Goal: Task Accomplishment & Management: Use online tool/utility

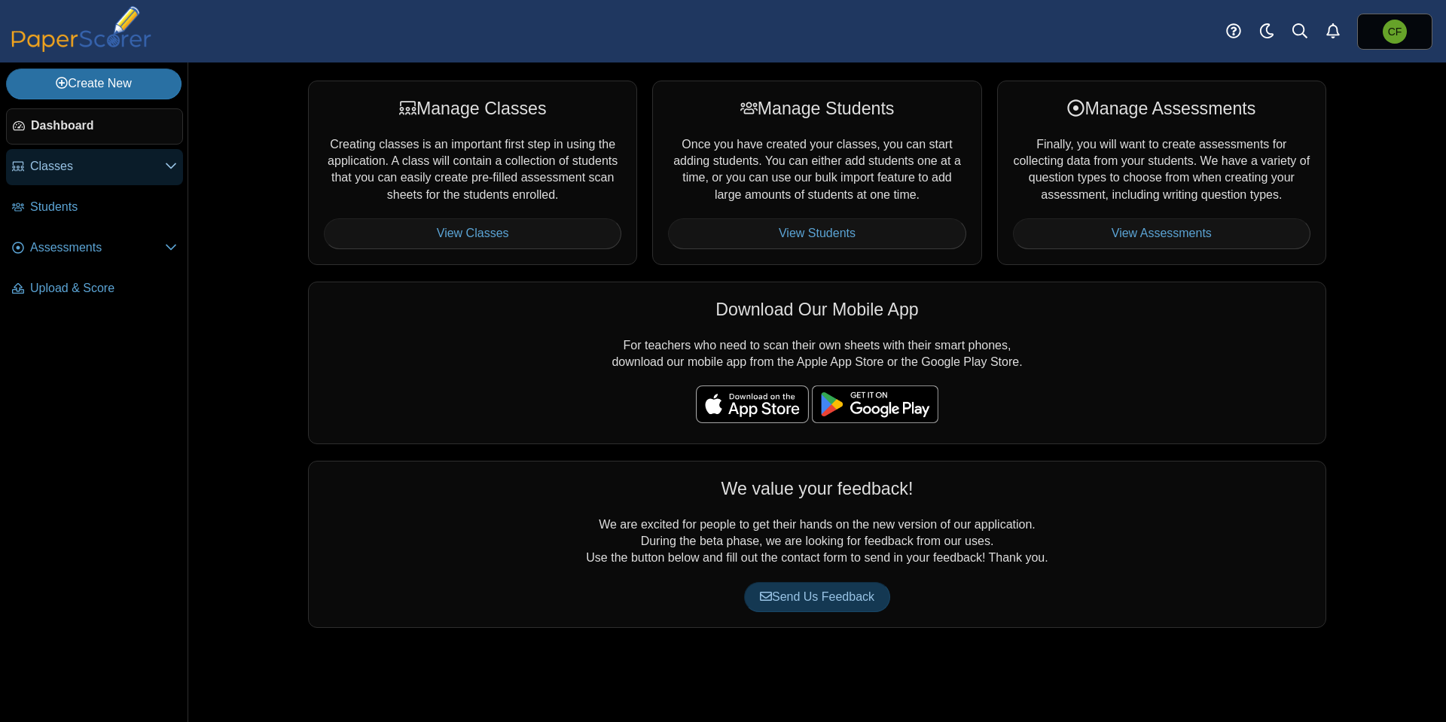
click at [81, 169] on span "Classes" at bounding box center [97, 166] width 135 height 17
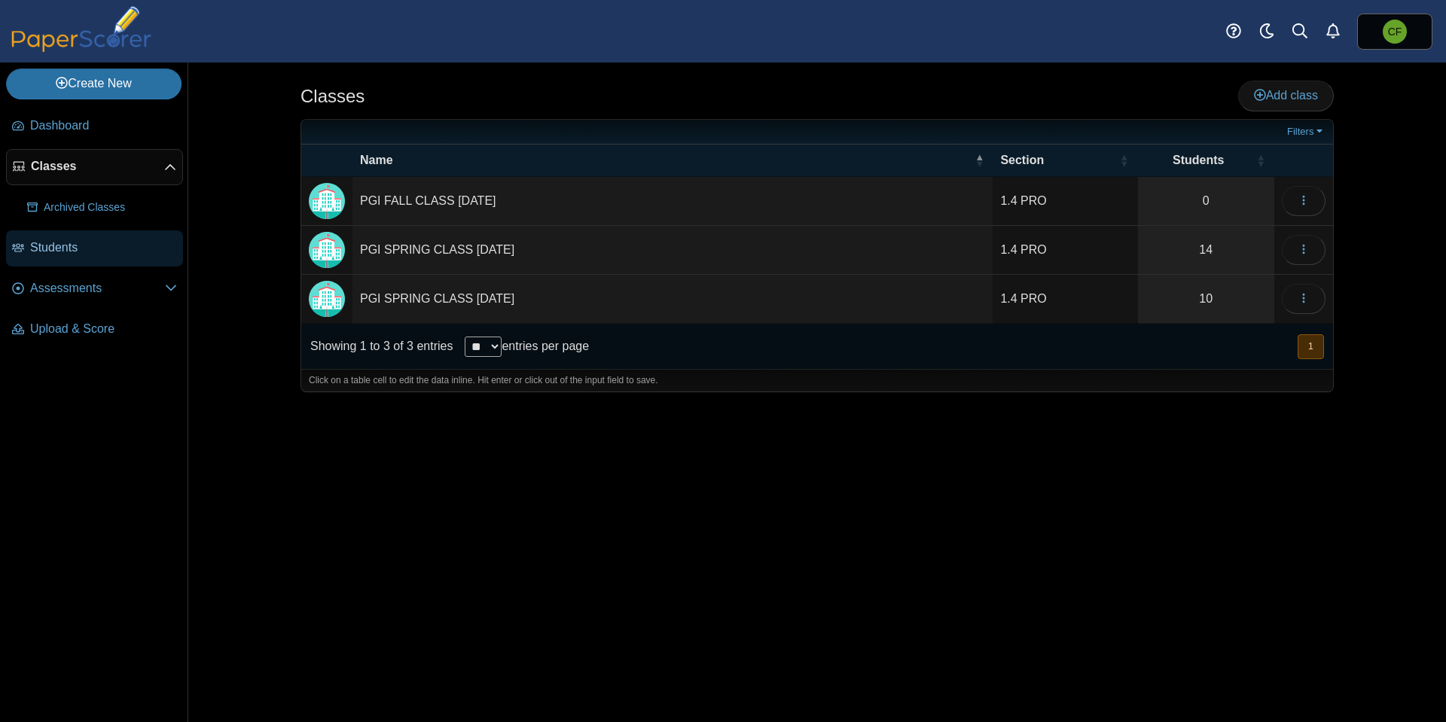
click at [71, 250] on span "Students" at bounding box center [103, 247] width 147 height 17
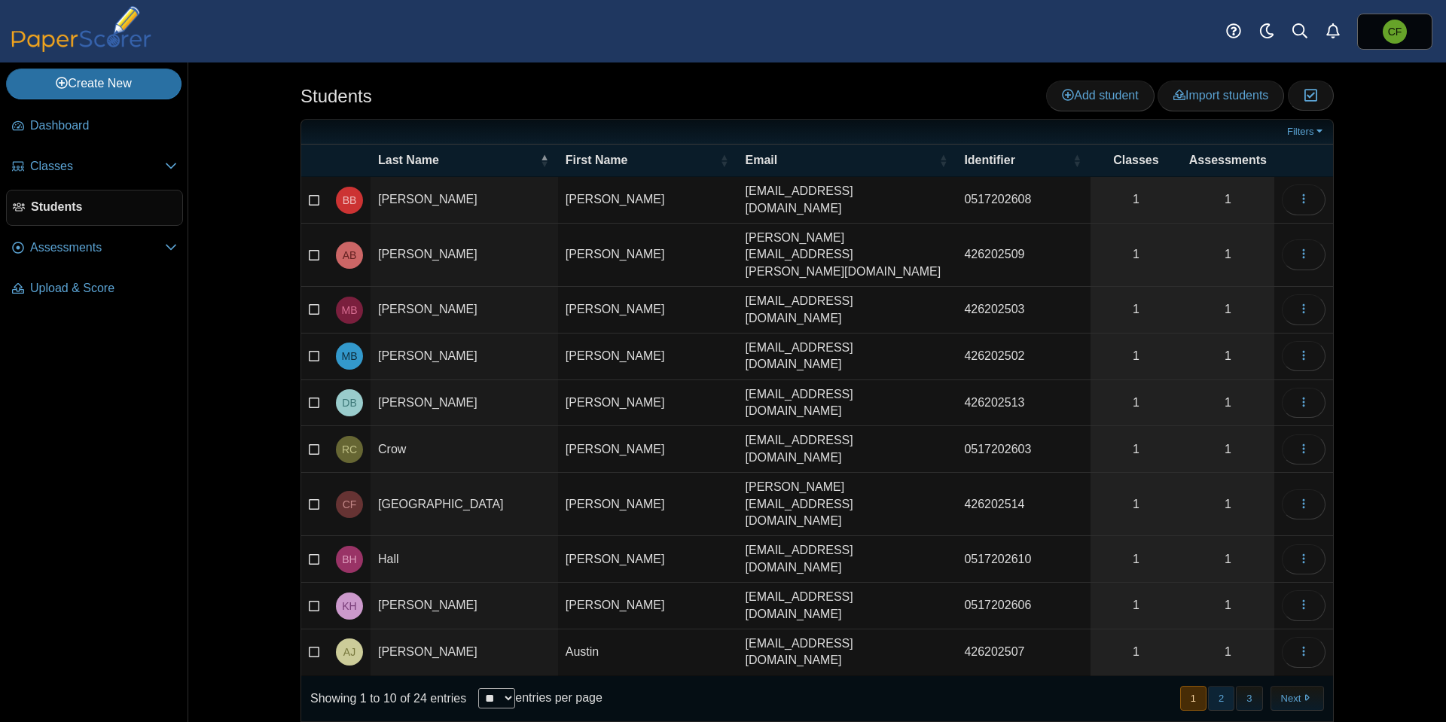
click at [1217, 686] on button "2" at bounding box center [1221, 698] width 26 height 25
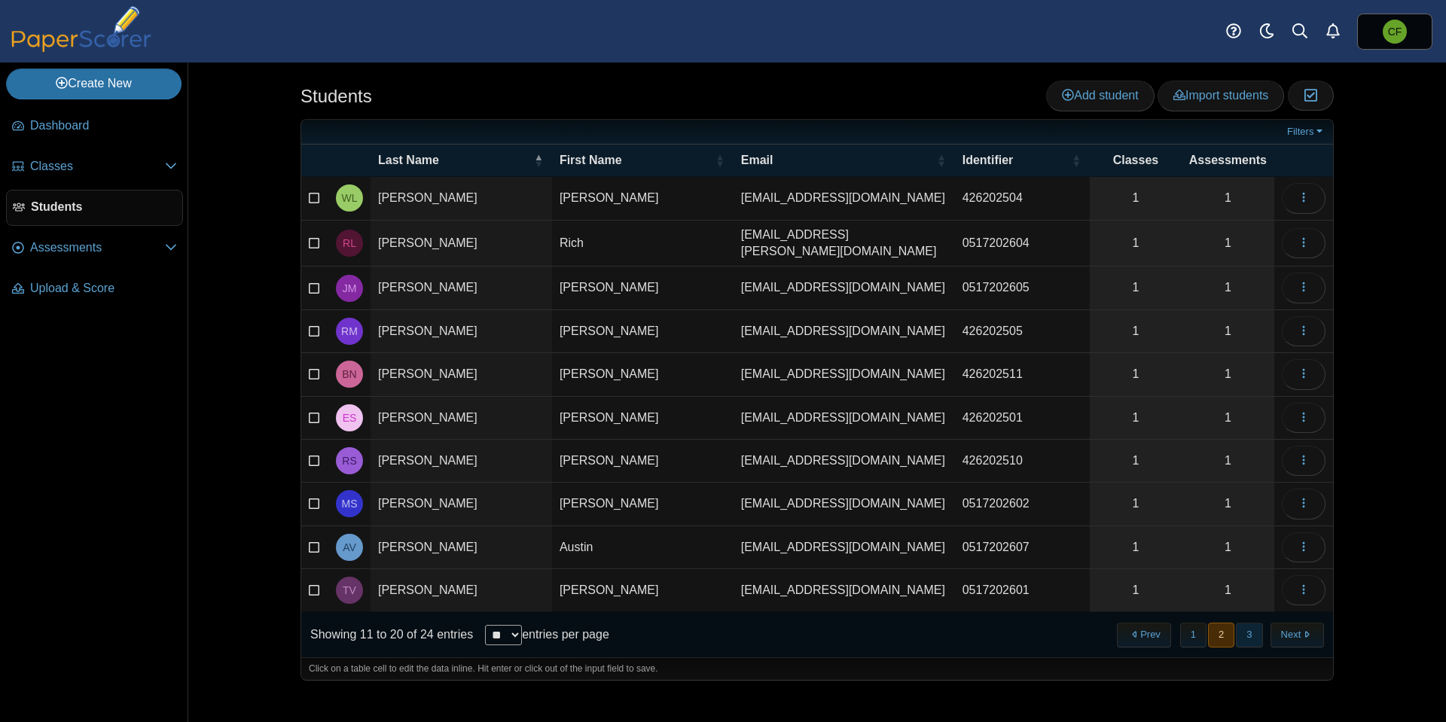
click at [1249, 629] on button "3" at bounding box center [1249, 635] width 26 height 25
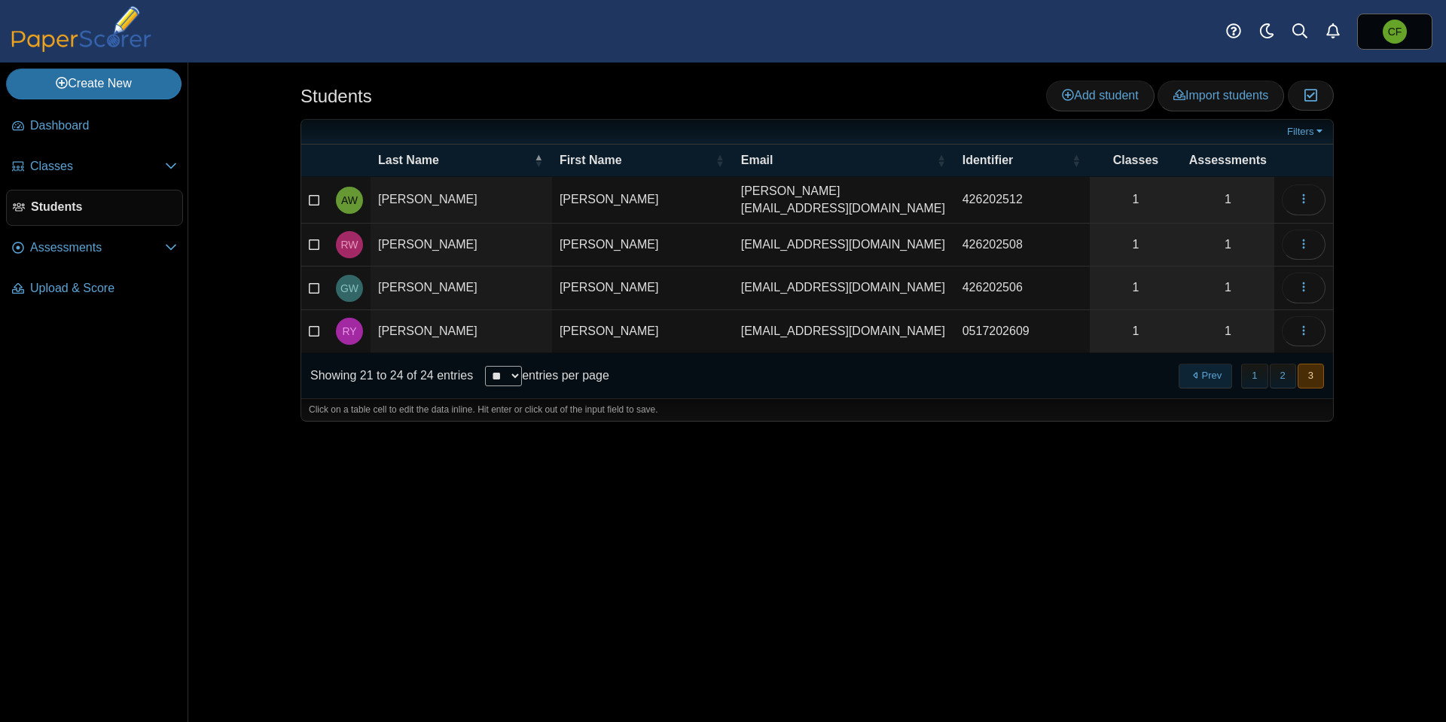
click at [1206, 372] on button "Prev" at bounding box center [1205, 376] width 53 height 25
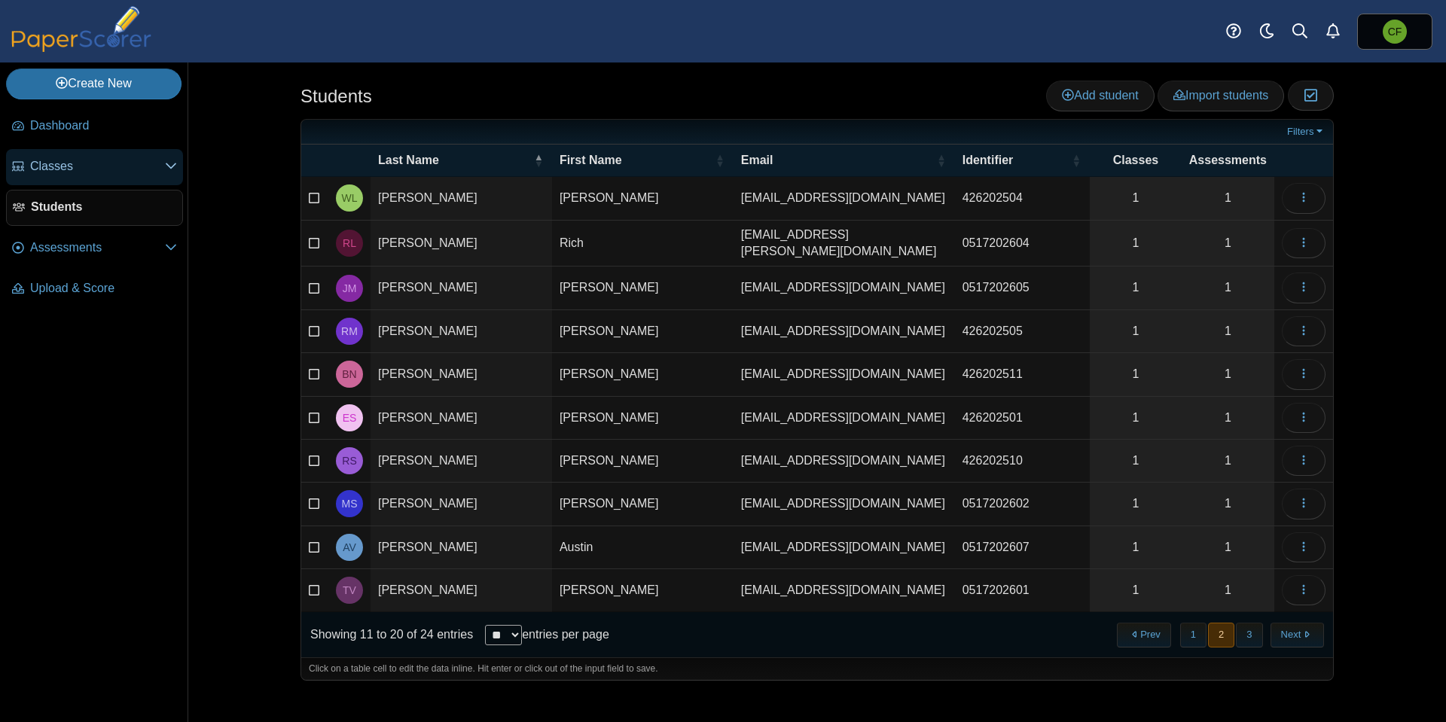
click at [87, 169] on span "Classes" at bounding box center [97, 166] width 135 height 17
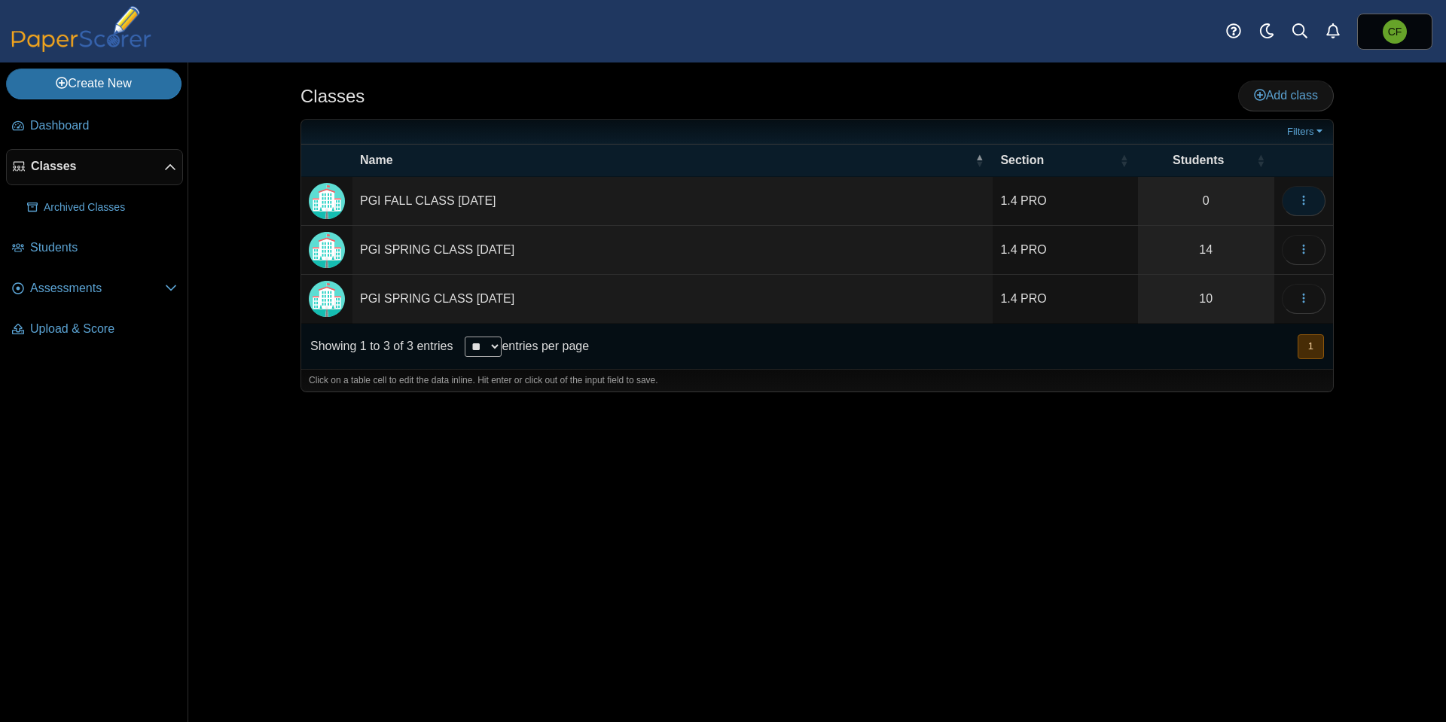
click at [1304, 194] on icon "button" at bounding box center [1304, 200] width 12 height 12
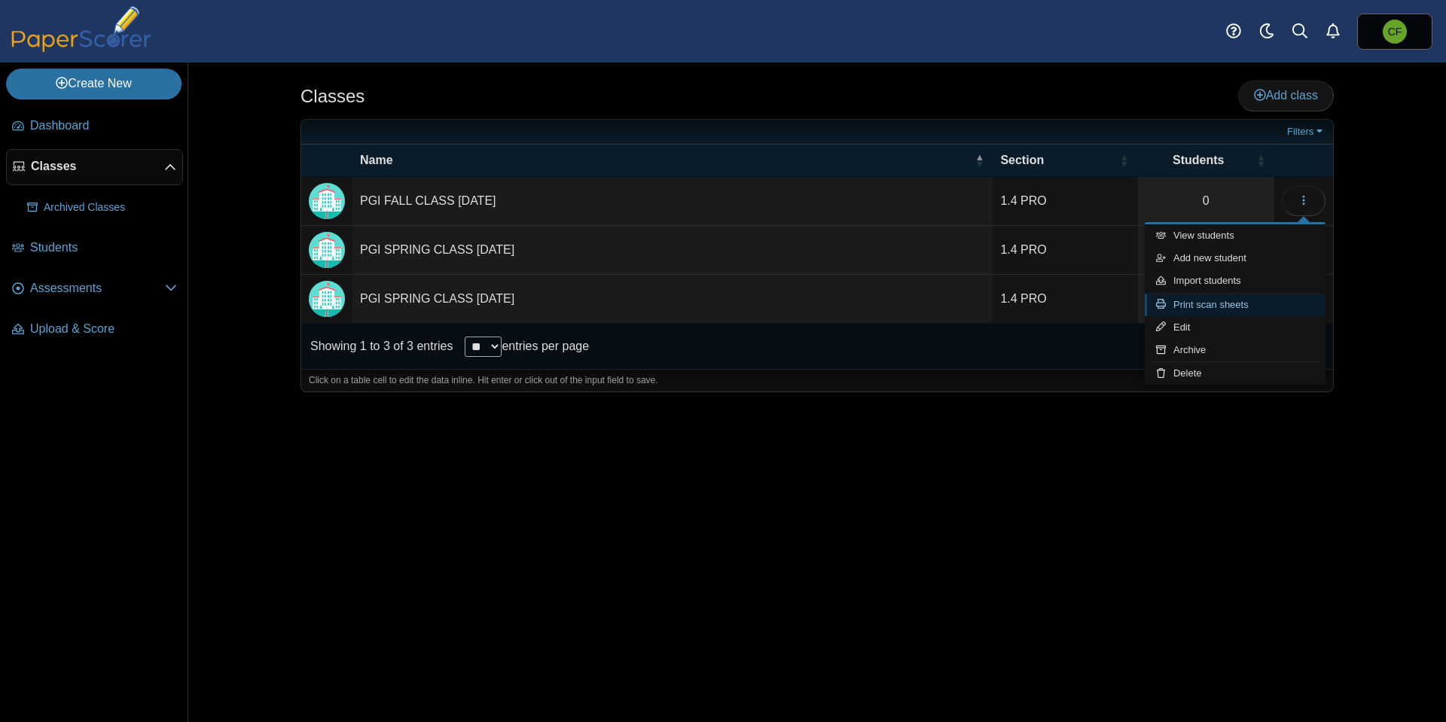
click at [1261, 303] on link "Print scan sheets" at bounding box center [1235, 305] width 181 height 23
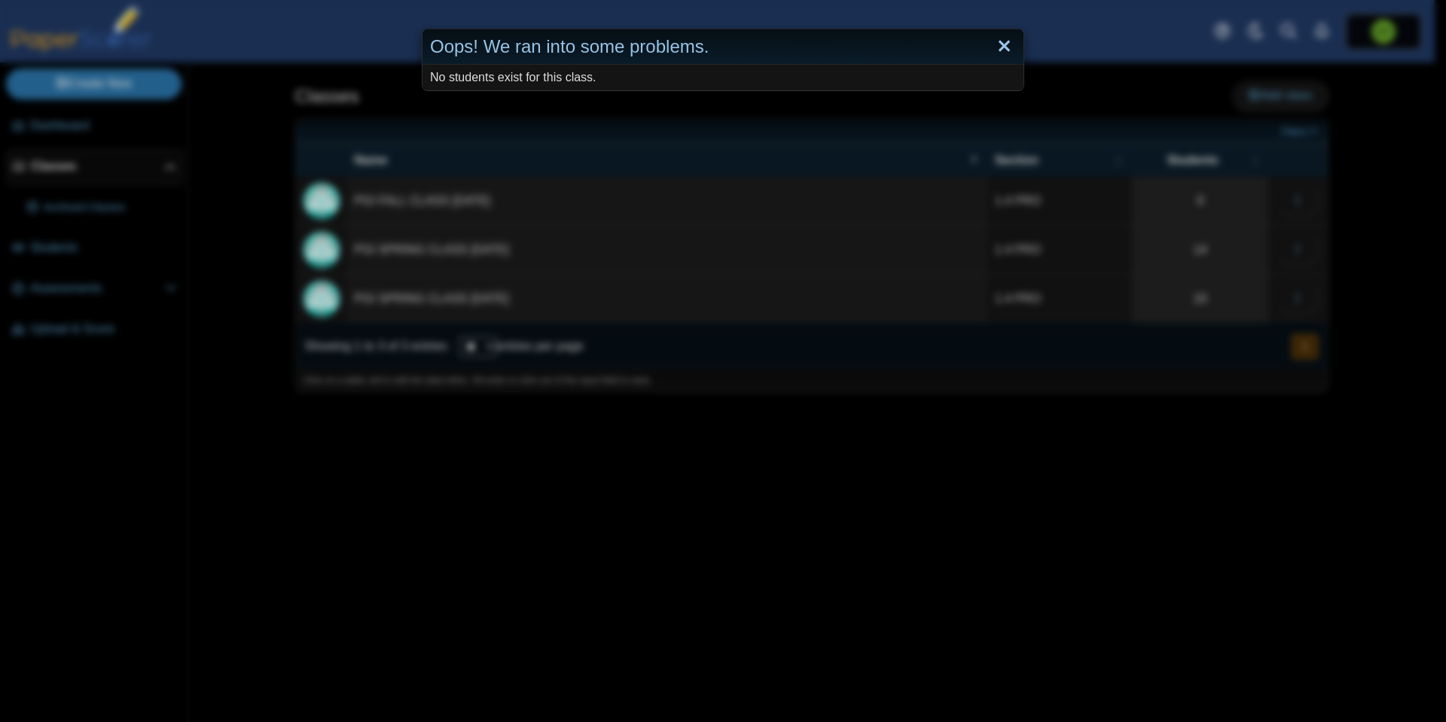
click at [996, 38] on link "Close" at bounding box center [1004, 47] width 23 height 26
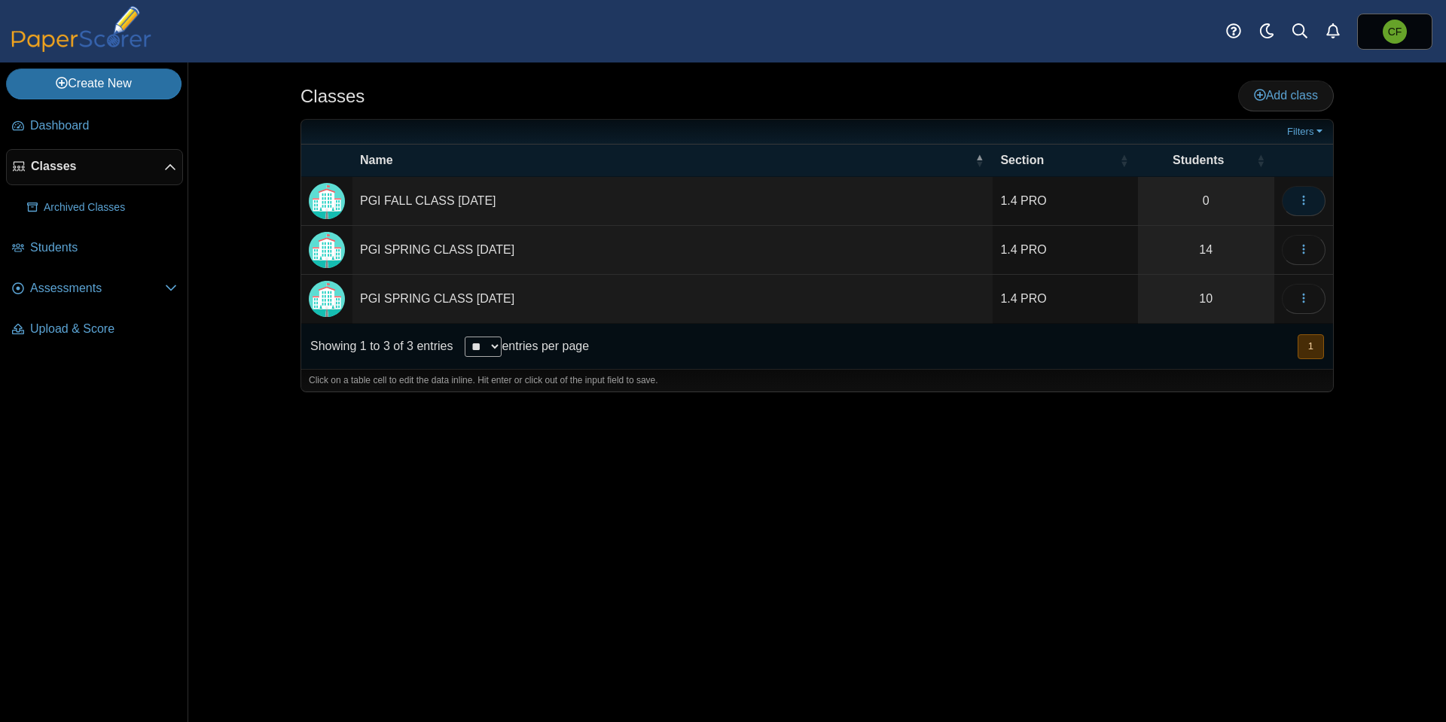
click at [1315, 195] on button "button" at bounding box center [1304, 201] width 44 height 30
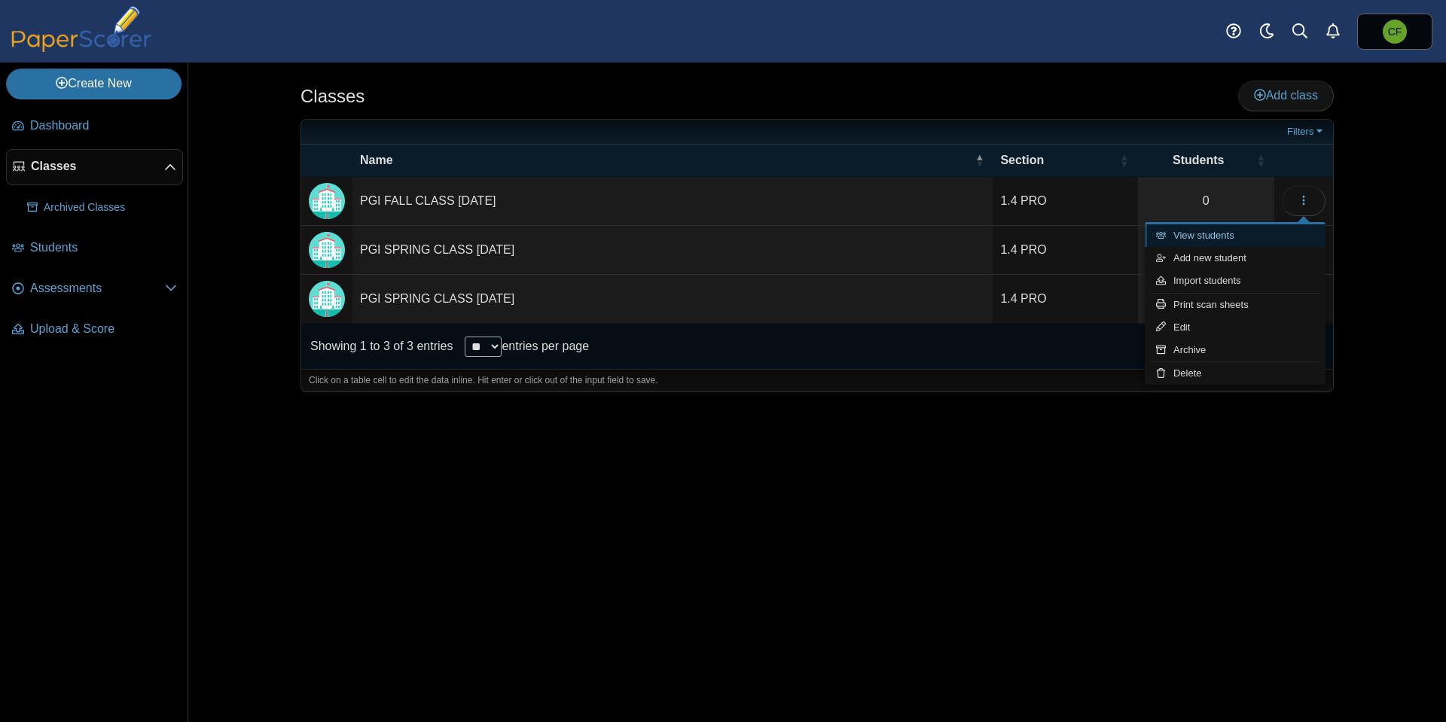
click at [1231, 235] on link "View students" at bounding box center [1235, 235] width 181 height 23
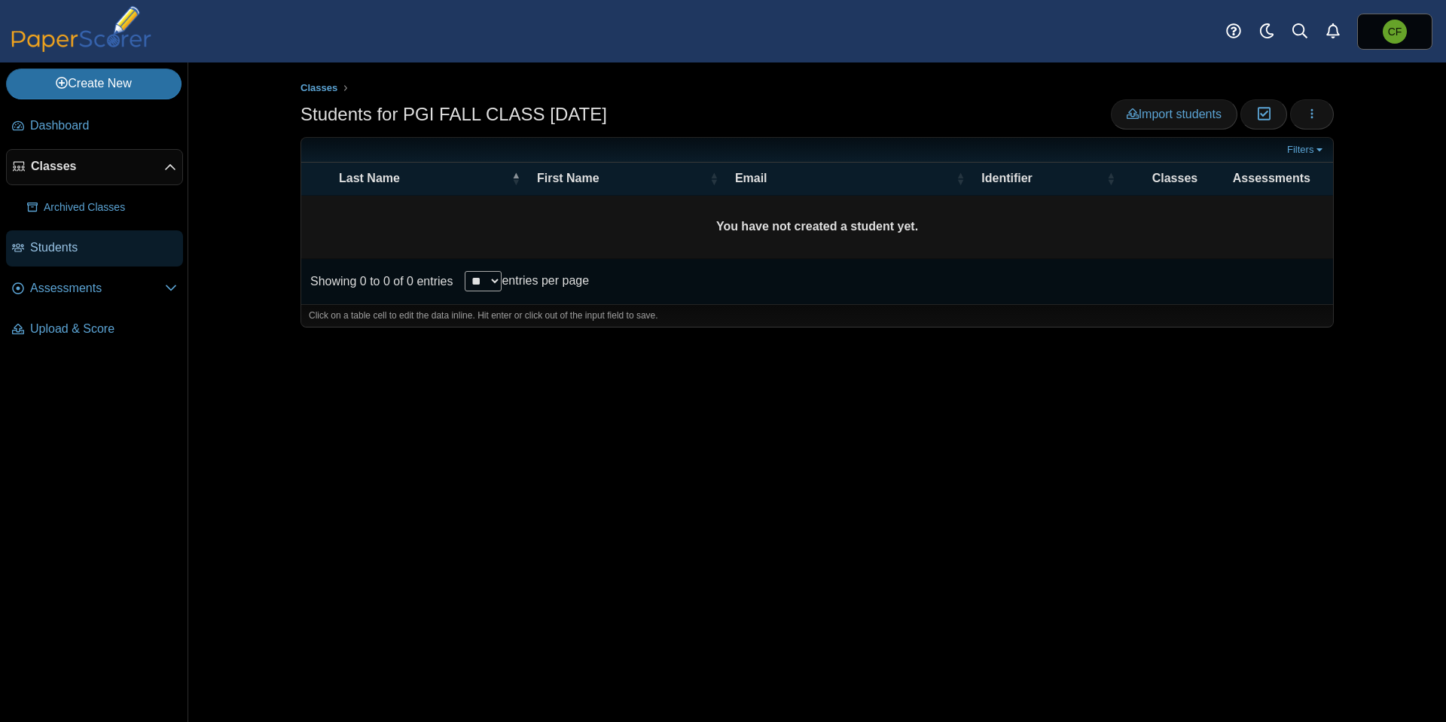
click at [78, 249] on span "Students" at bounding box center [103, 247] width 147 height 17
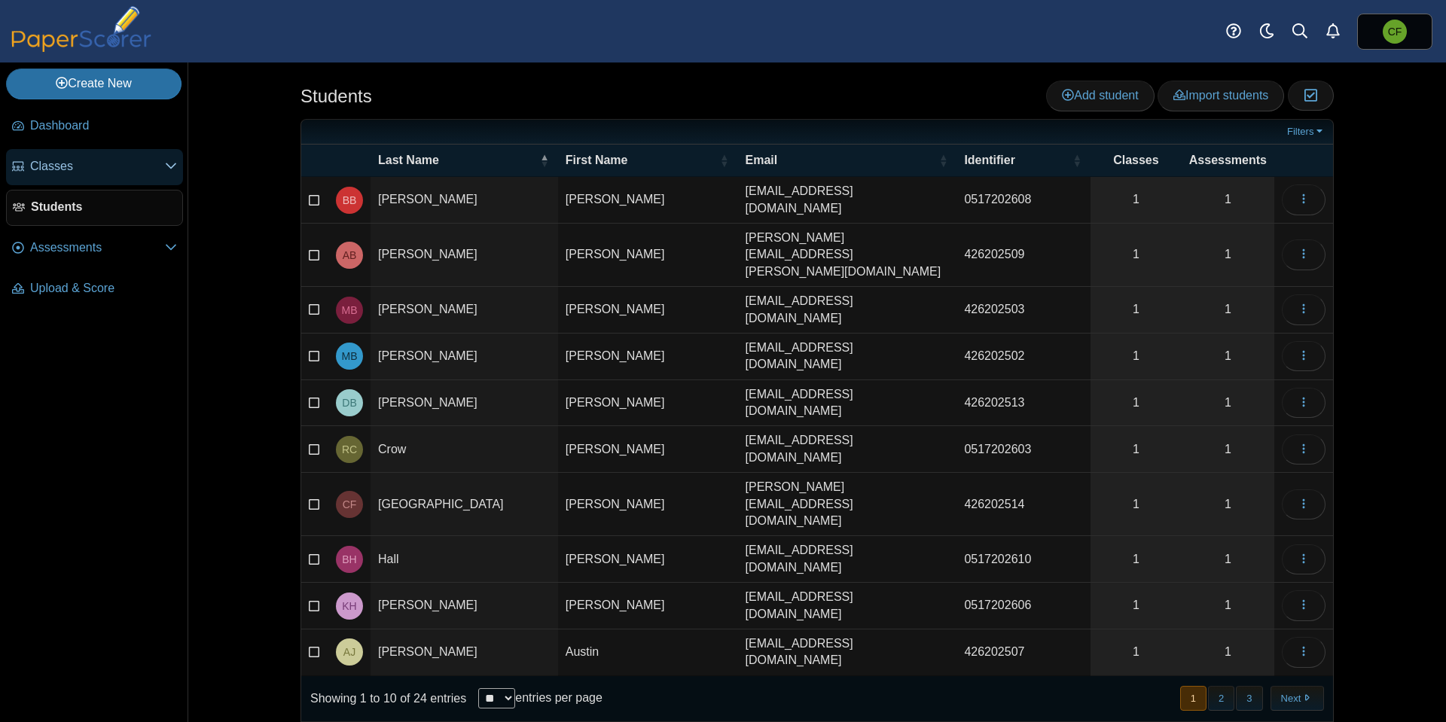
click at [111, 170] on span "Classes" at bounding box center [97, 166] width 135 height 17
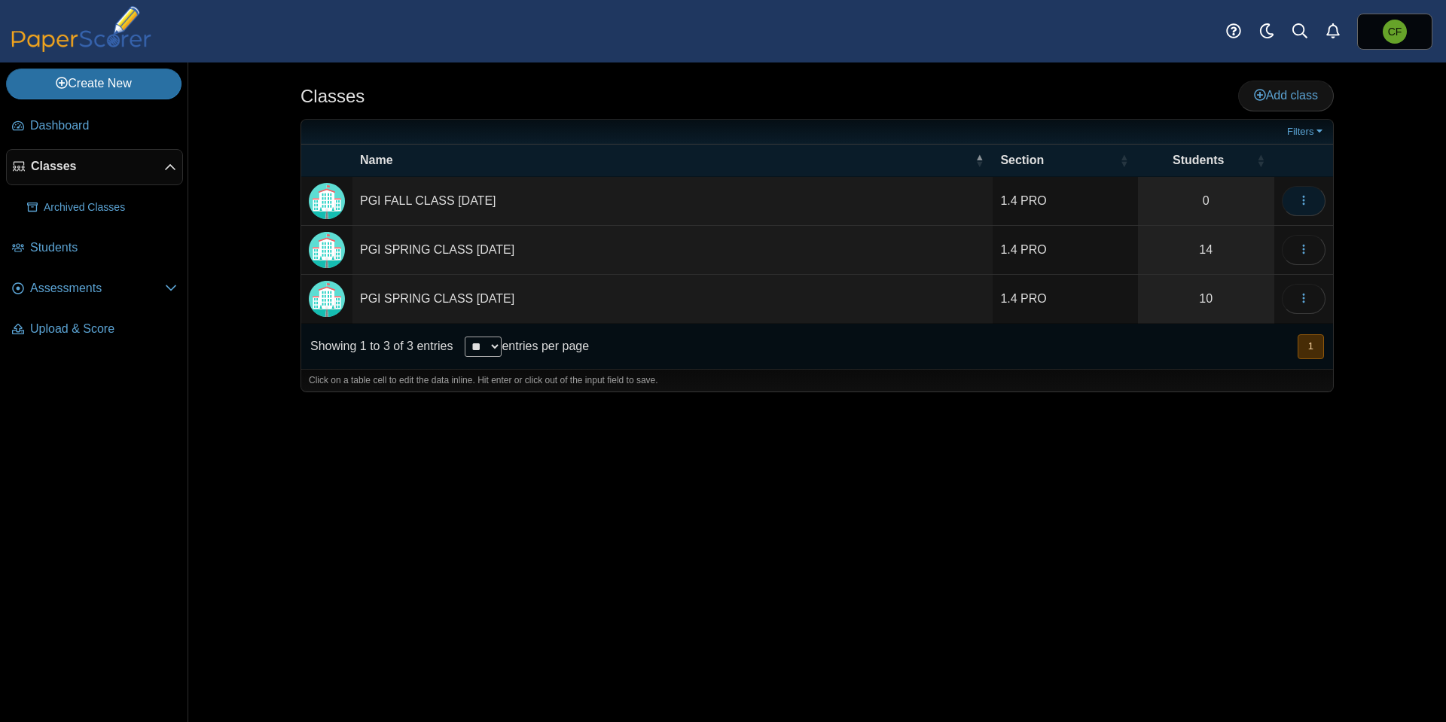
click at [1307, 200] on icon "button" at bounding box center [1304, 200] width 12 height 12
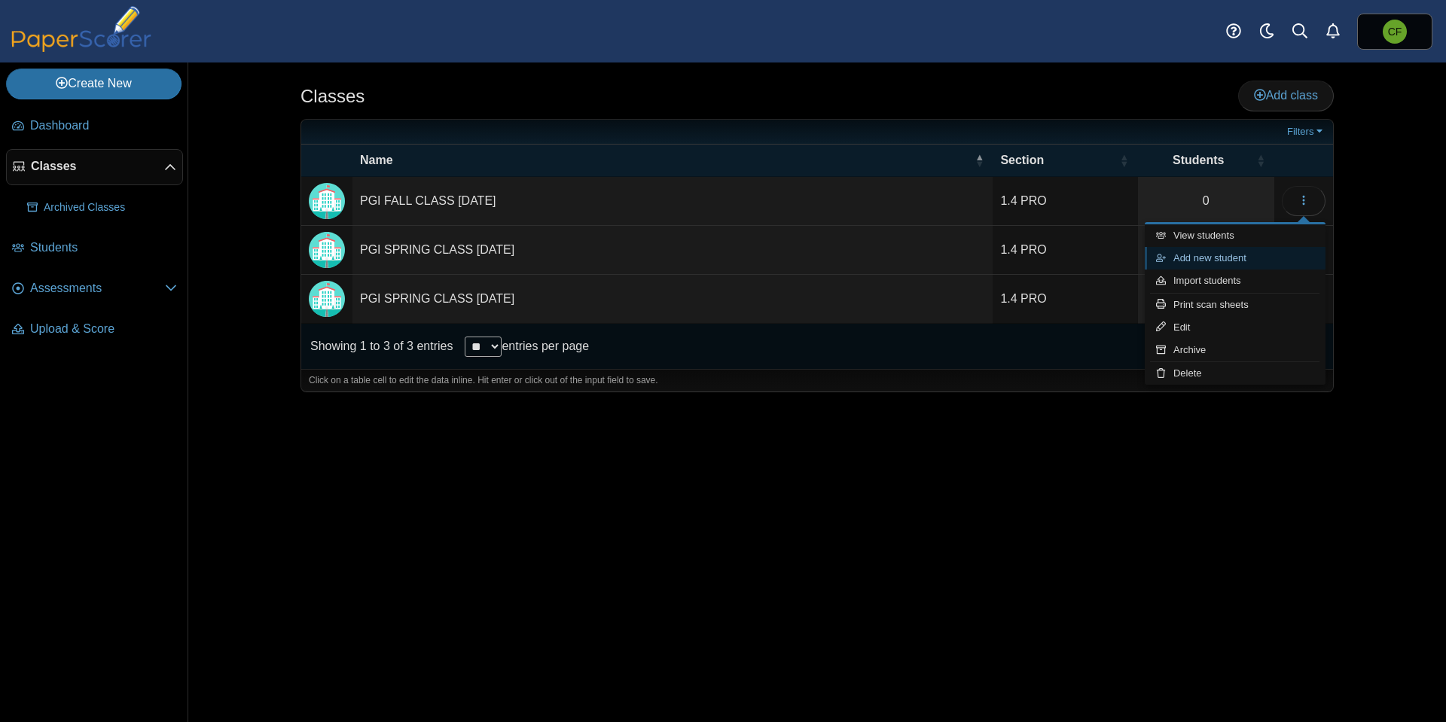
click at [1259, 259] on link "Add new student" at bounding box center [1235, 258] width 181 height 23
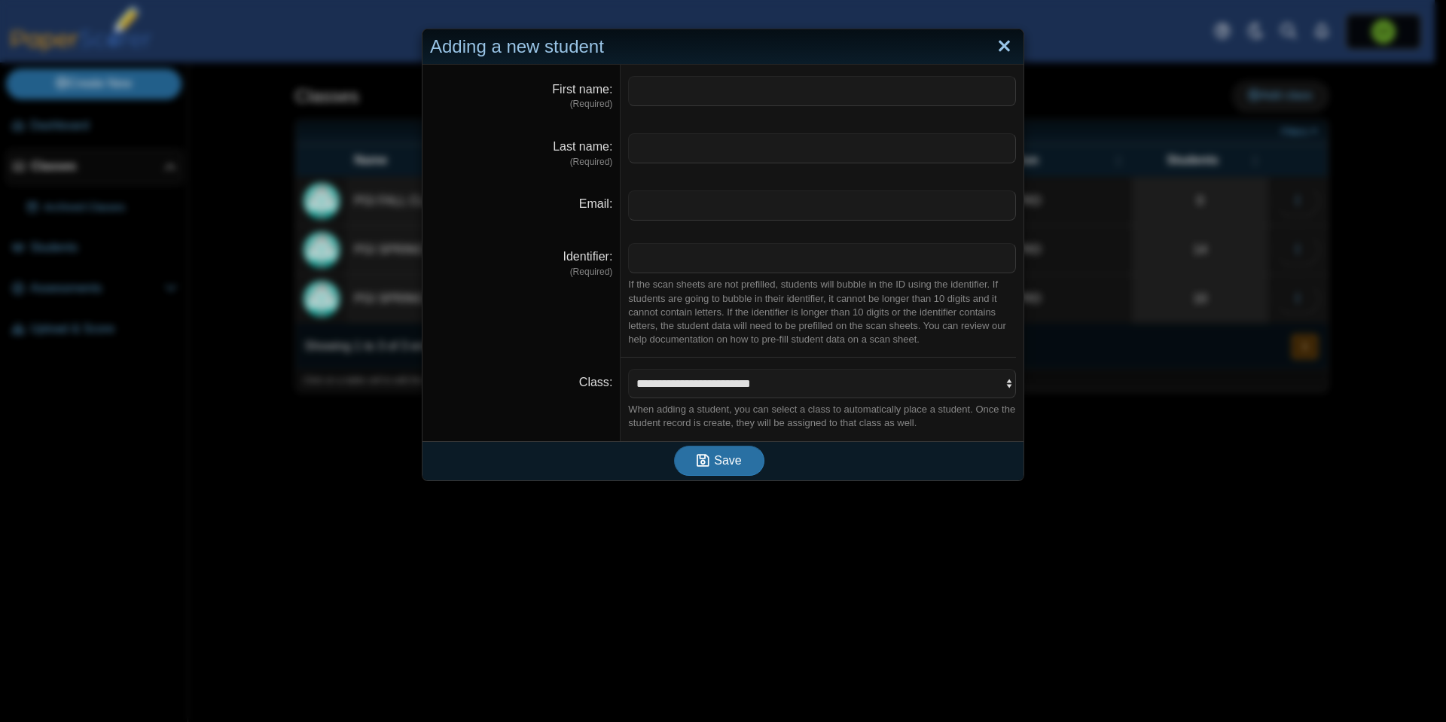
click at [1005, 47] on link "Close" at bounding box center [1004, 47] width 23 height 26
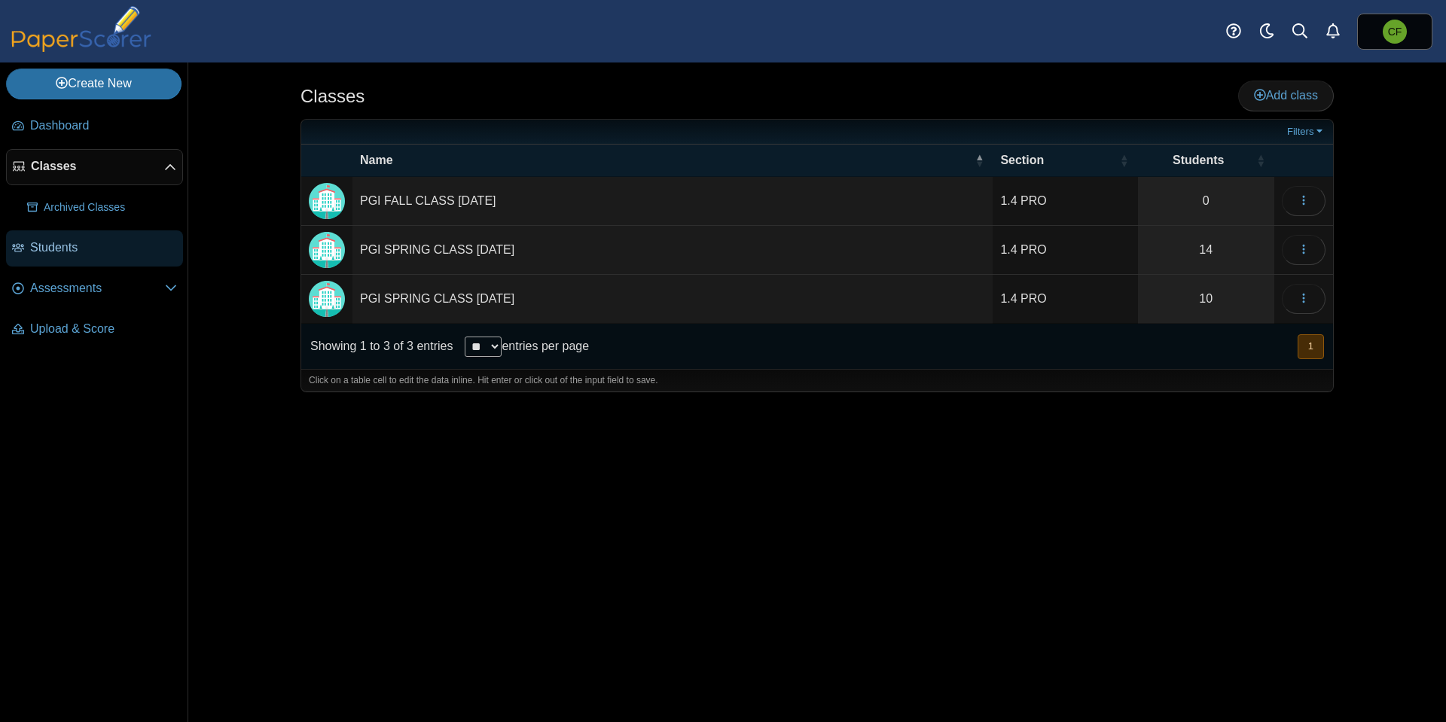
click at [109, 249] on span "Students" at bounding box center [103, 247] width 147 height 17
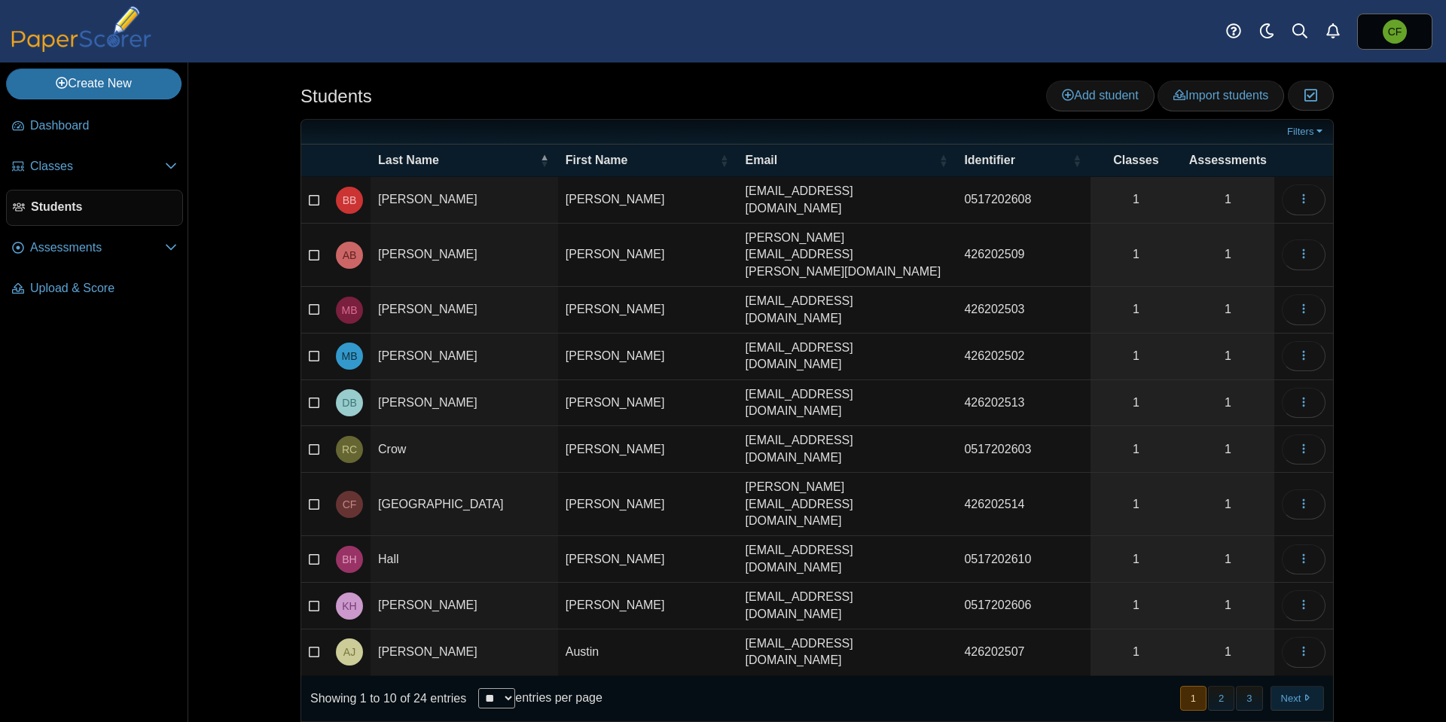
click at [1304, 686] on button "Next" at bounding box center [1296, 698] width 53 height 25
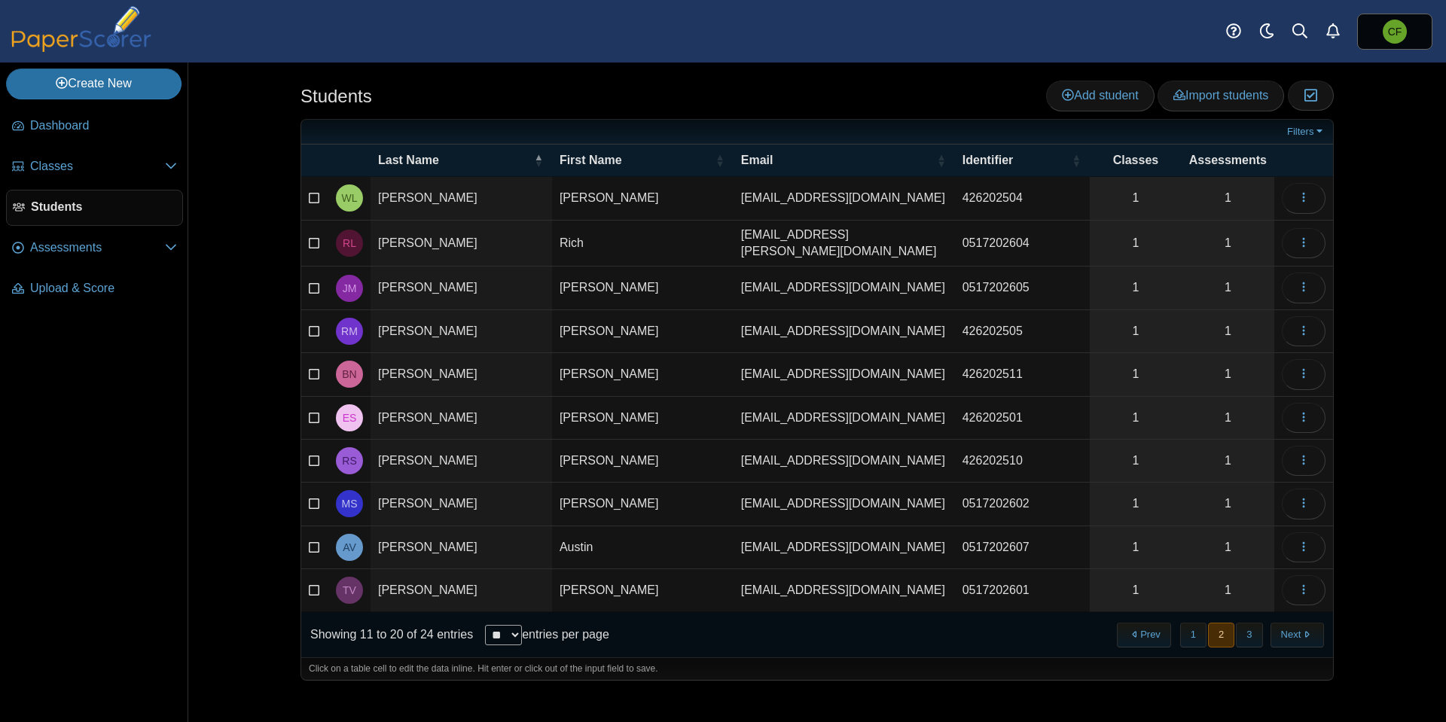
click at [1304, 629] on button "Next" at bounding box center [1296, 635] width 53 height 25
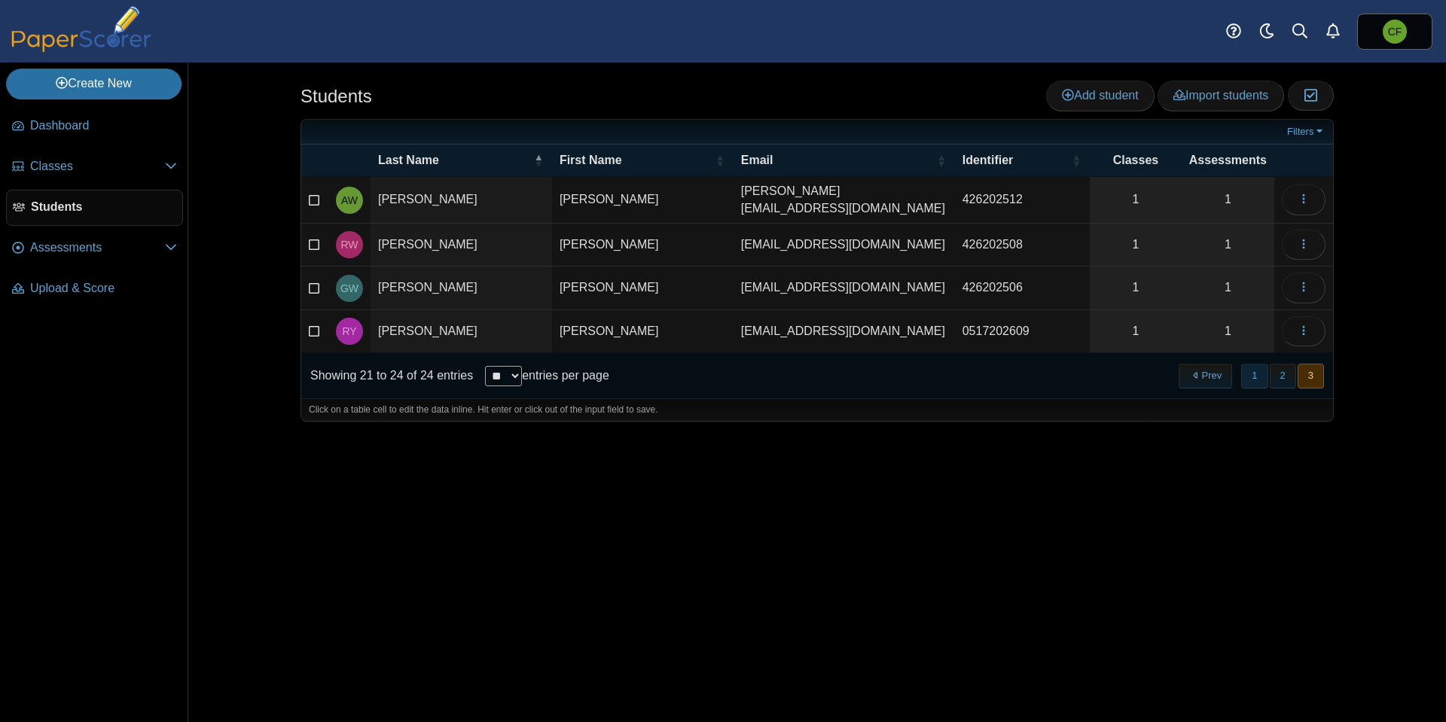
click at [1257, 368] on button "1" at bounding box center [1254, 376] width 26 height 25
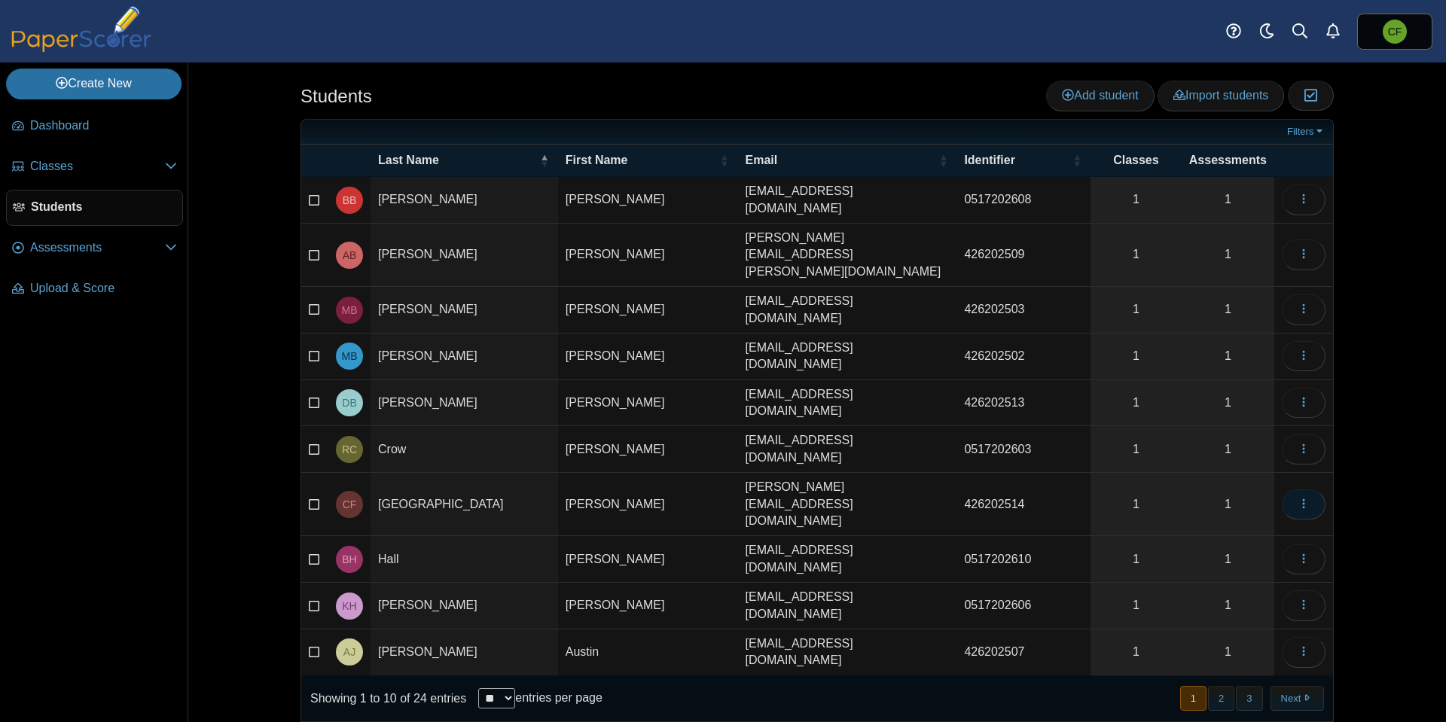
click at [1309, 498] on icon "button" at bounding box center [1304, 504] width 12 height 12
click at [1228, 561] on link "Insert into class" at bounding box center [1235, 561] width 181 height 23
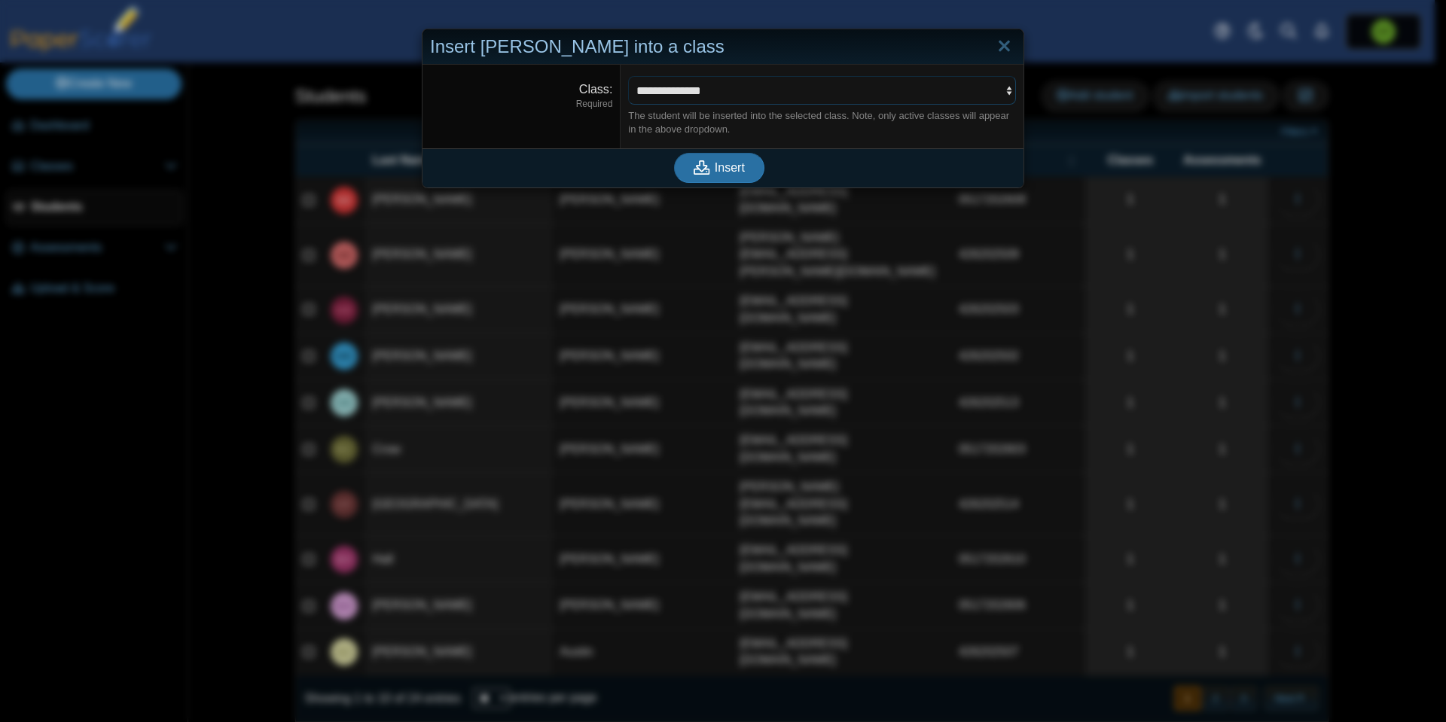
click at [762, 96] on select "**********" at bounding box center [822, 90] width 388 height 29
select select "**********"
click at [628, 76] on select "**********" at bounding box center [822, 90] width 388 height 29
click at [715, 164] on span "Insert" at bounding box center [730, 167] width 30 height 13
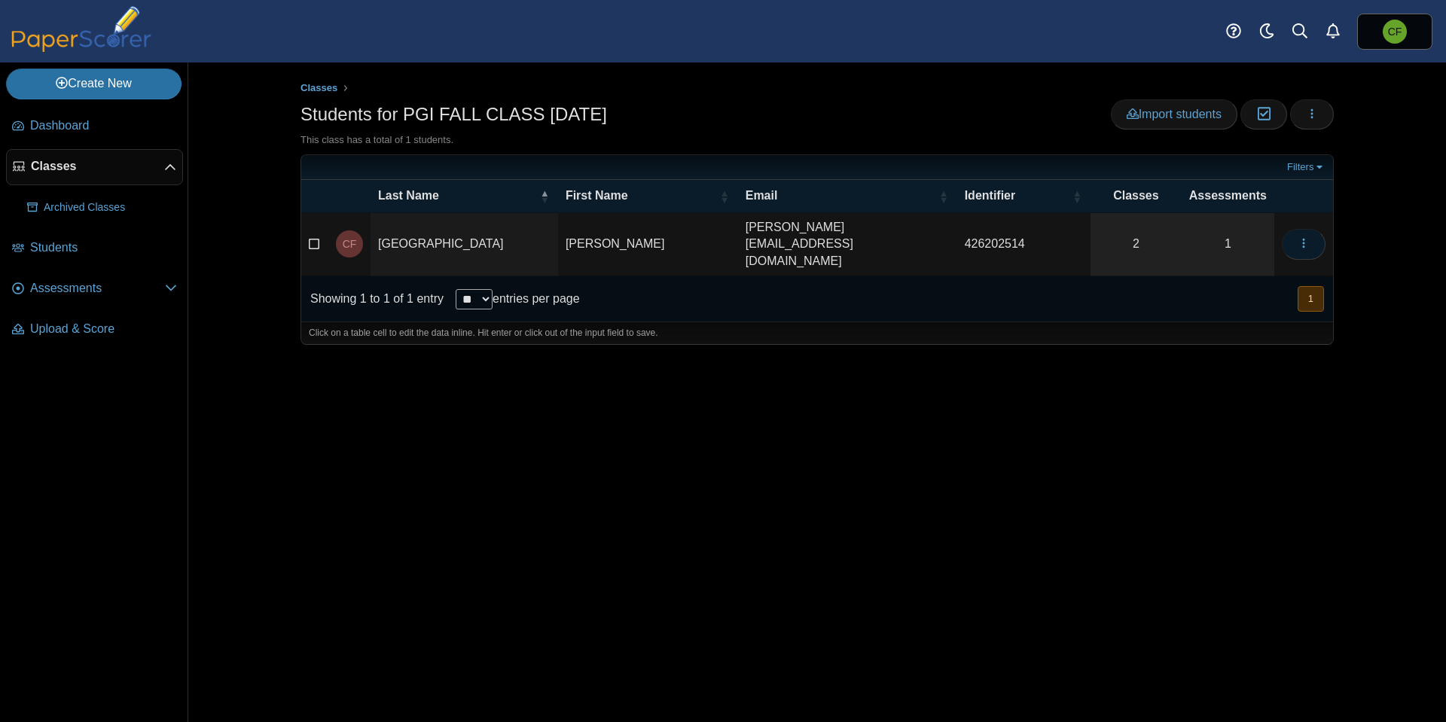
click at [1307, 237] on icon "button" at bounding box center [1304, 243] width 12 height 12
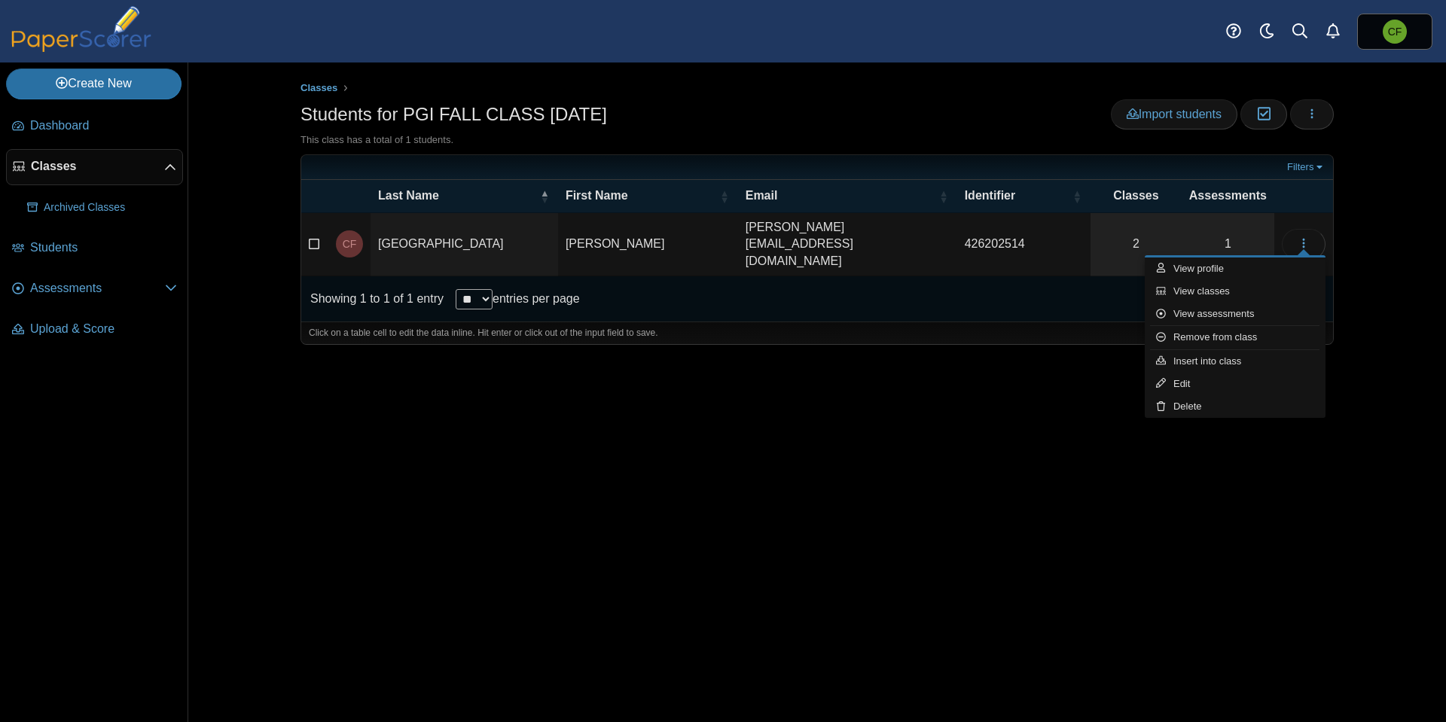
drag, startPoint x: 832, startPoint y: 372, endPoint x: 792, endPoint y: 371, distance: 40.7
click at [832, 372] on div "Classes Students for PGI FALL CLASS [DATE] Import students Moderation 0 Loading…" at bounding box center [817, 393] width 1130 height 660
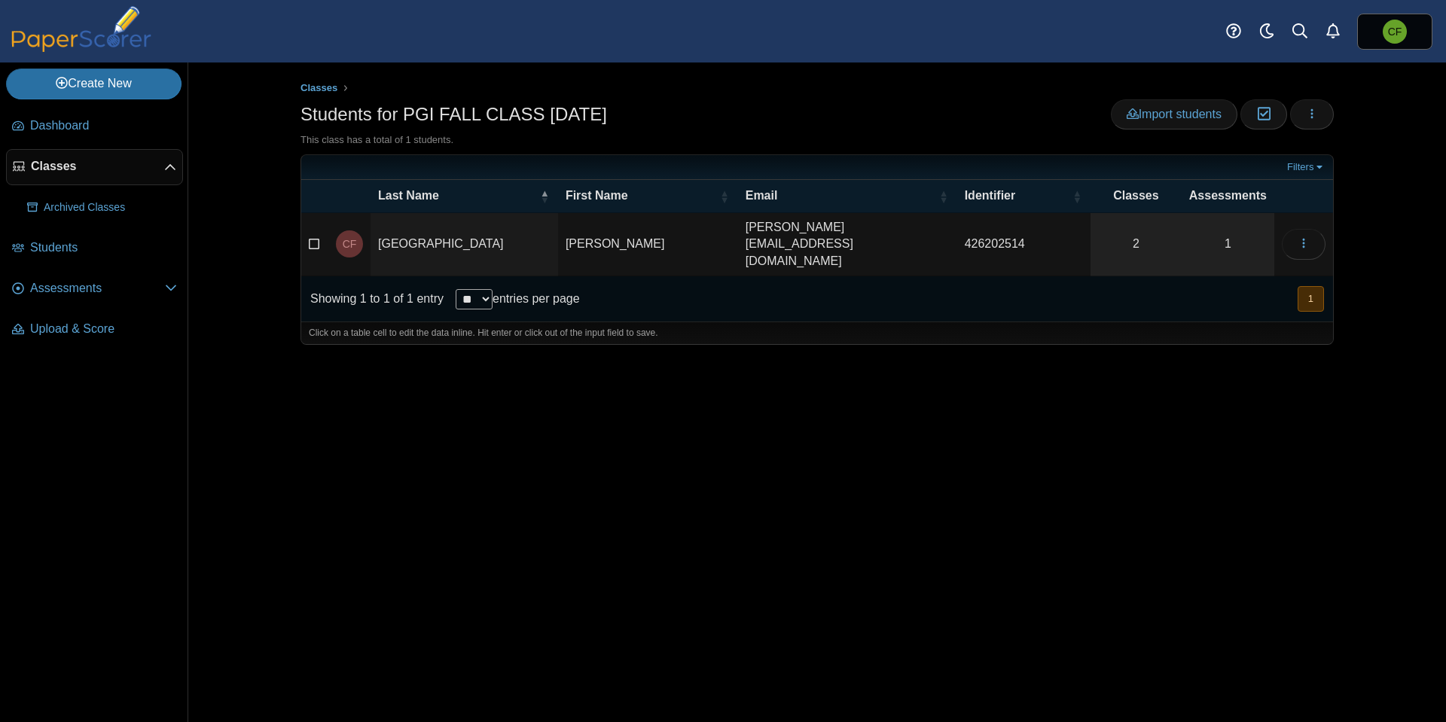
click at [738, 227] on td "[PERSON_NAME][EMAIL_ADDRESS][DOMAIN_NAME]" at bounding box center [847, 244] width 219 height 63
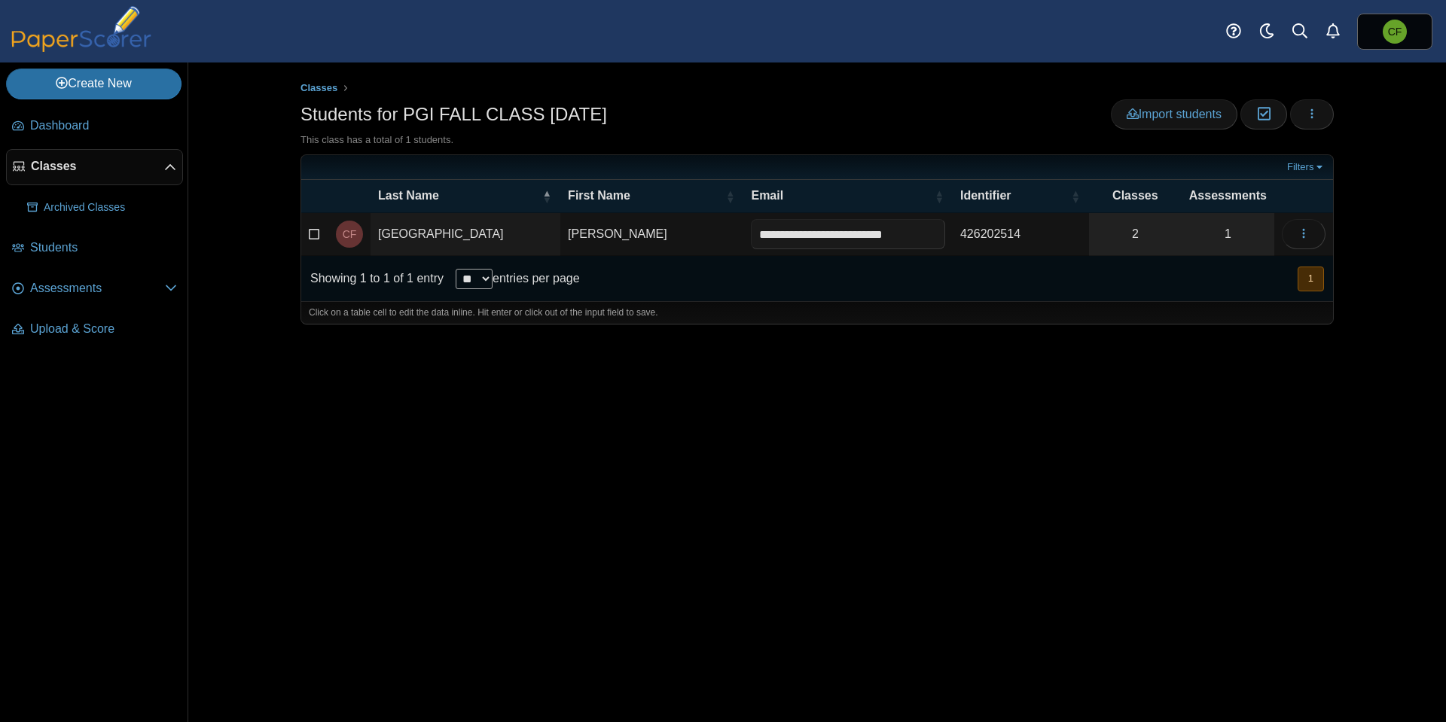
click at [480, 232] on td "[GEOGRAPHIC_DATA]" at bounding box center [466, 234] width 190 height 43
click at [79, 165] on span "Classes" at bounding box center [97, 166] width 133 height 17
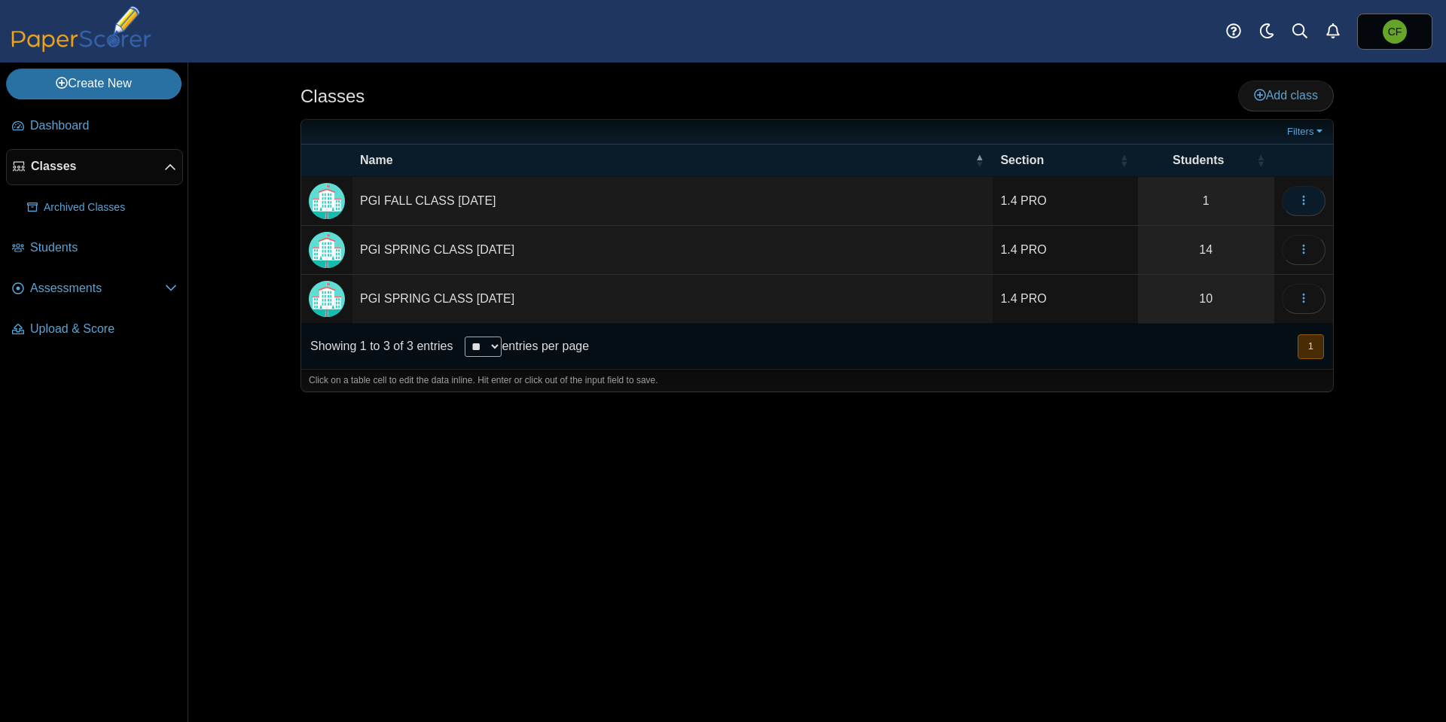
click at [1310, 201] on button "button" at bounding box center [1304, 201] width 44 height 30
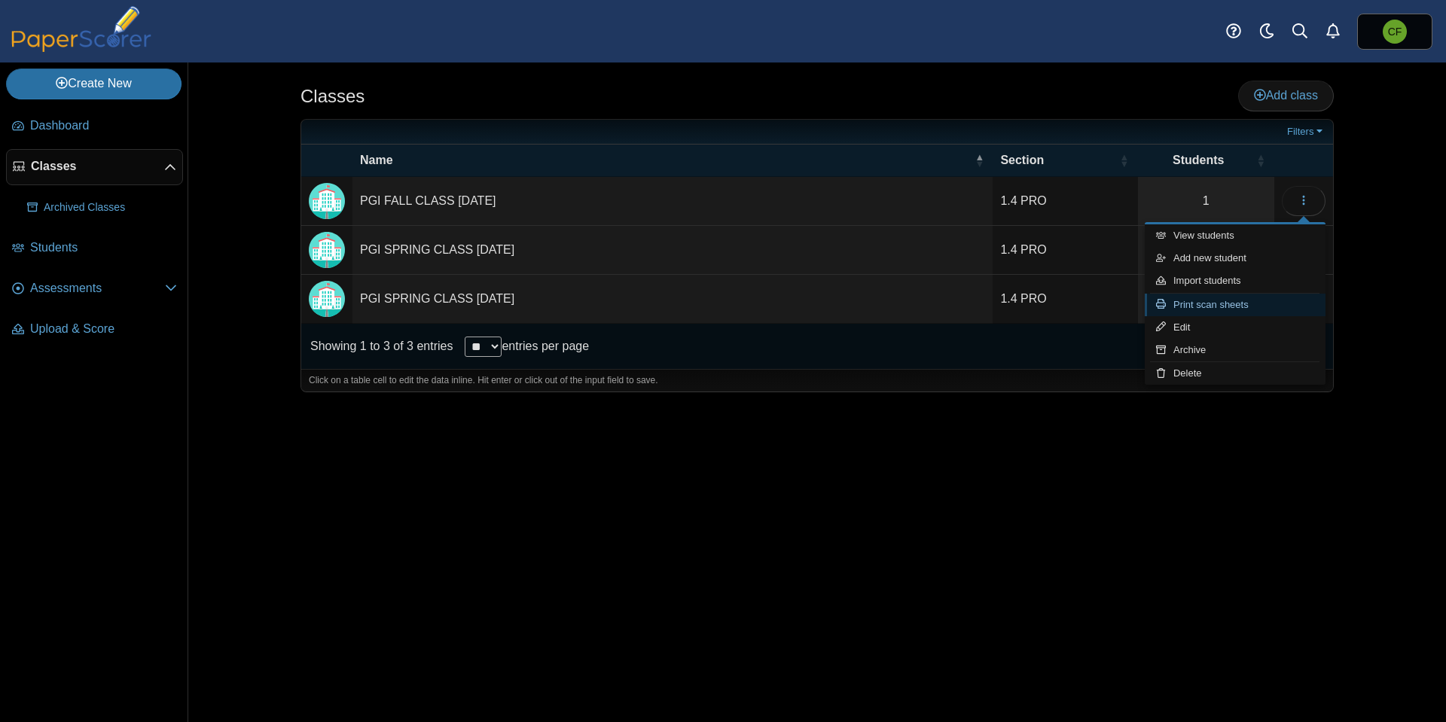
click at [1253, 302] on link "Print scan sheets" at bounding box center [1235, 305] width 181 height 23
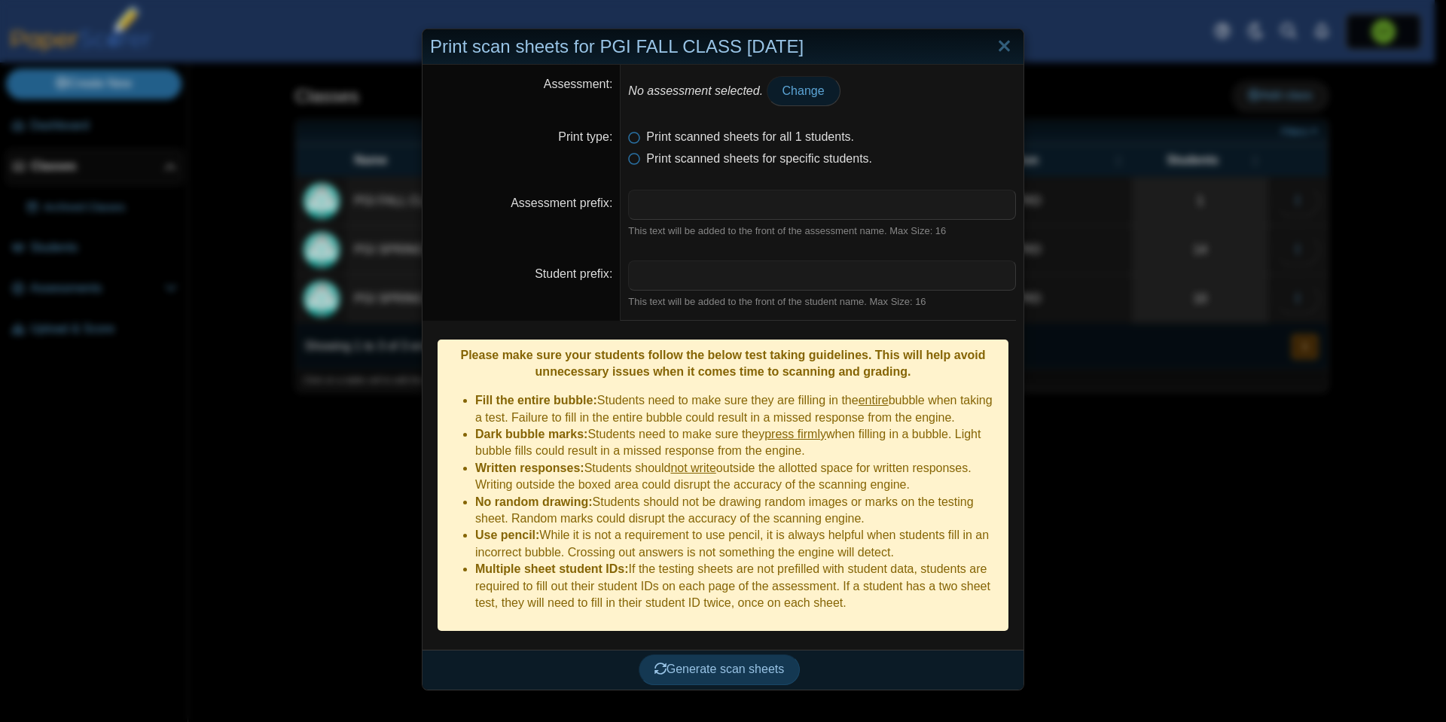
click at [794, 92] on span "Change" at bounding box center [803, 90] width 42 height 13
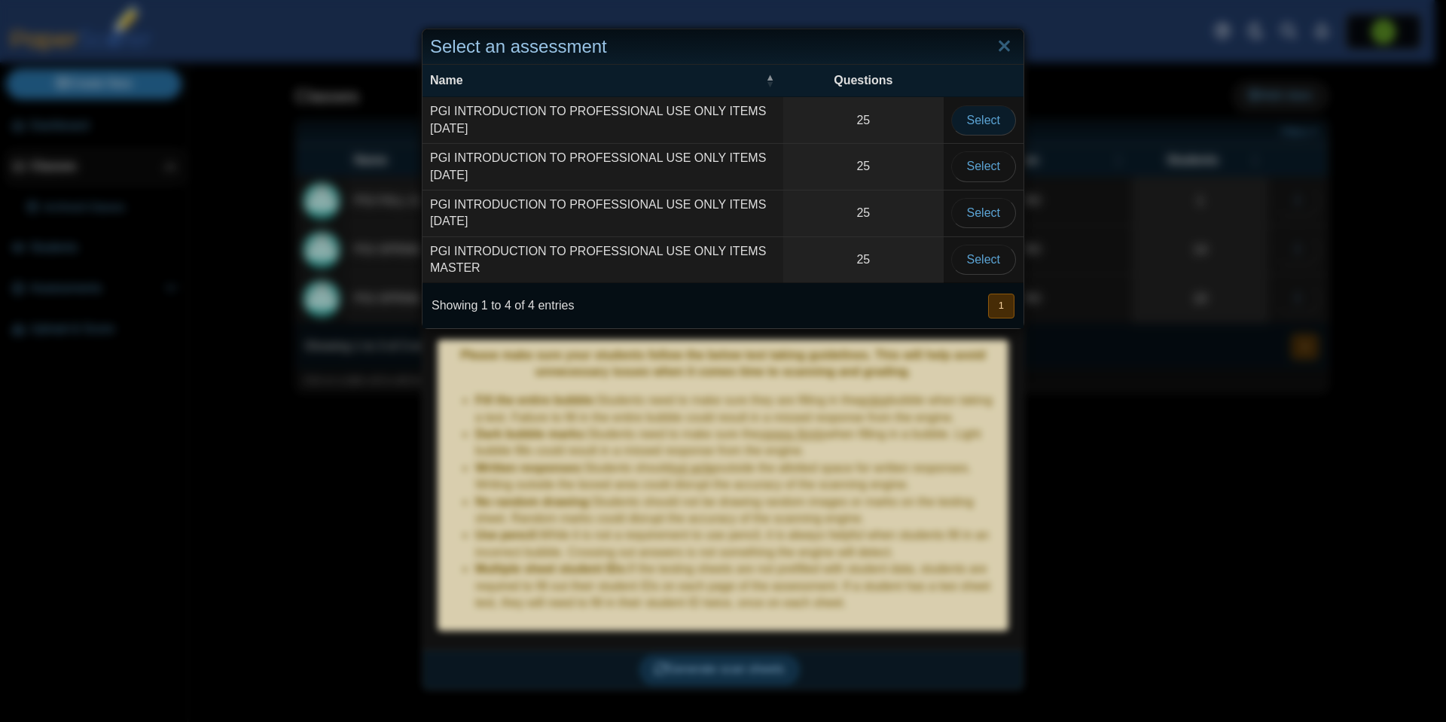
click at [978, 121] on span "Select" at bounding box center [983, 120] width 33 height 13
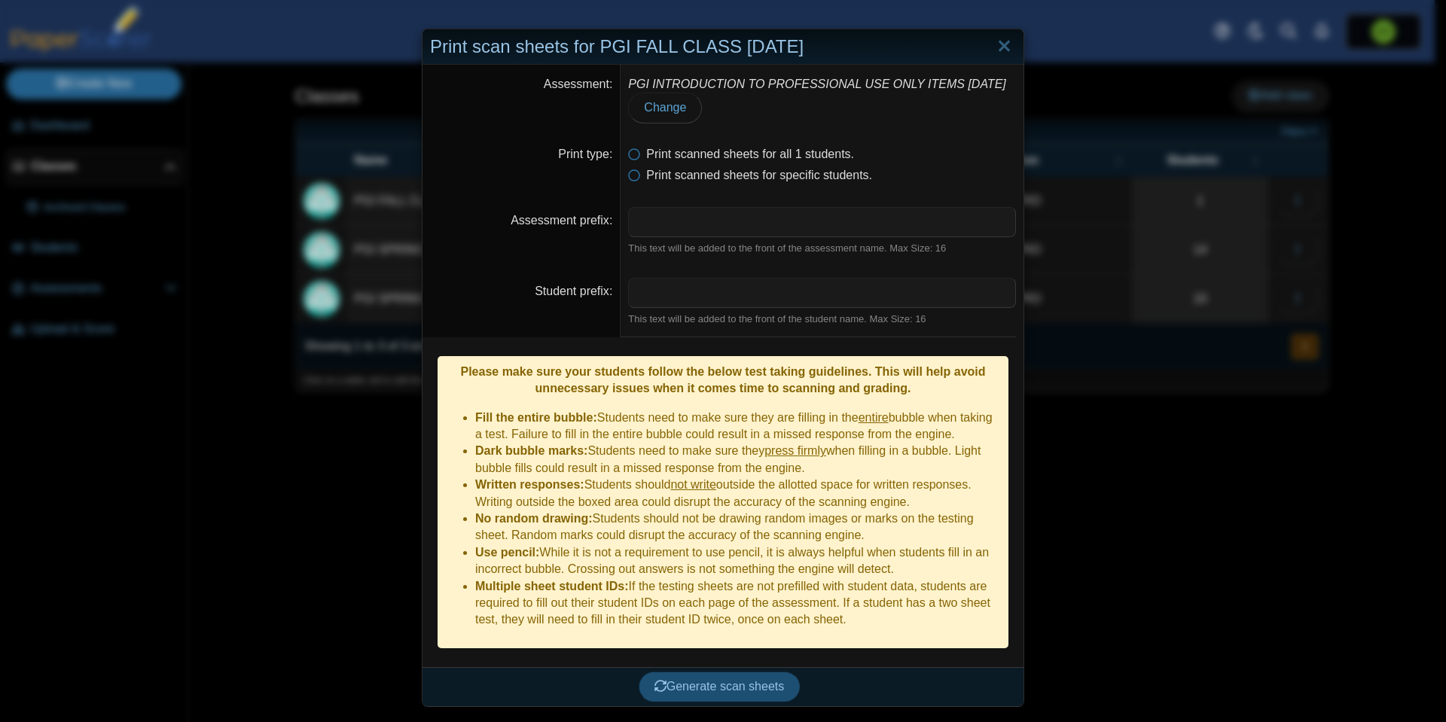
click at [724, 680] on span "Generate scan sheets" at bounding box center [719, 686] width 130 height 13
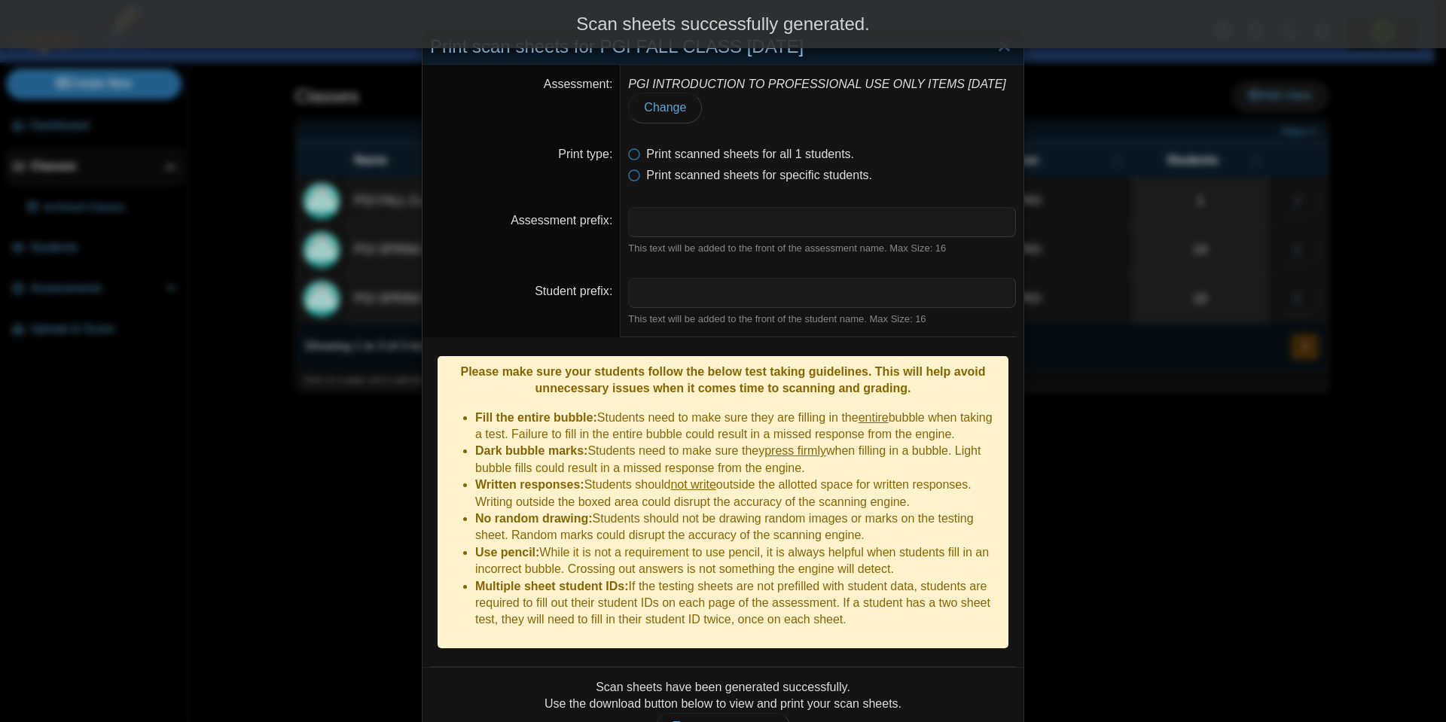
scroll to position [56, 0]
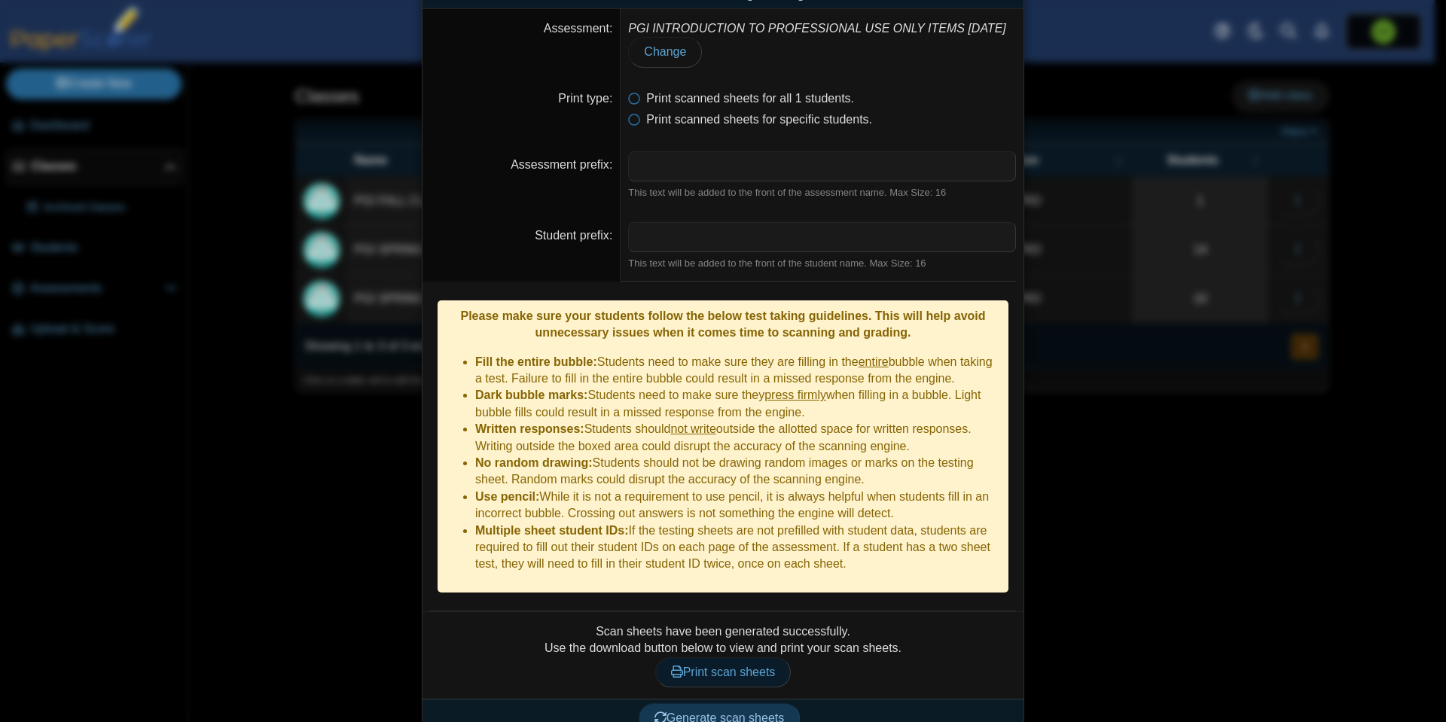
click at [739, 666] on span "Print scan sheets" at bounding box center [723, 672] width 105 height 13
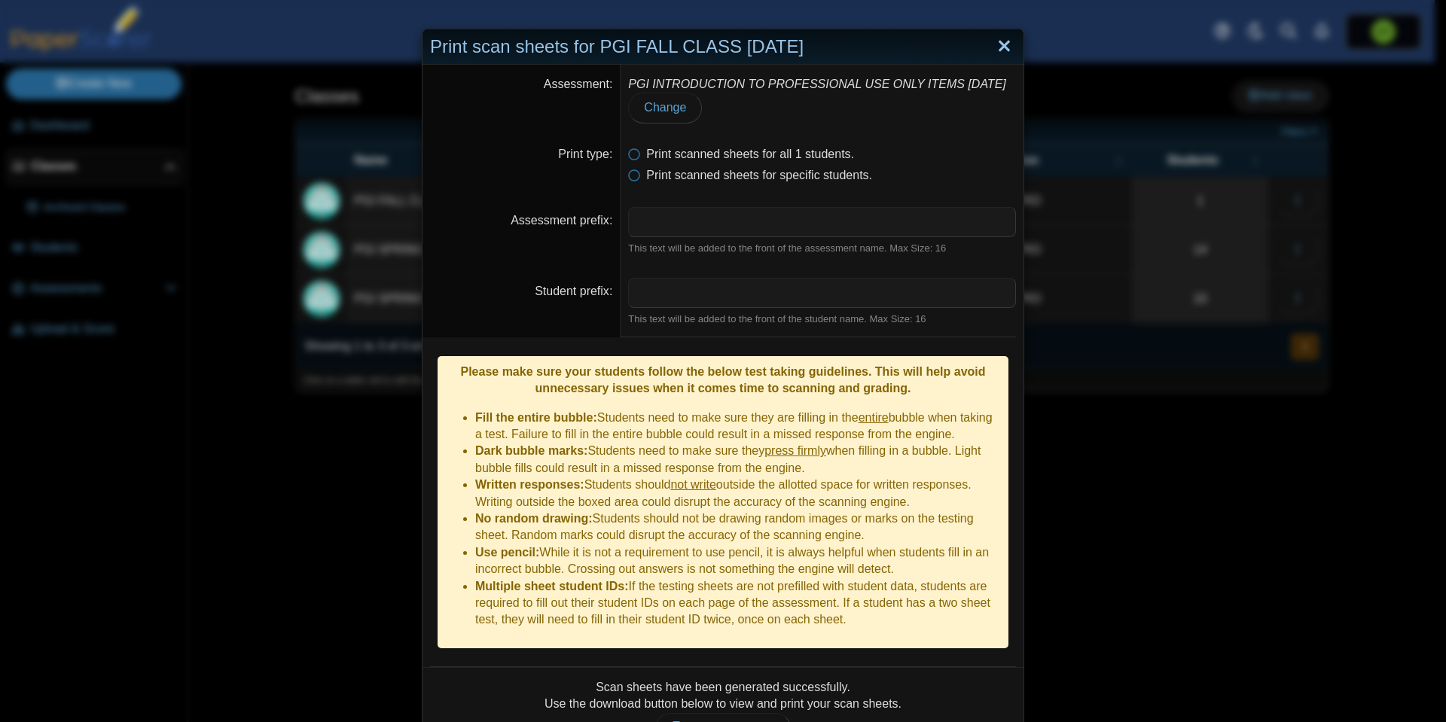
click at [996, 44] on link "Close" at bounding box center [1004, 47] width 23 height 26
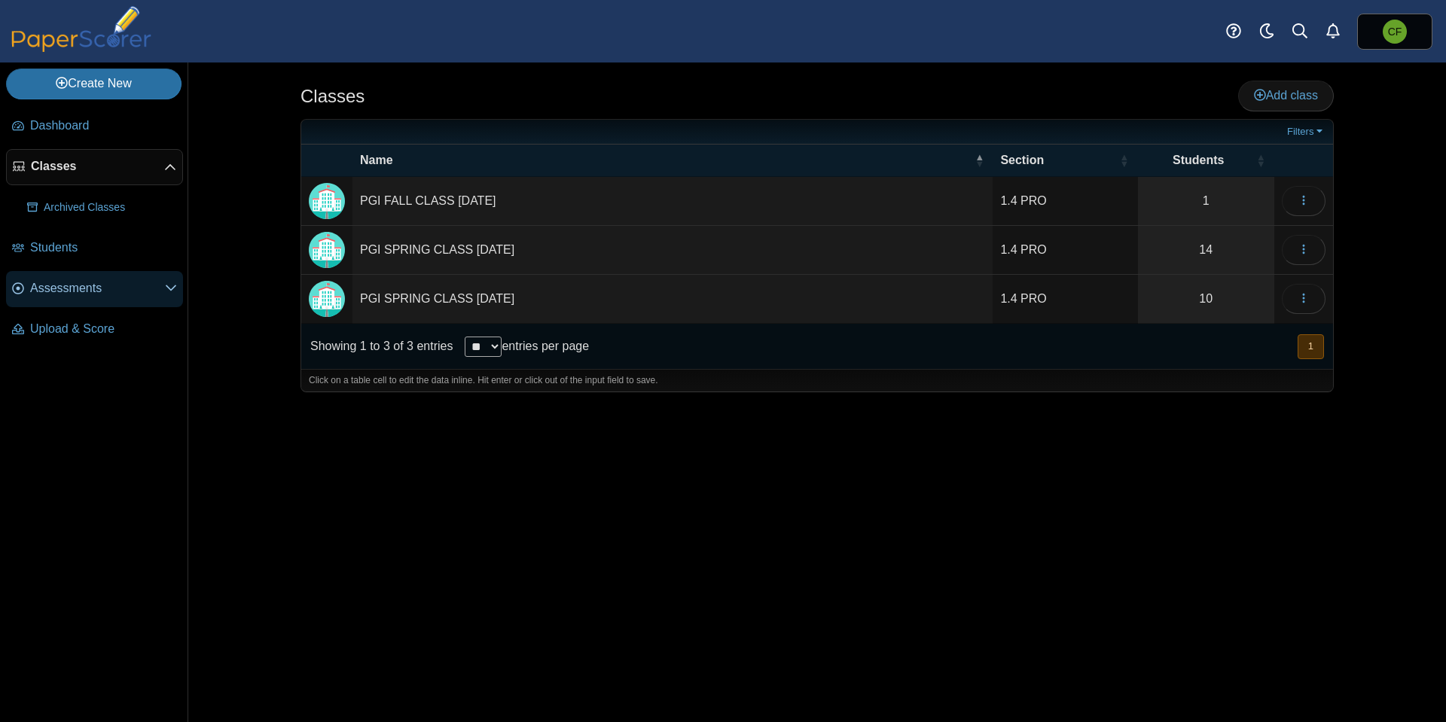
click at [100, 285] on span "Assessments" at bounding box center [97, 288] width 135 height 17
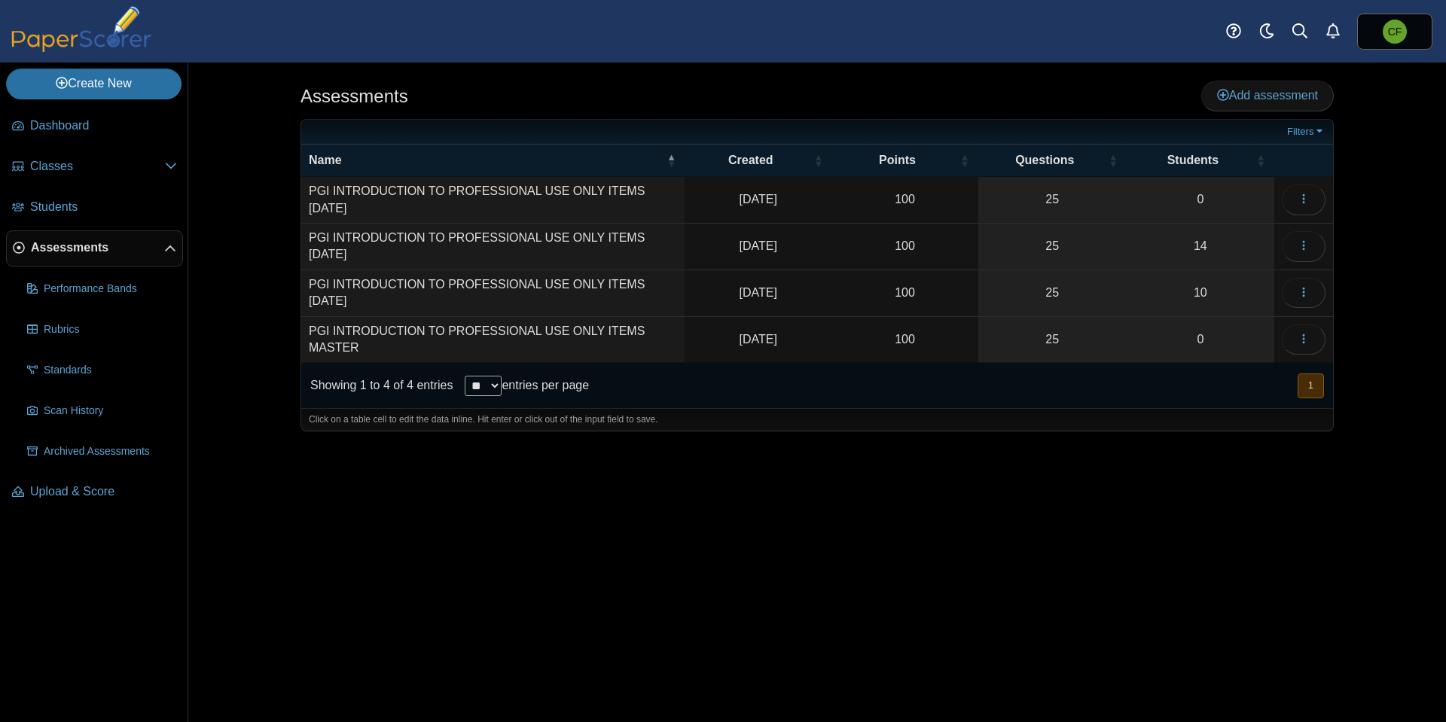
click at [651, 242] on td "PGI INTRODUCTION TO PROFESSIONAL USE ONLY ITEMS 4-25-2025" at bounding box center [492, 247] width 383 height 47
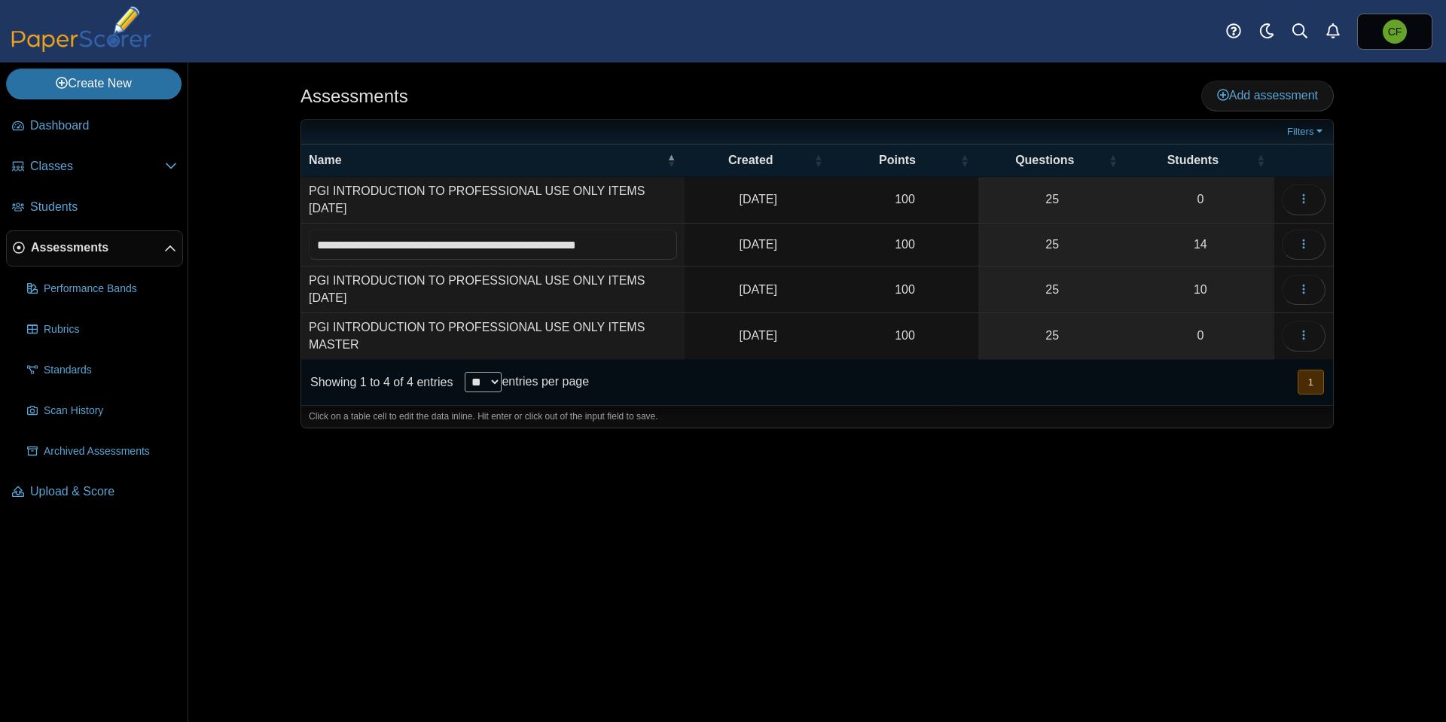
scroll to position [0, 14]
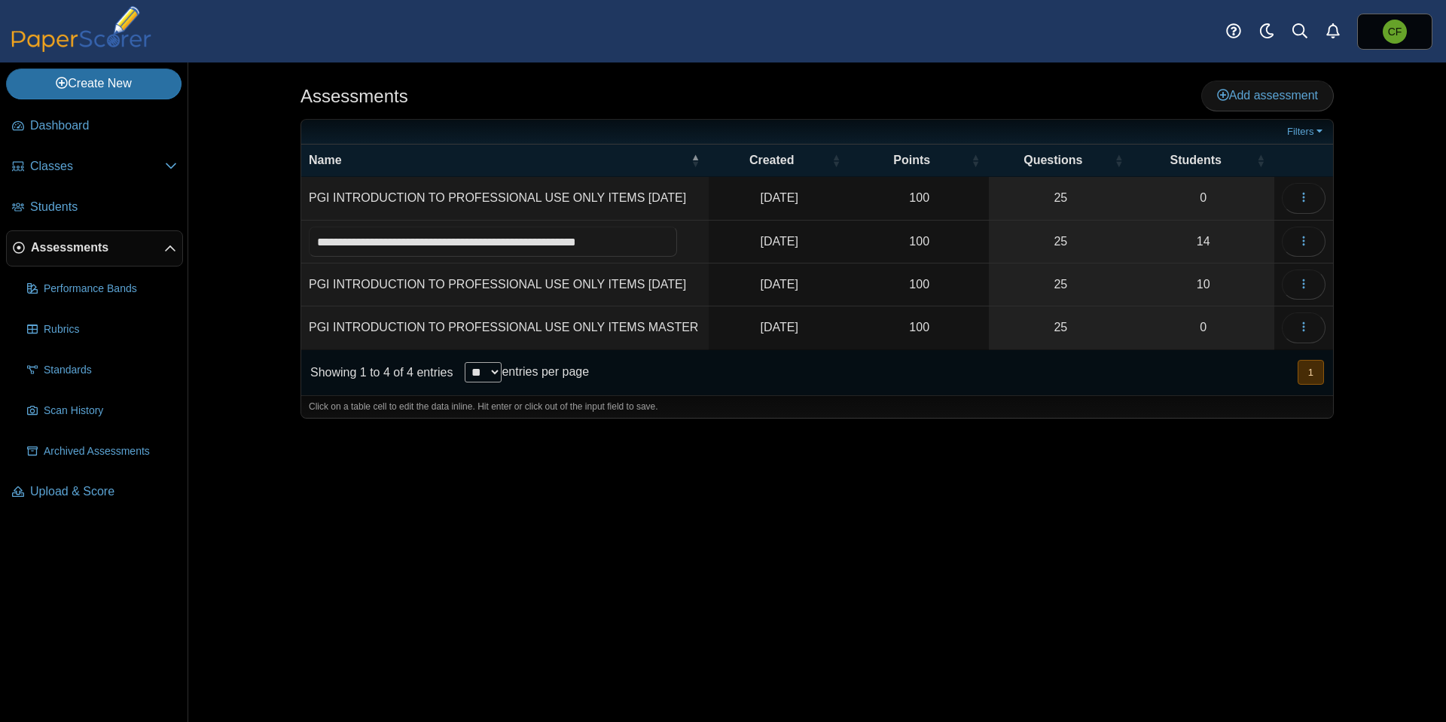
click at [646, 200] on td "PGI INTRODUCTION TO PROFESSIONAL USE ONLY ITEMS 10-20-2025" at bounding box center [504, 198] width 407 height 43
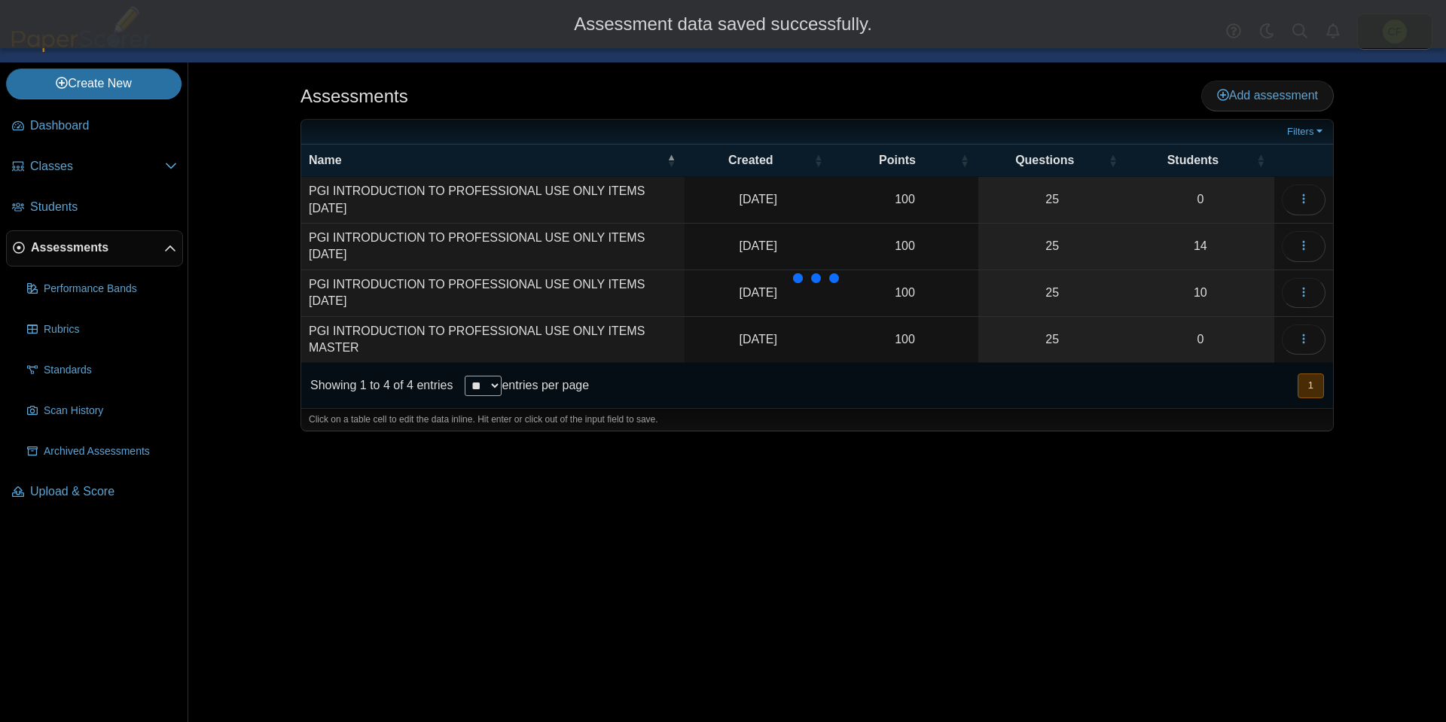
click at [638, 189] on td "PGI INTRODUCTION TO PROFESSIONAL USE ONLY ITEMS 10-20-2025" at bounding box center [492, 200] width 383 height 47
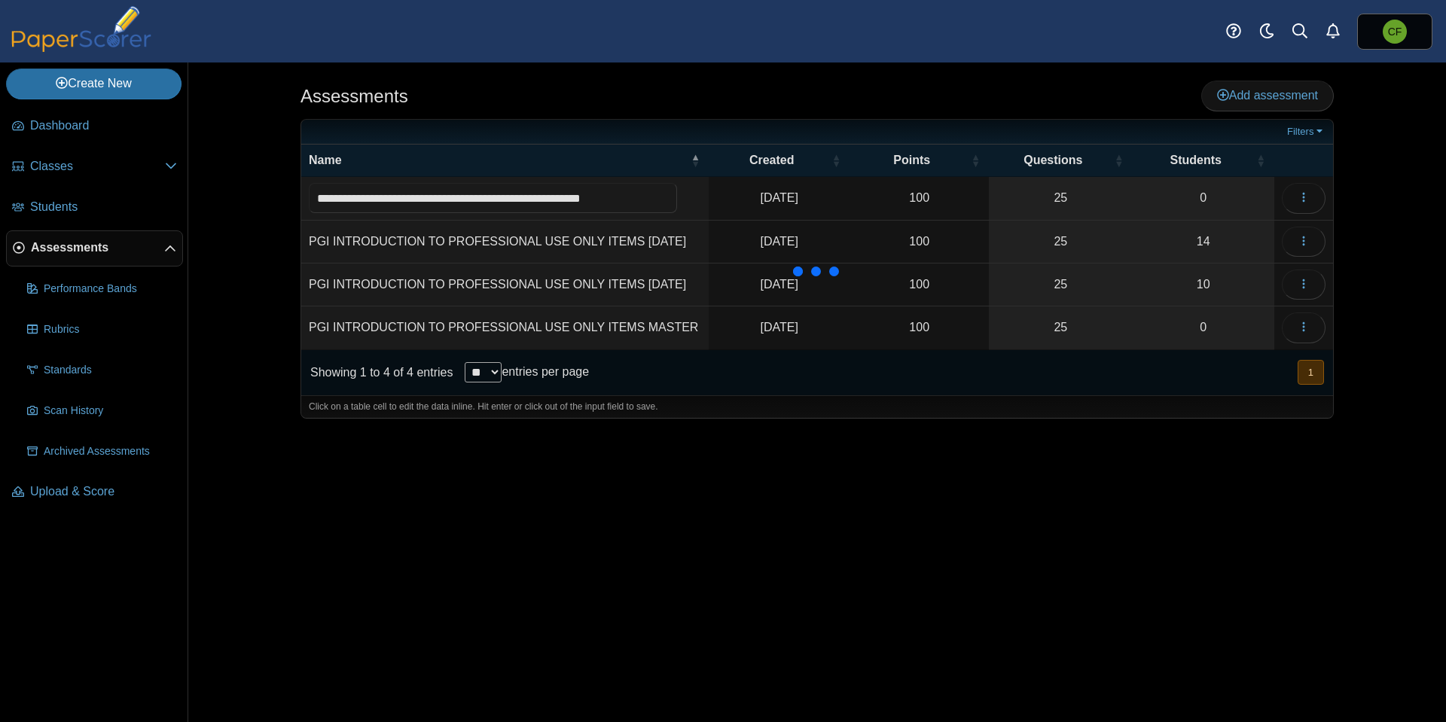
click at [636, 197] on input "**********" at bounding box center [493, 198] width 368 height 30
type input "**********"
click at [880, 472] on div "Assessments Add assessment 100" at bounding box center [817, 393] width 1130 height 660
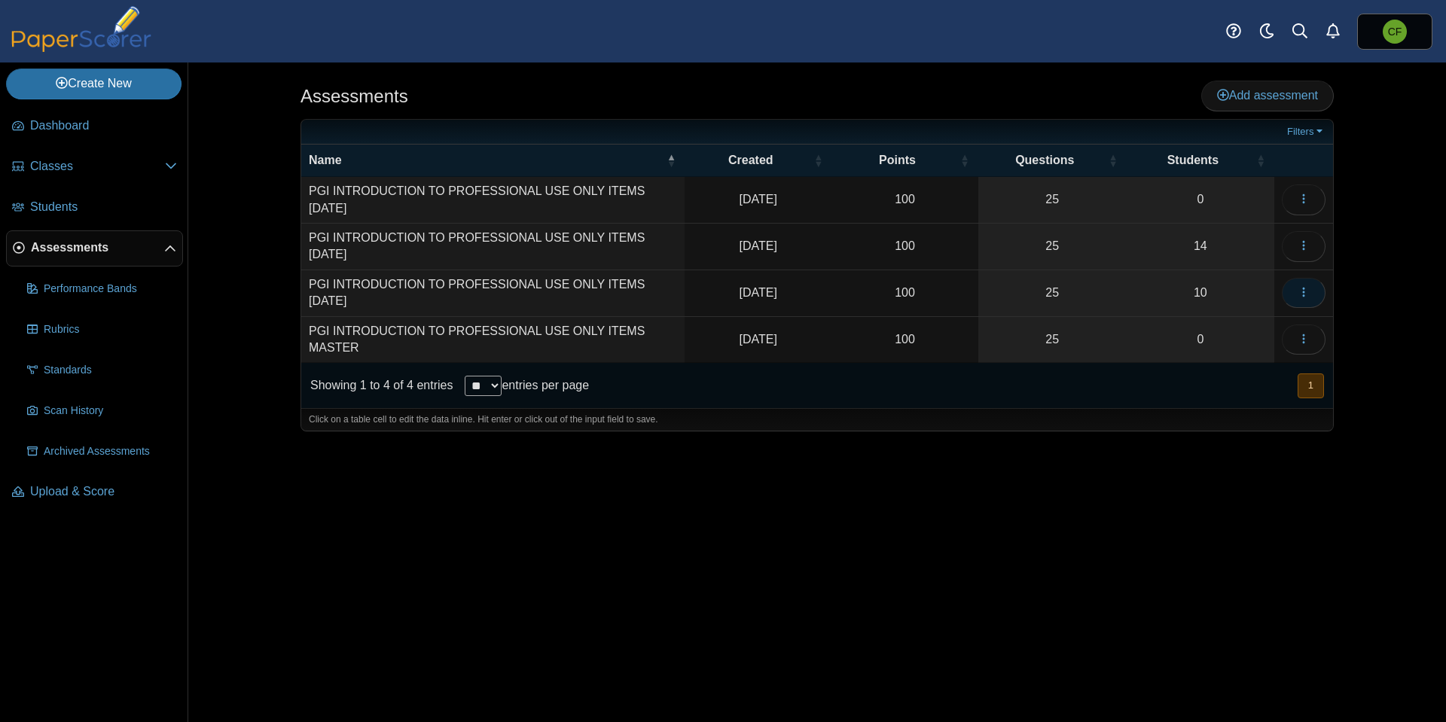
click at [1304, 288] on use "button" at bounding box center [1303, 293] width 2 height 10
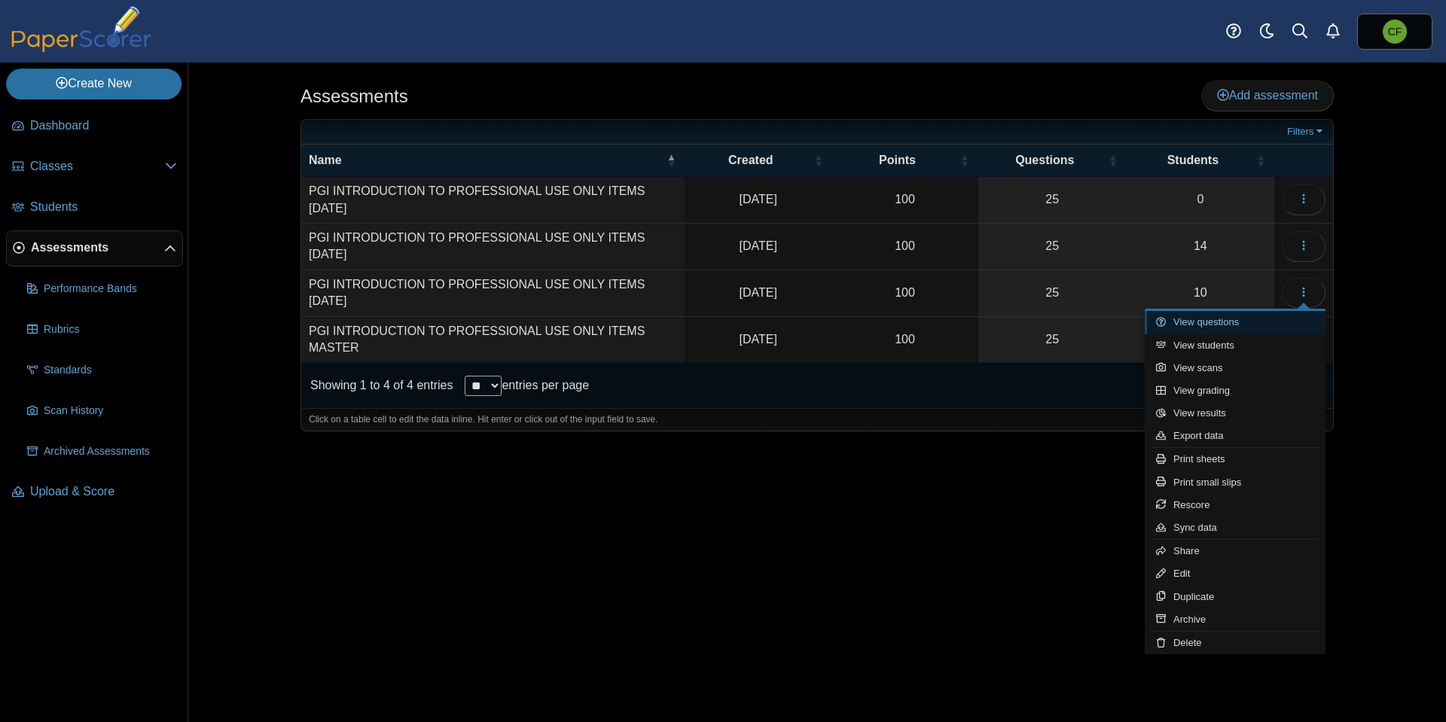
click at [1270, 324] on link "View questions" at bounding box center [1235, 322] width 181 height 23
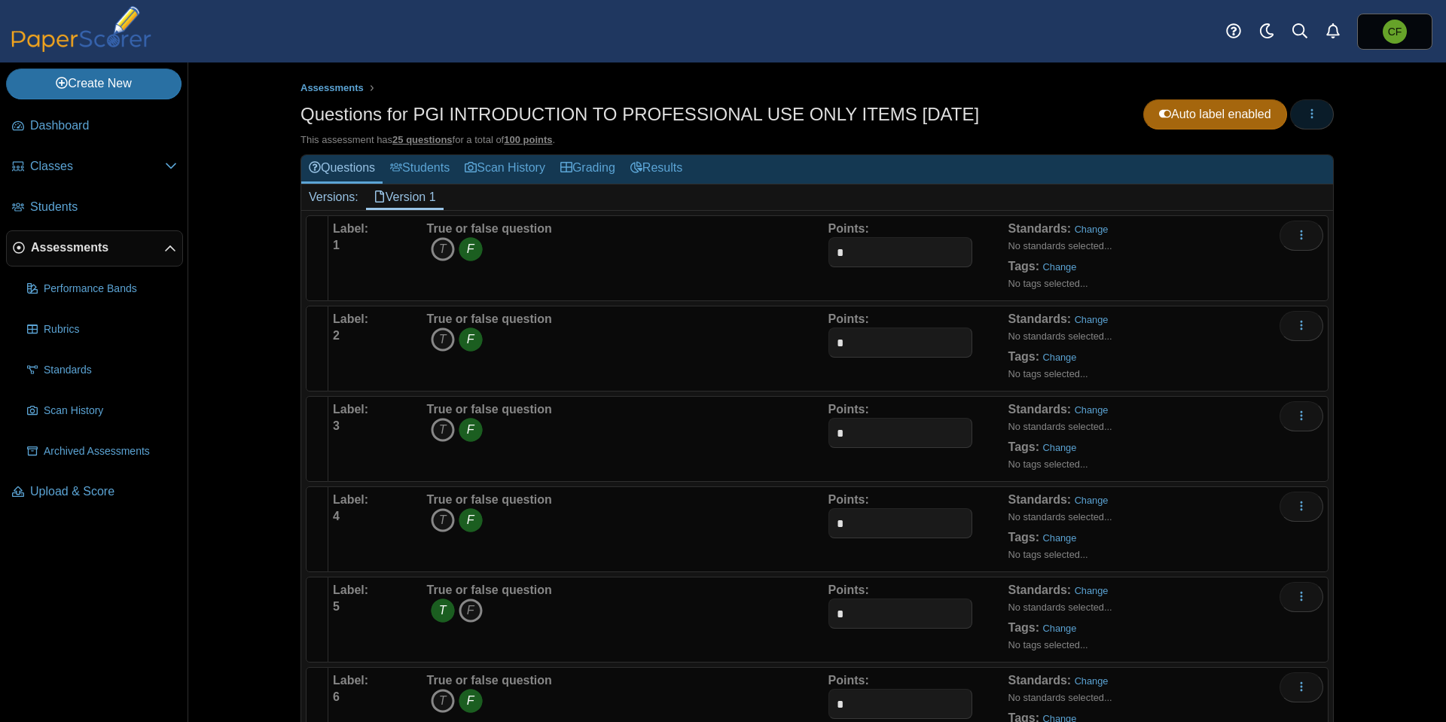
click at [1306, 116] on icon "button" at bounding box center [1312, 114] width 12 height 12
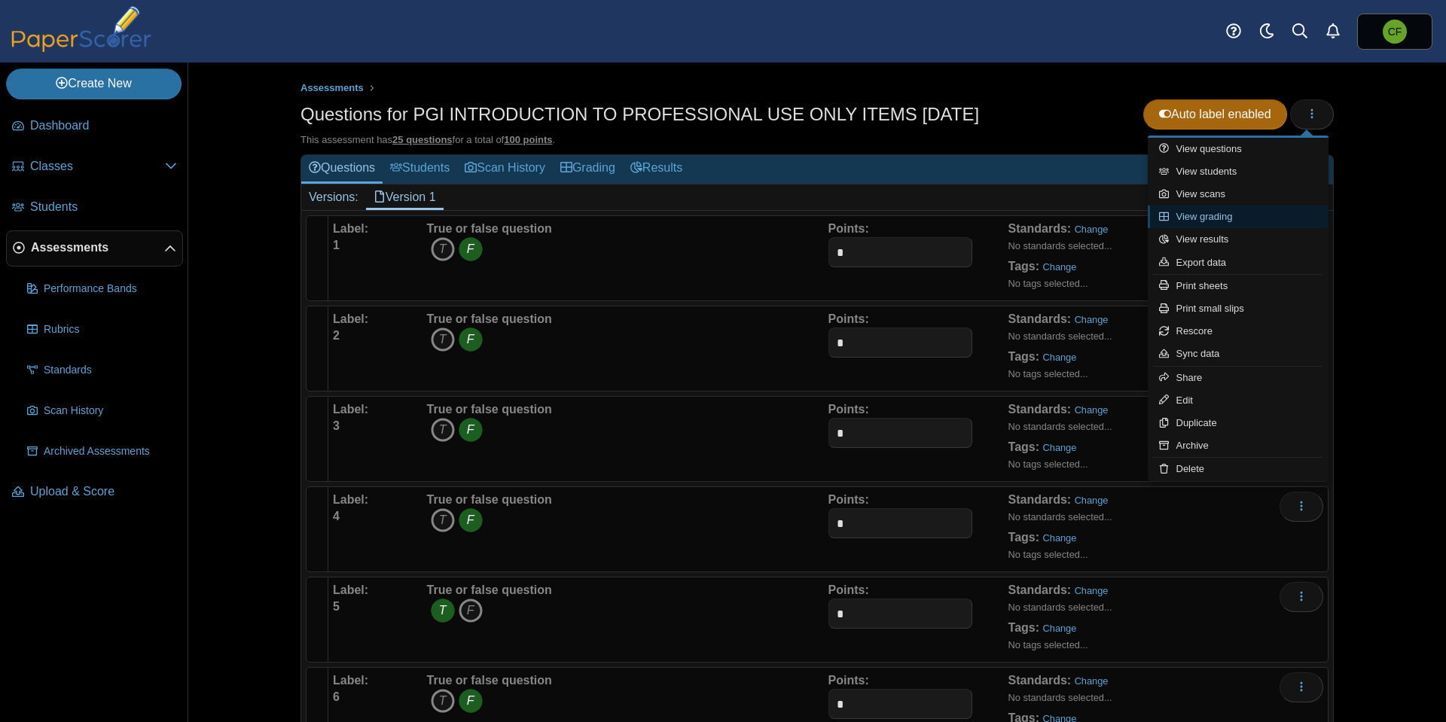
click at [1258, 215] on link "View grading" at bounding box center [1238, 217] width 181 height 23
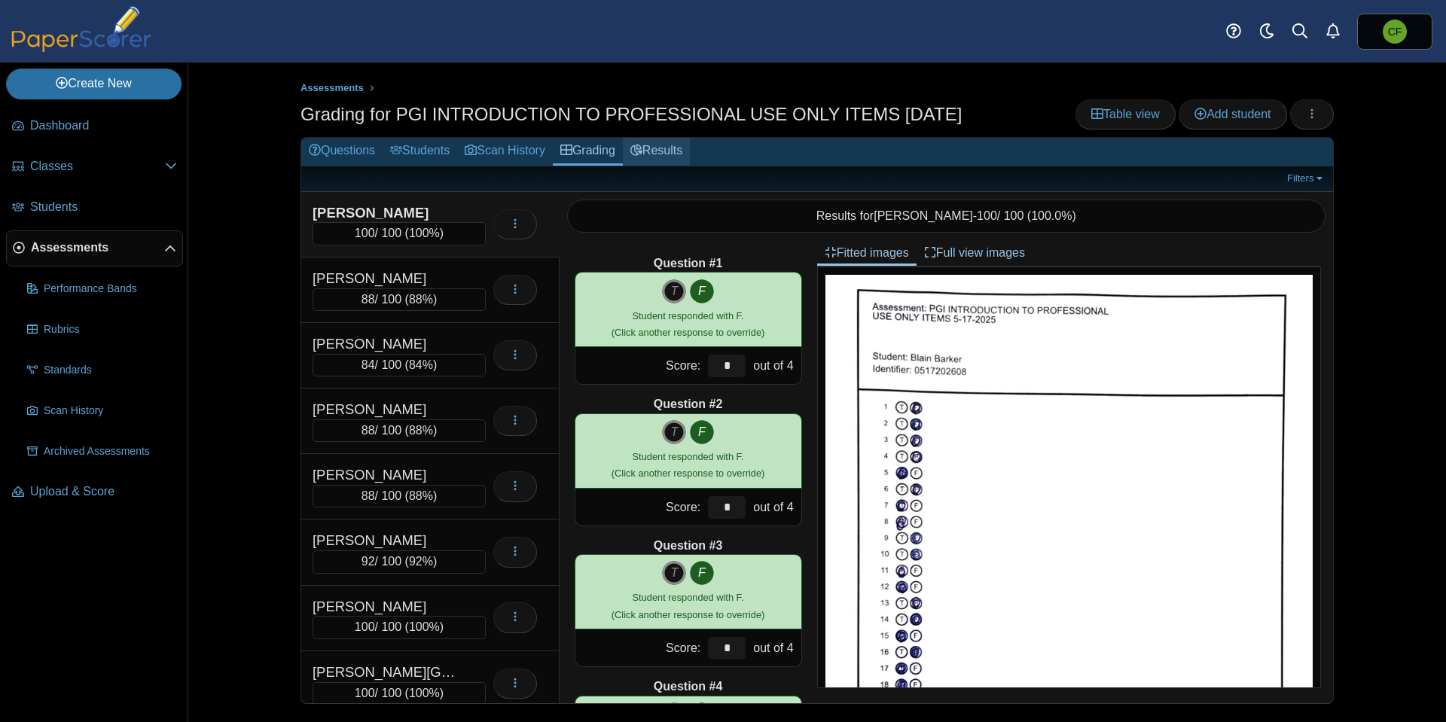
click at [672, 150] on link "Results" at bounding box center [656, 152] width 67 height 28
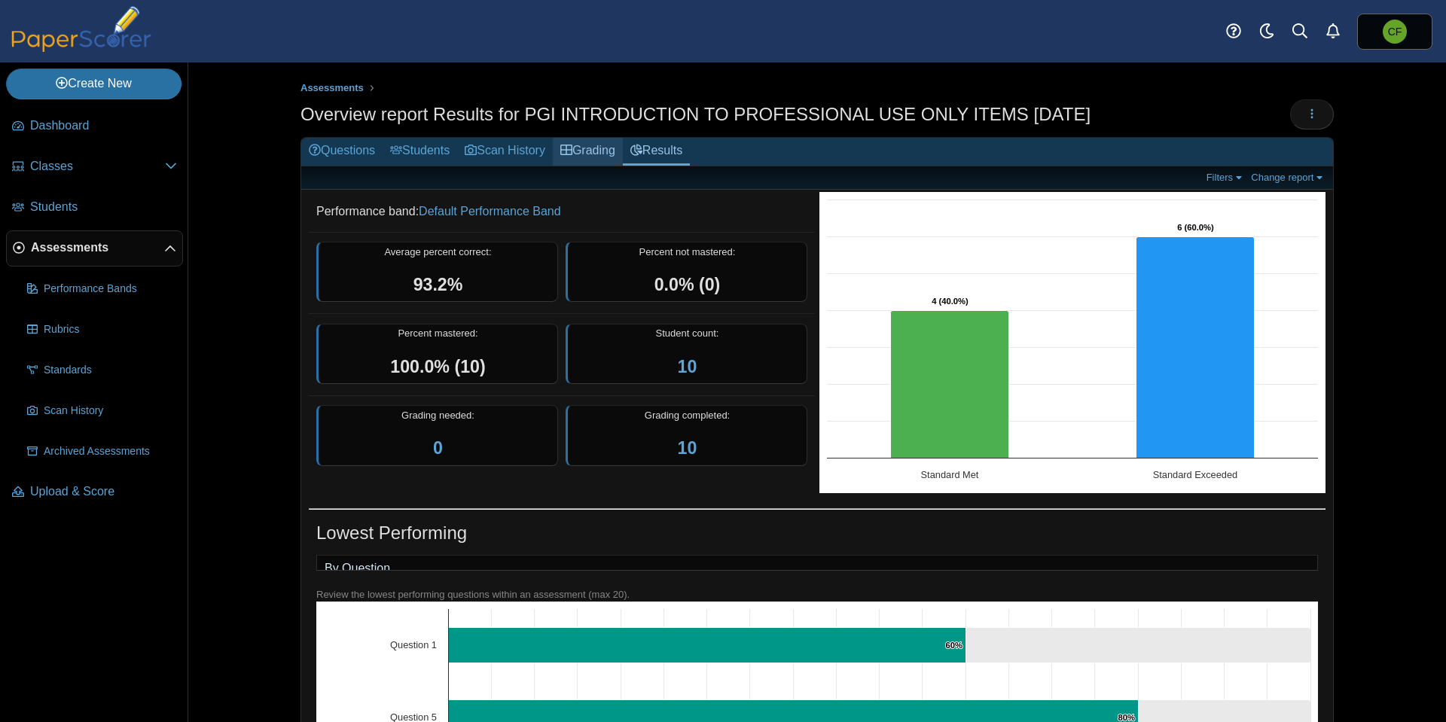
click at [599, 151] on link "Grading" at bounding box center [588, 152] width 70 height 28
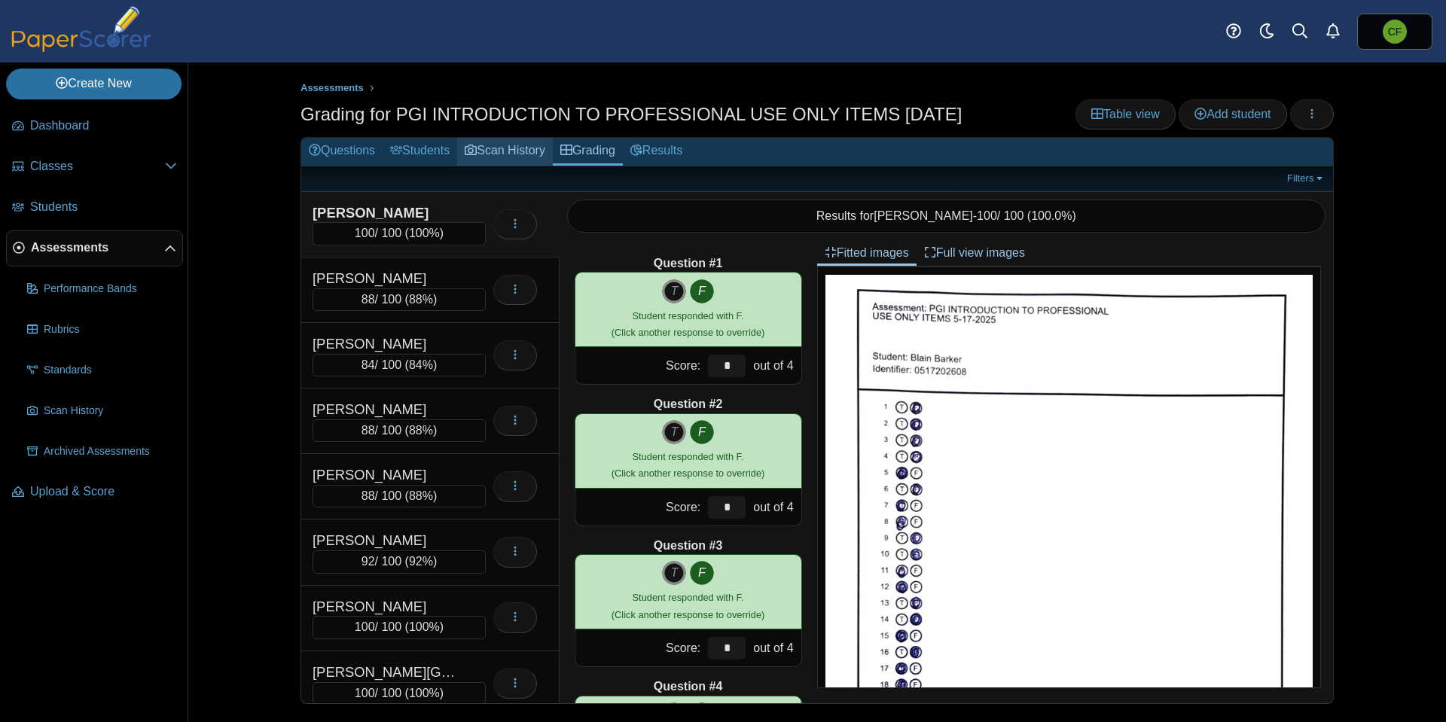
click at [513, 149] on link "Scan History" at bounding box center [505, 152] width 96 height 28
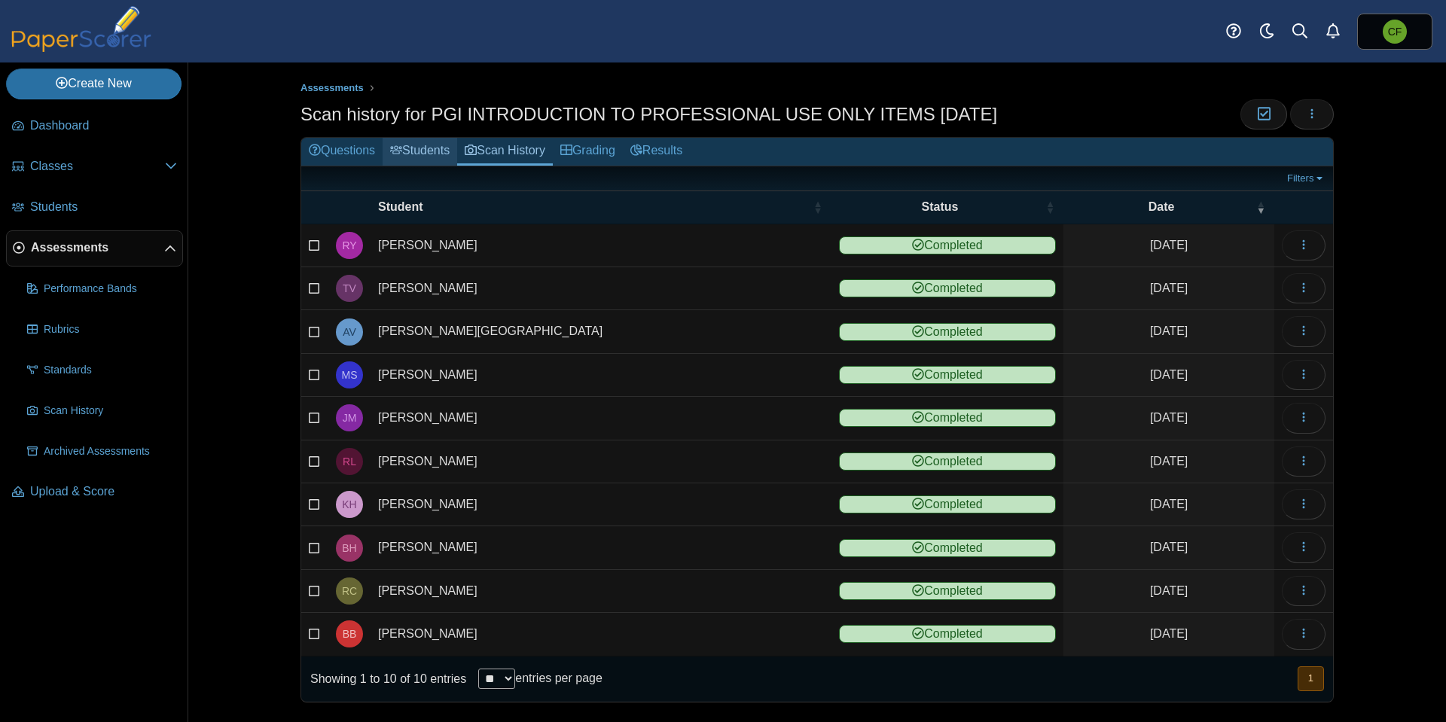
click at [428, 145] on link "Students" at bounding box center [420, 152] width 75 height 28
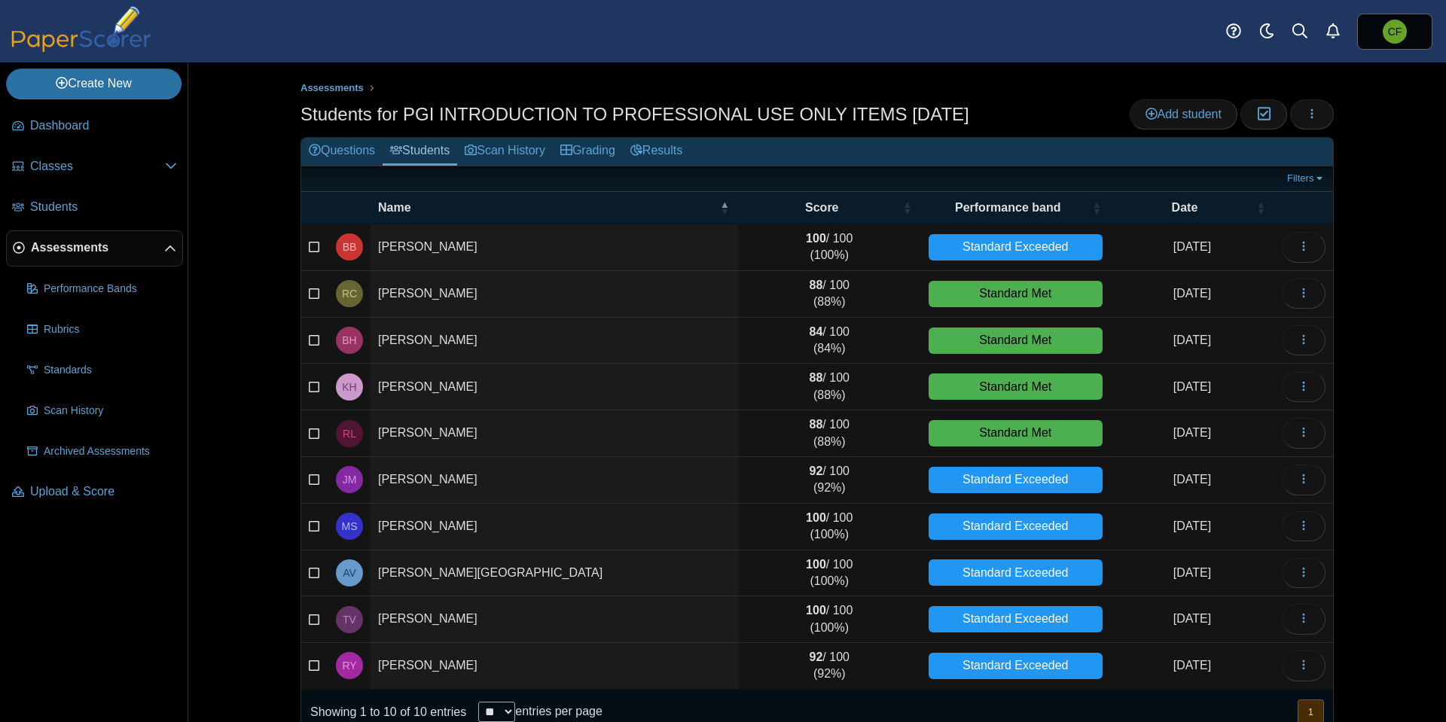
scroll to position [29, 0]
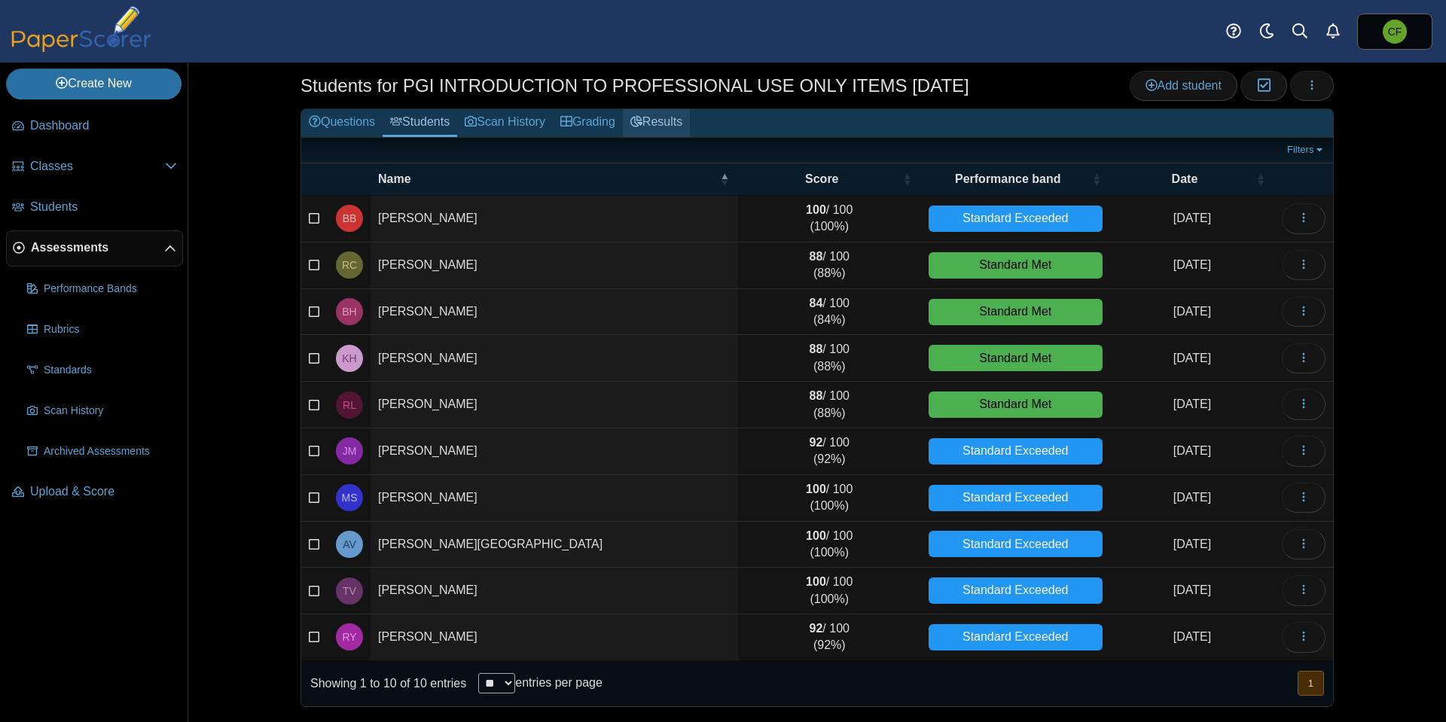
click at [671, 120] on link "Results" at bounding box center [656, 123] width 67 height 28
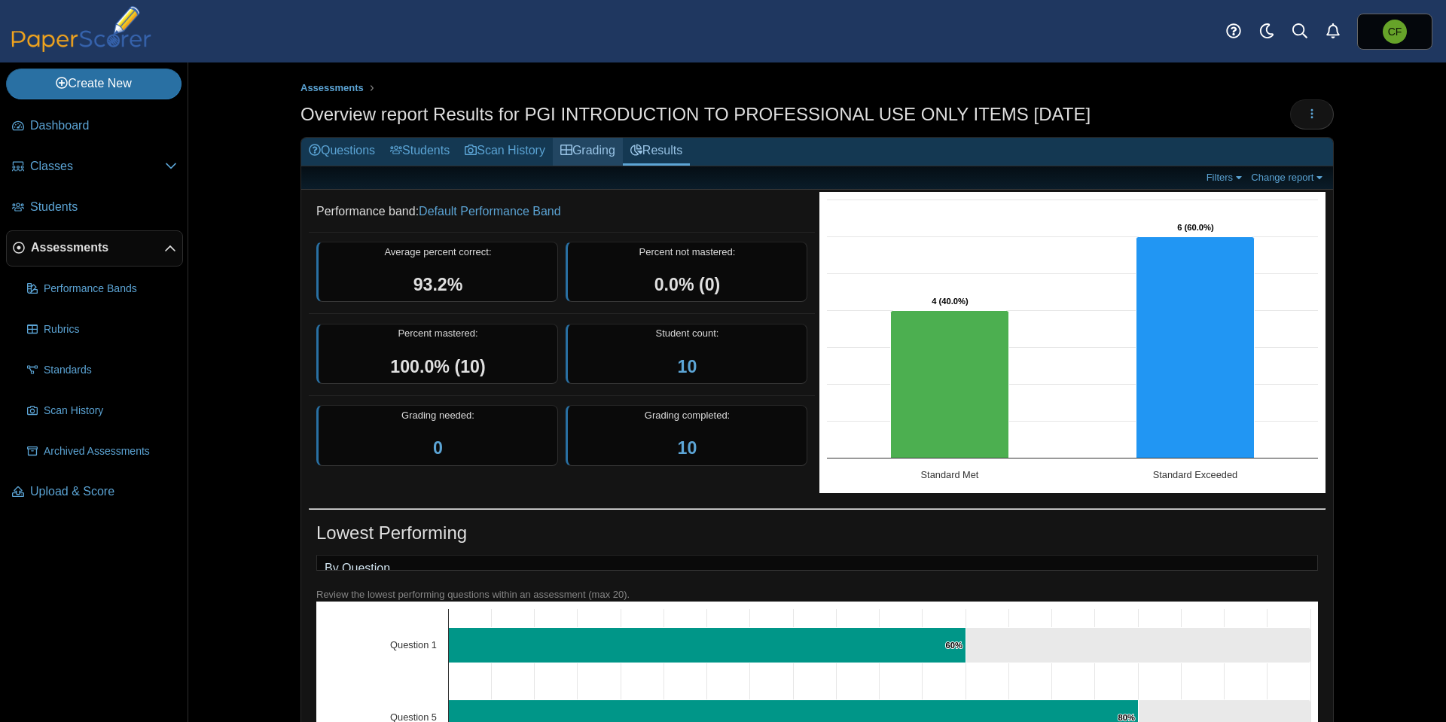
click at [596, 151] on link "Grading" at bounding box center [588, 152] width 70 height 28
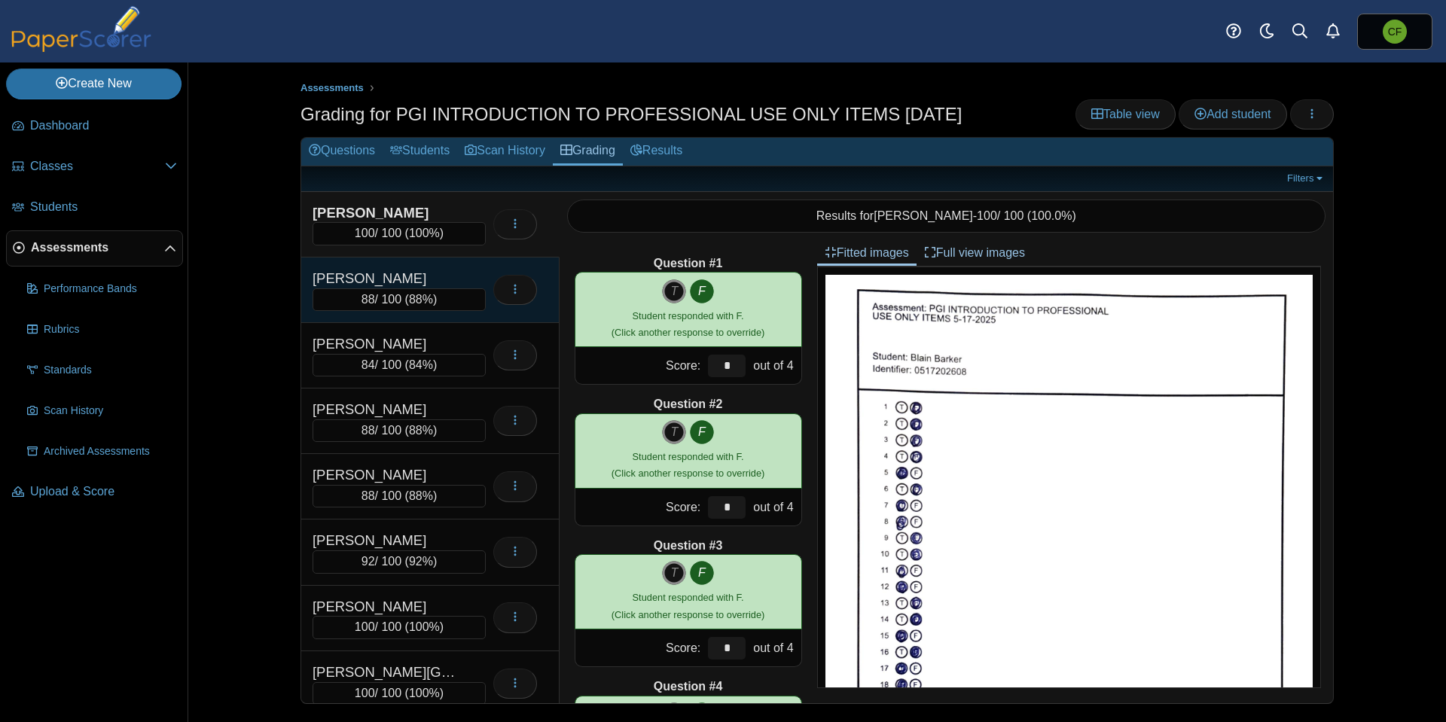
click at [392, 276] on div "[PERSON_NAME]" at bounding box center [388, 279] width 151 height 20
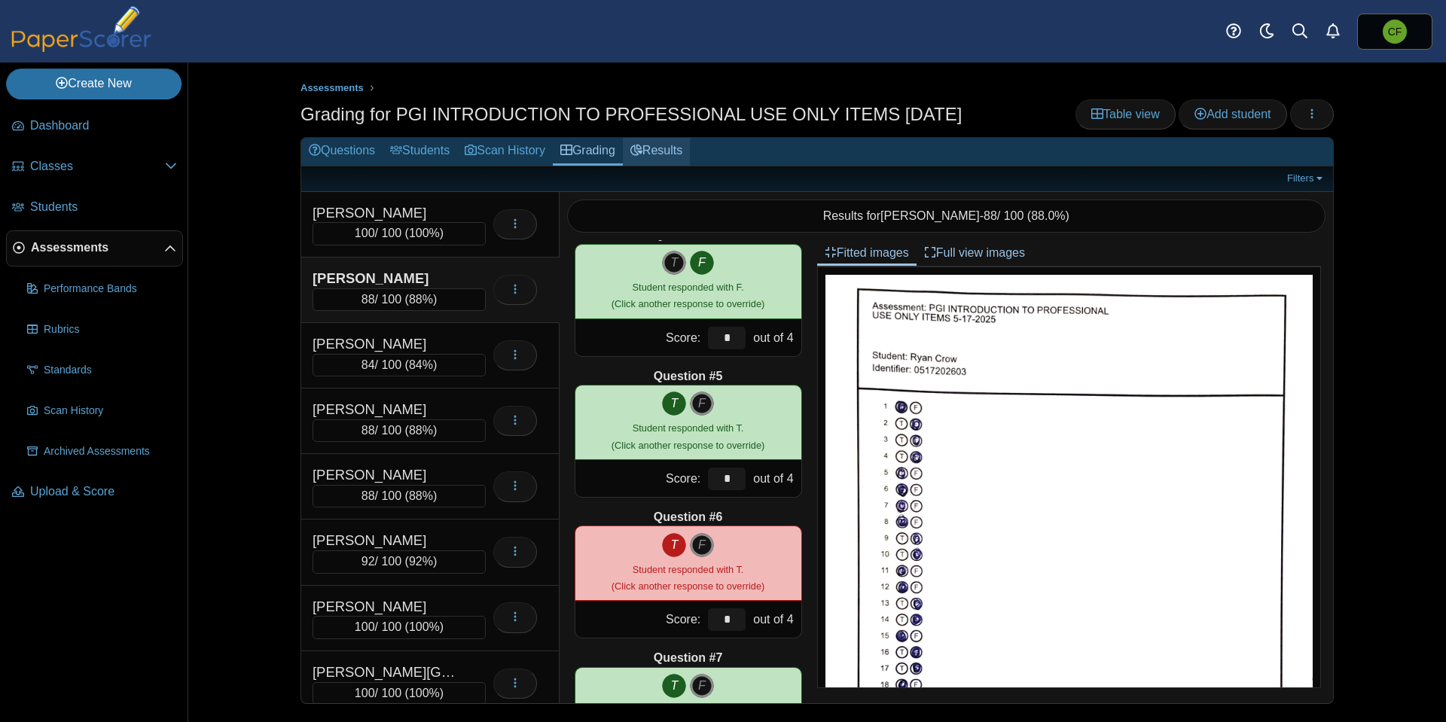
click at [673, 153] on link "Results" at bounding box center [656, 152] width 67 height 28
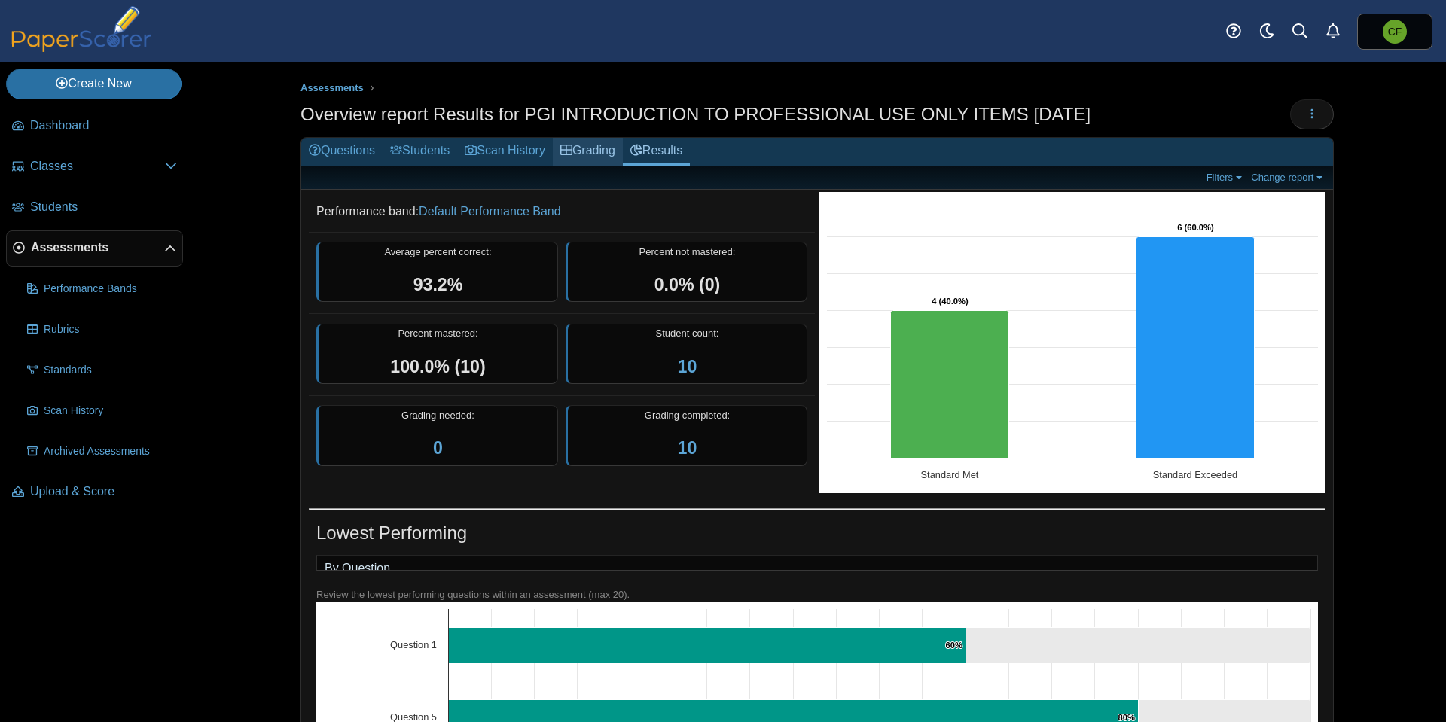
click at [606, 145] on link "Grading" at bounding box center [588, 152] width 70 height 28
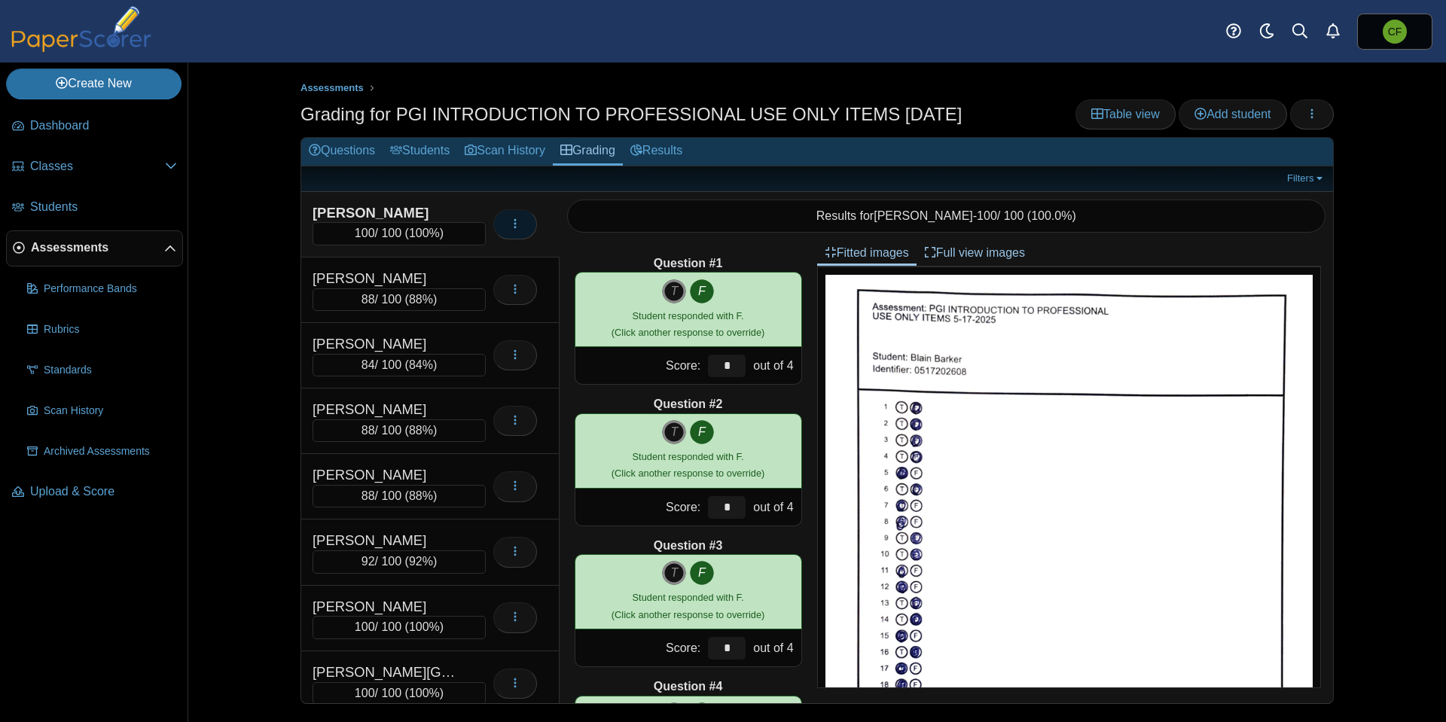
click at [520, 220] on icon "button" at bounding box center [515, 224] width 12 height 12
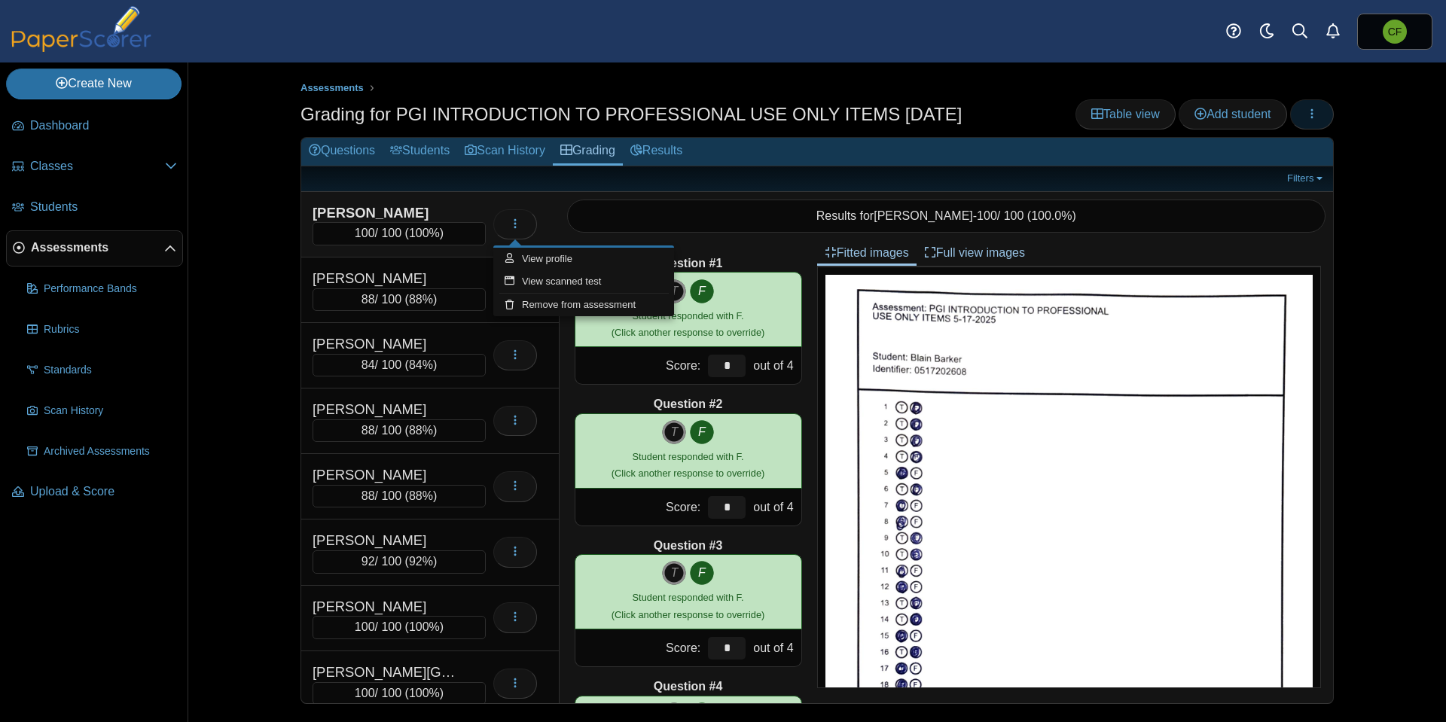
click at [1316, 114] on icon "button" at bounding box center [1312, 114] width 12 height 12
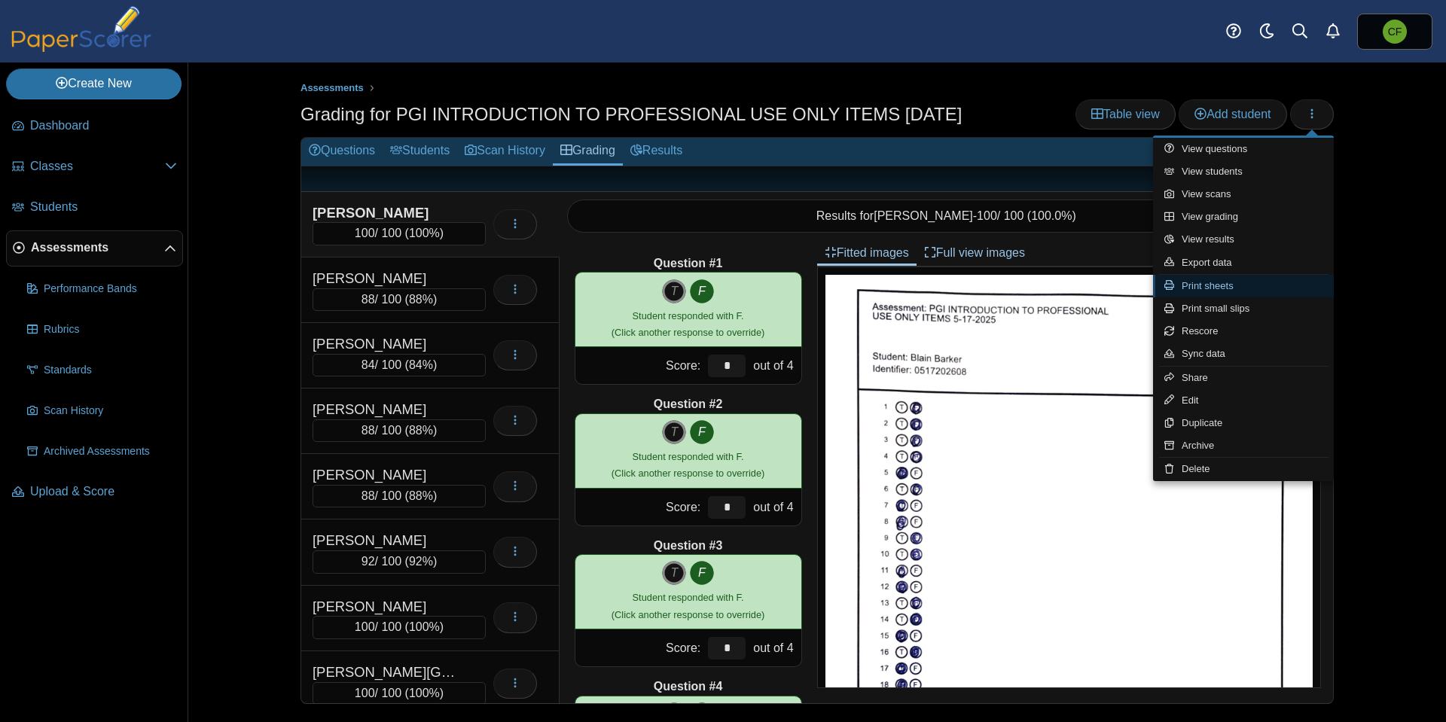
click at [1225, 282] on link "Print sheets" at bounding box center [1243, 286] width 181 height 23
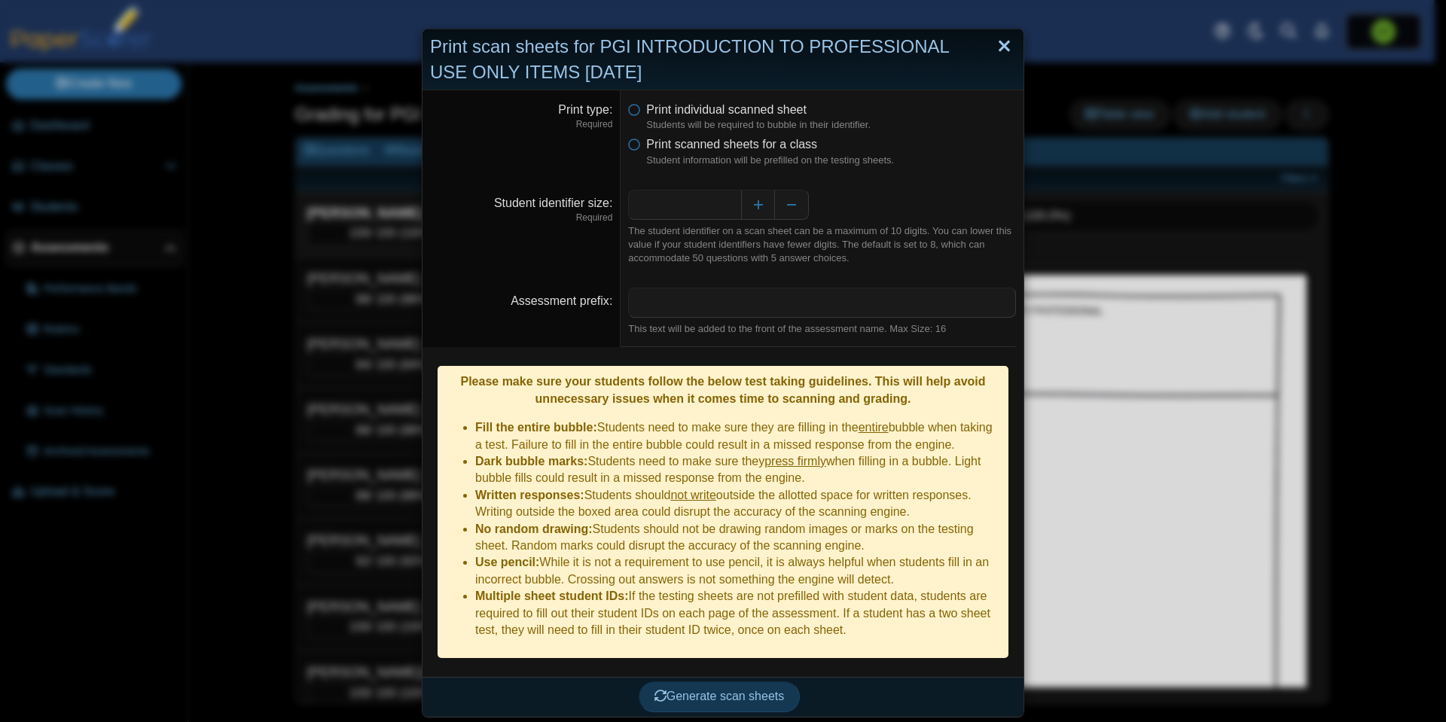
click at [998, 42] on link "Close" at bounding box center [1004, 47] width 23 height 26
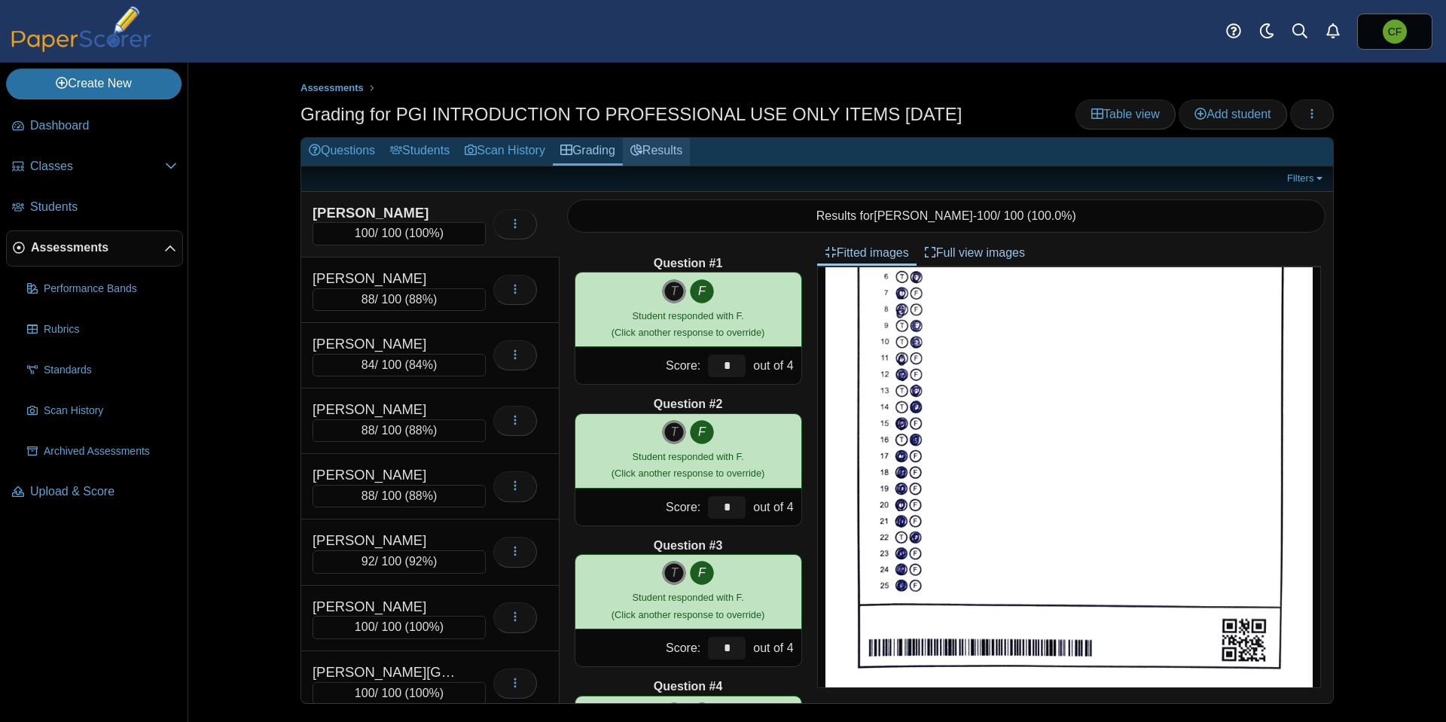
click at [684, 143] on link "Results" at bounding box center [656, 152] width 67 height 28
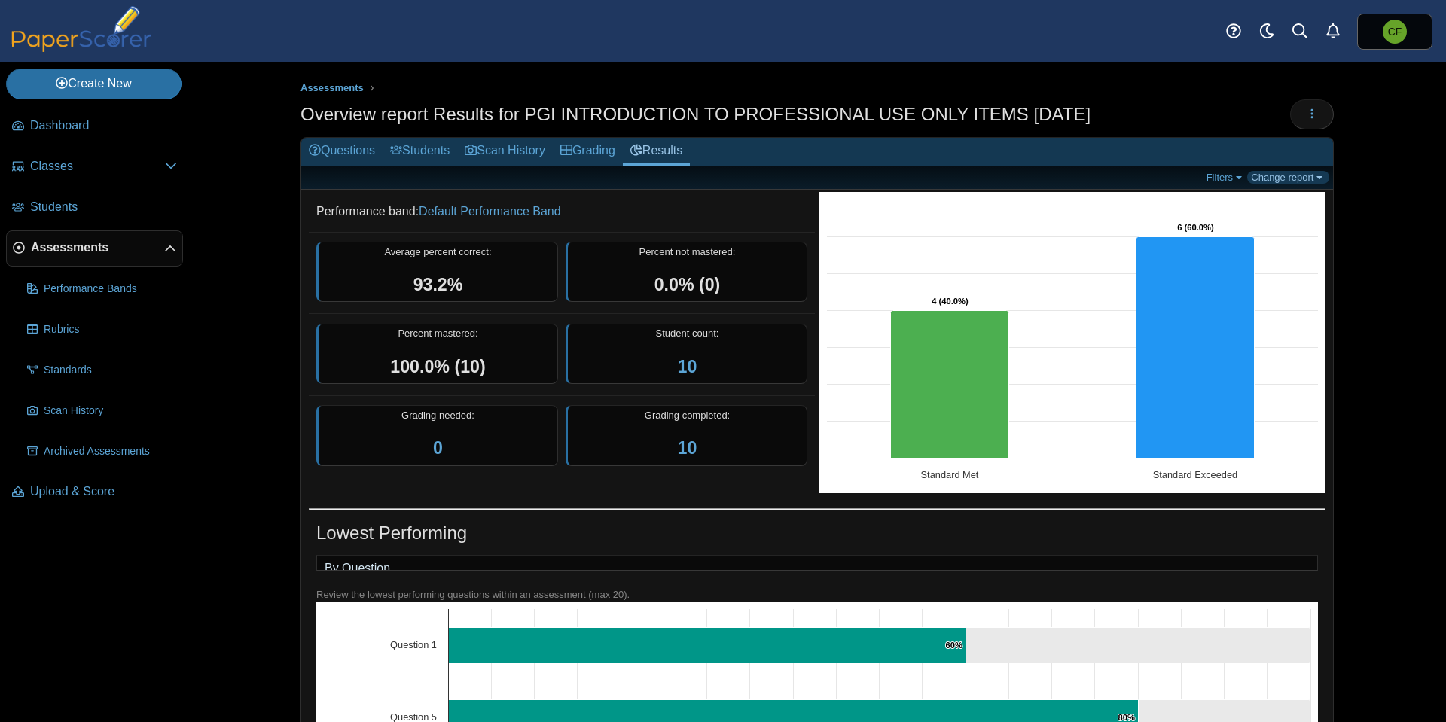
click at [1316, 178] on link "Change report" at bounding box center [1288, 177] width 82 height 13
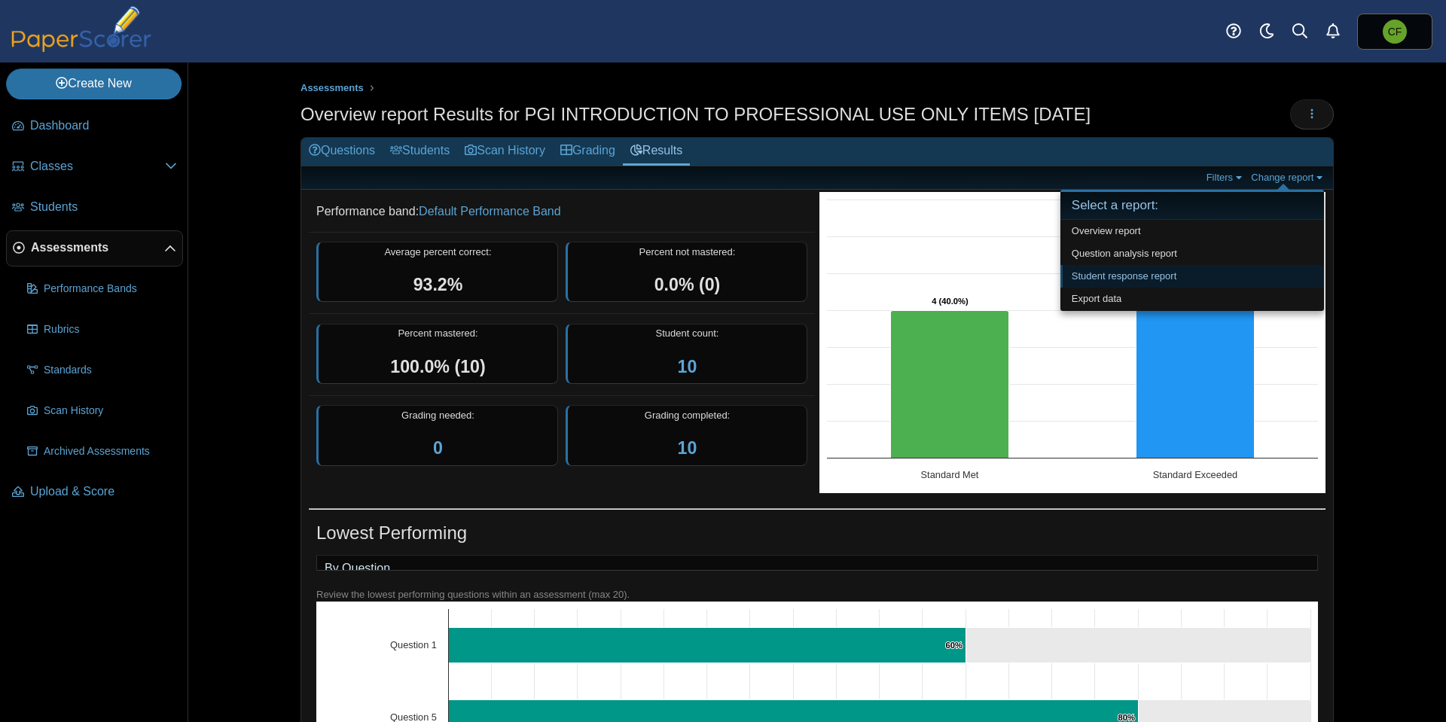
click at [1240, 270] on link "Student response report" at bounding box center [1192, 276] width 264 height 23
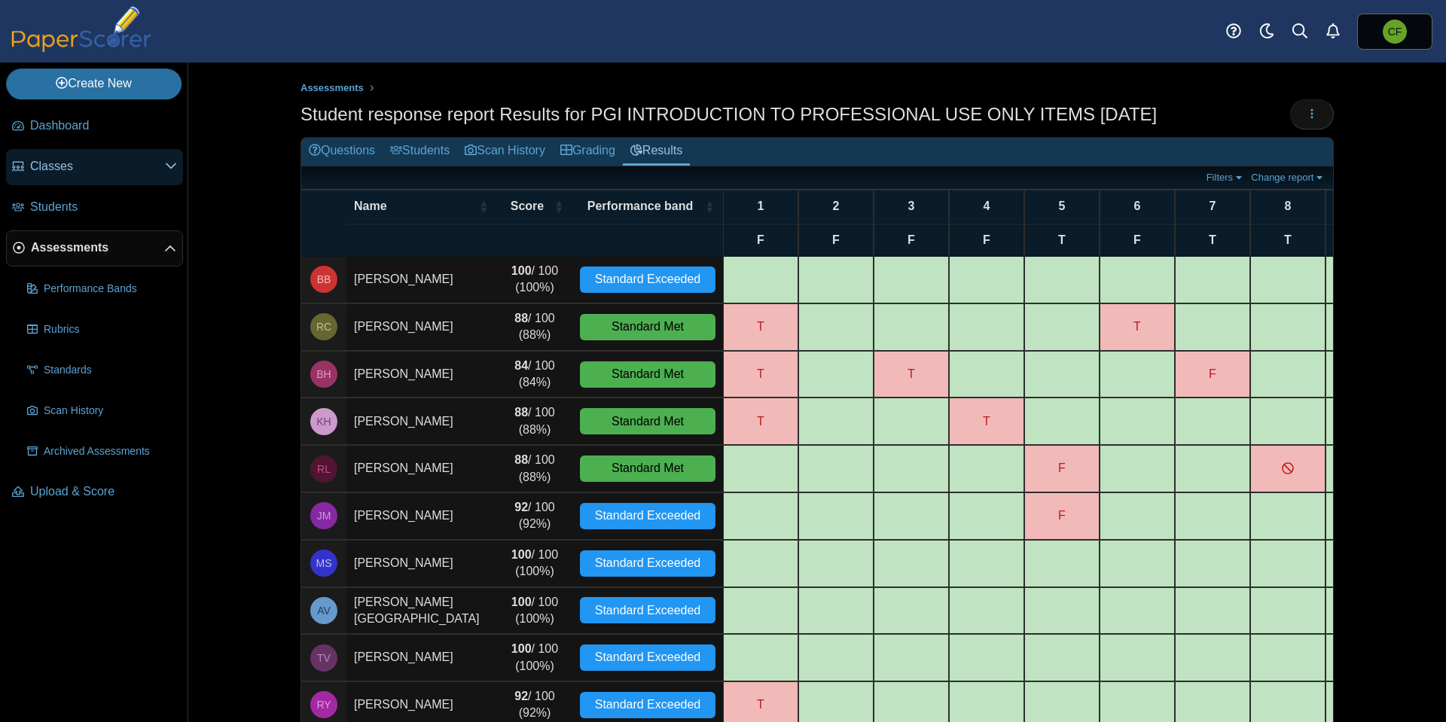
click at [102, 163] on span "Classes" at bounding box center [97, 166] width 135 height 17
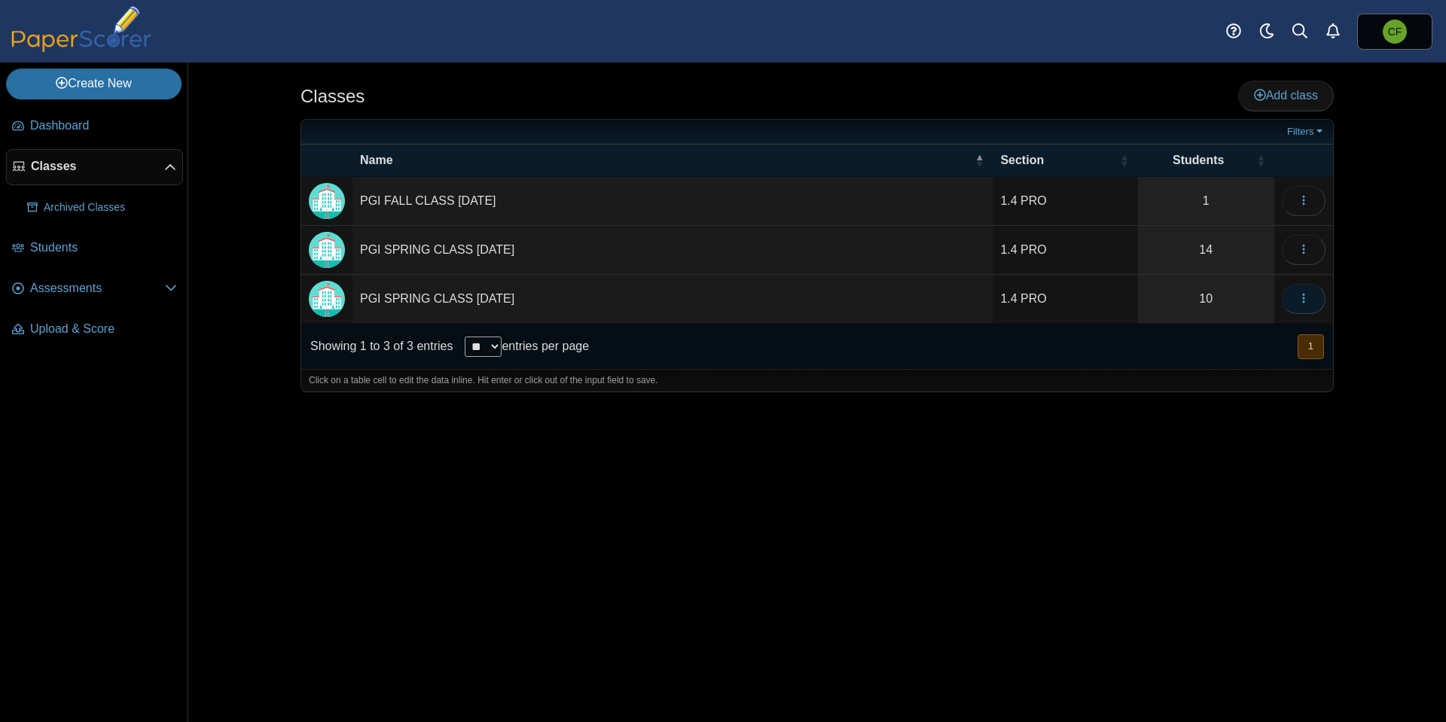
click at [1308, 292] on icon "button" at bounding box center [1304, 298] width 12 height 12
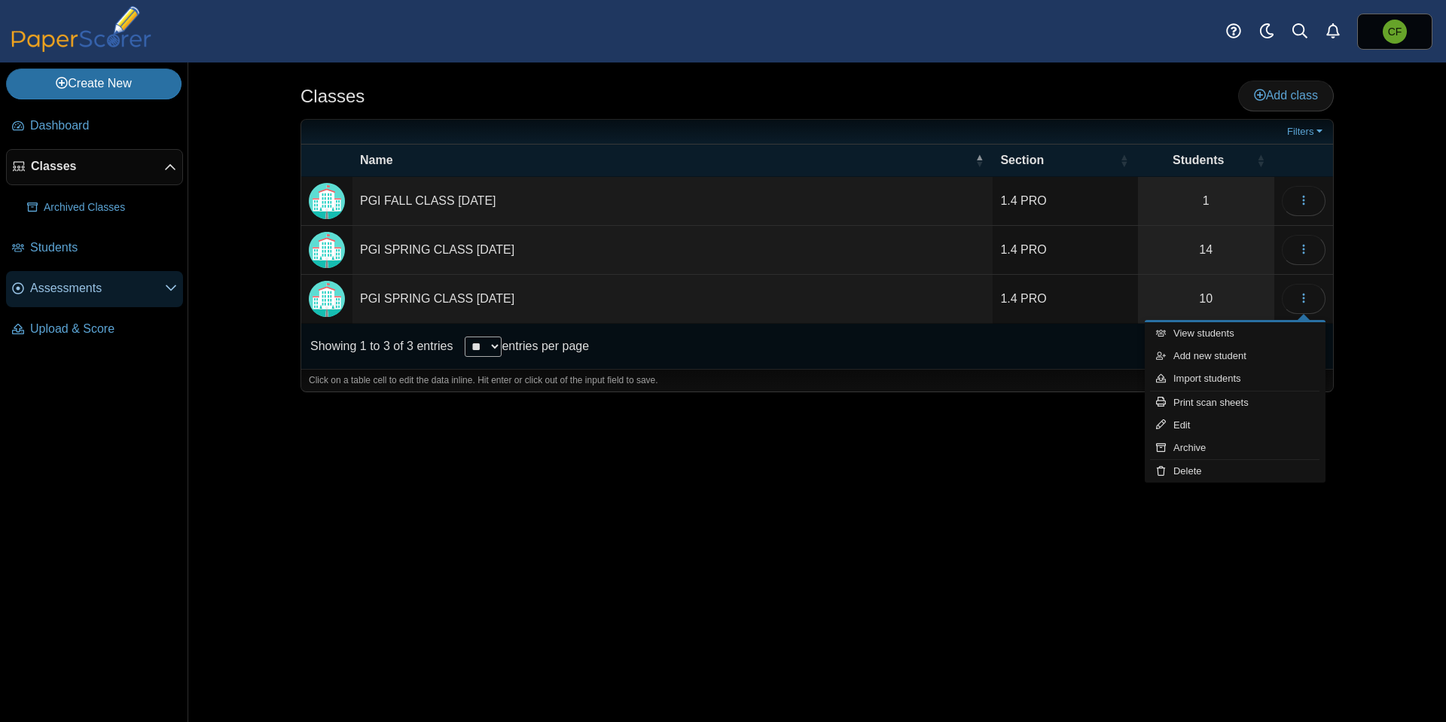
click at [73, 288] on span "Assessments" at bounding box center [97, 288] width 135 height 17
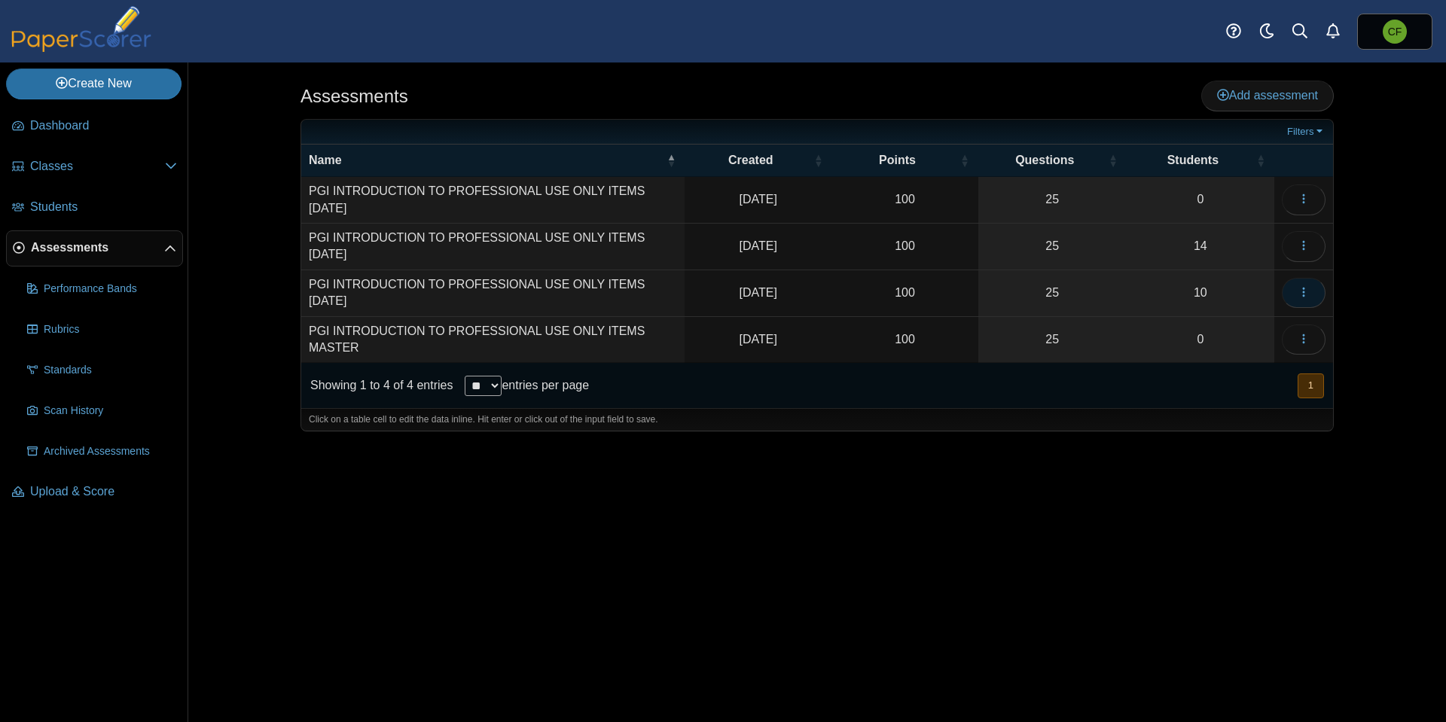
click at [1310, 289] on button "button" at bounding box center [1304, 293] width 44 height 30
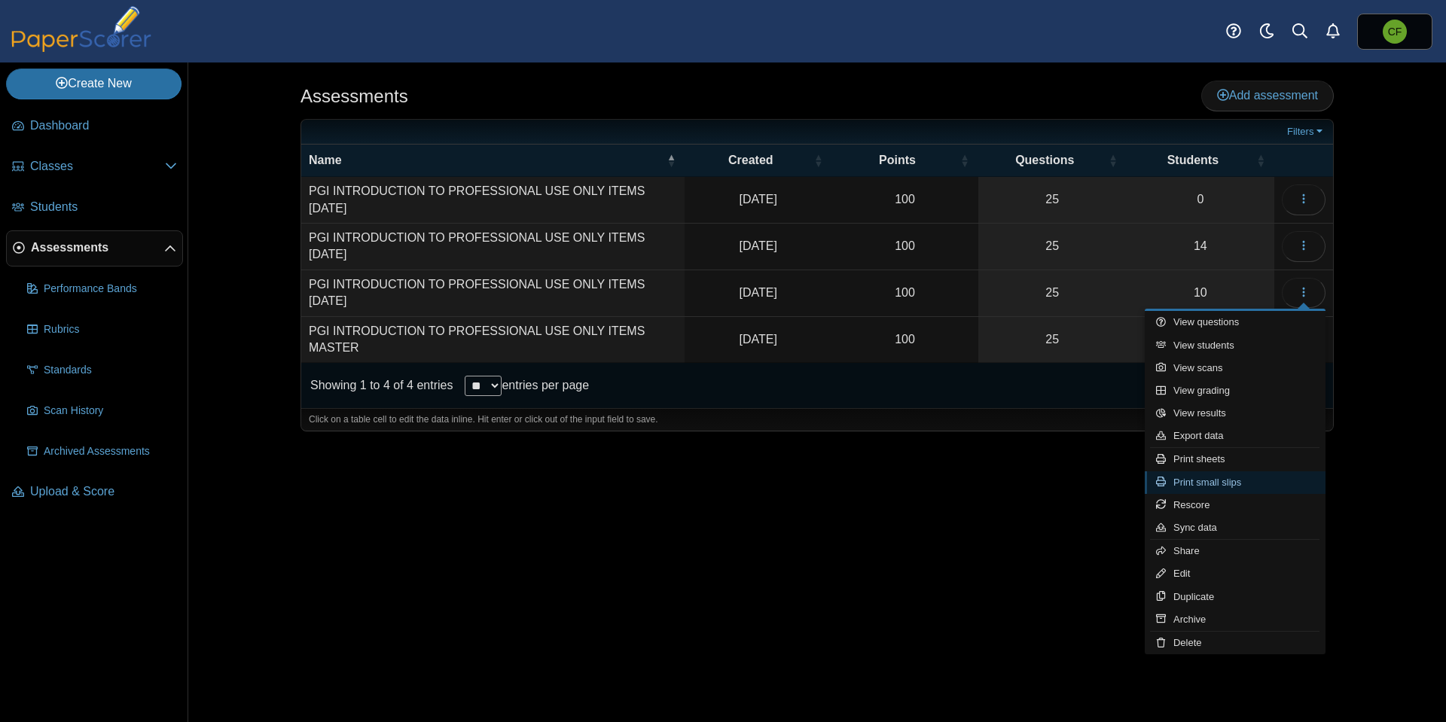
click at [1234, 480] on link "Print small slips" at bounding box center [1235, 482] width 181 height 23
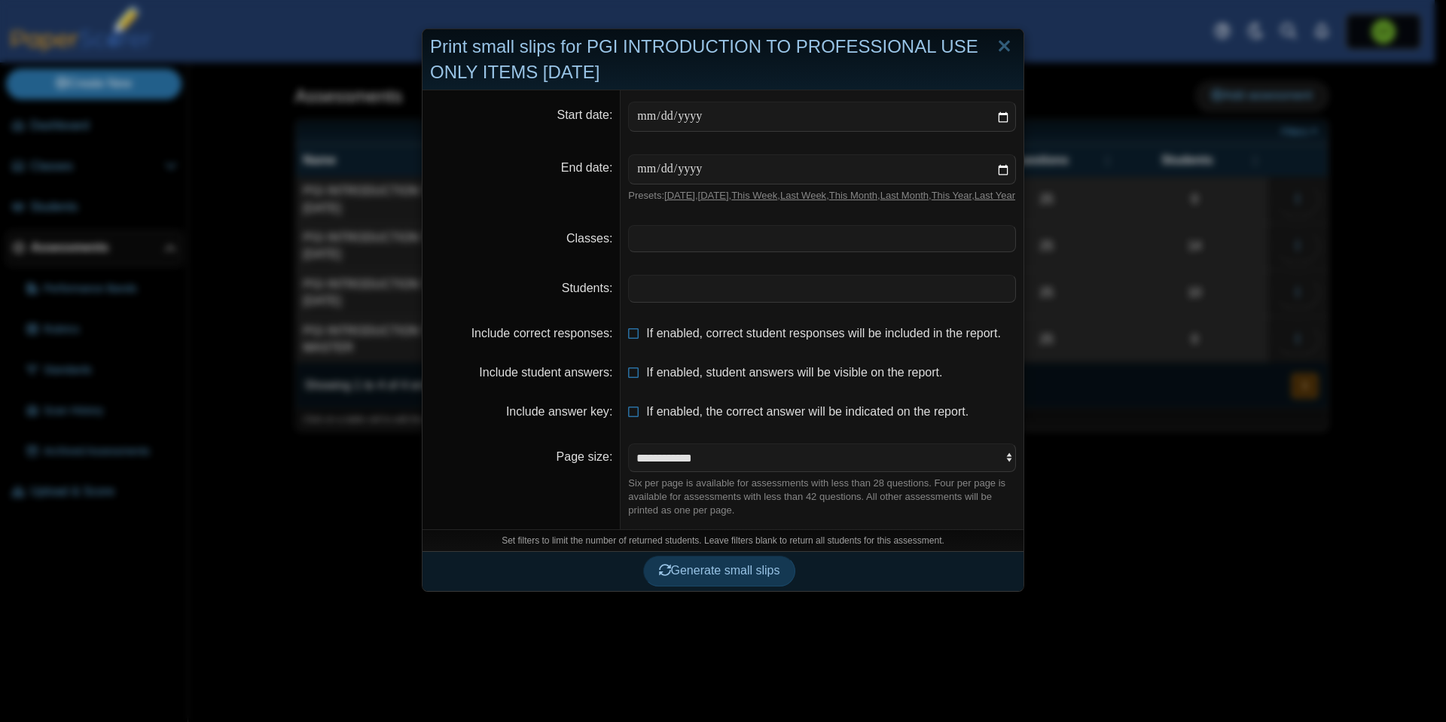
click at [668, 252] on span at bounding box center [822, 239] width 386 height 26
click at [653, 301] on span at bounding box center [822, 289] width 386 height 26
click at [1000, 472] on select "**********" at bounding box center [822, 458] width 388 height 29
select select "**********"
click at [628, 456] on select "**********" at bounding box center [822, 458] width 388 height 29
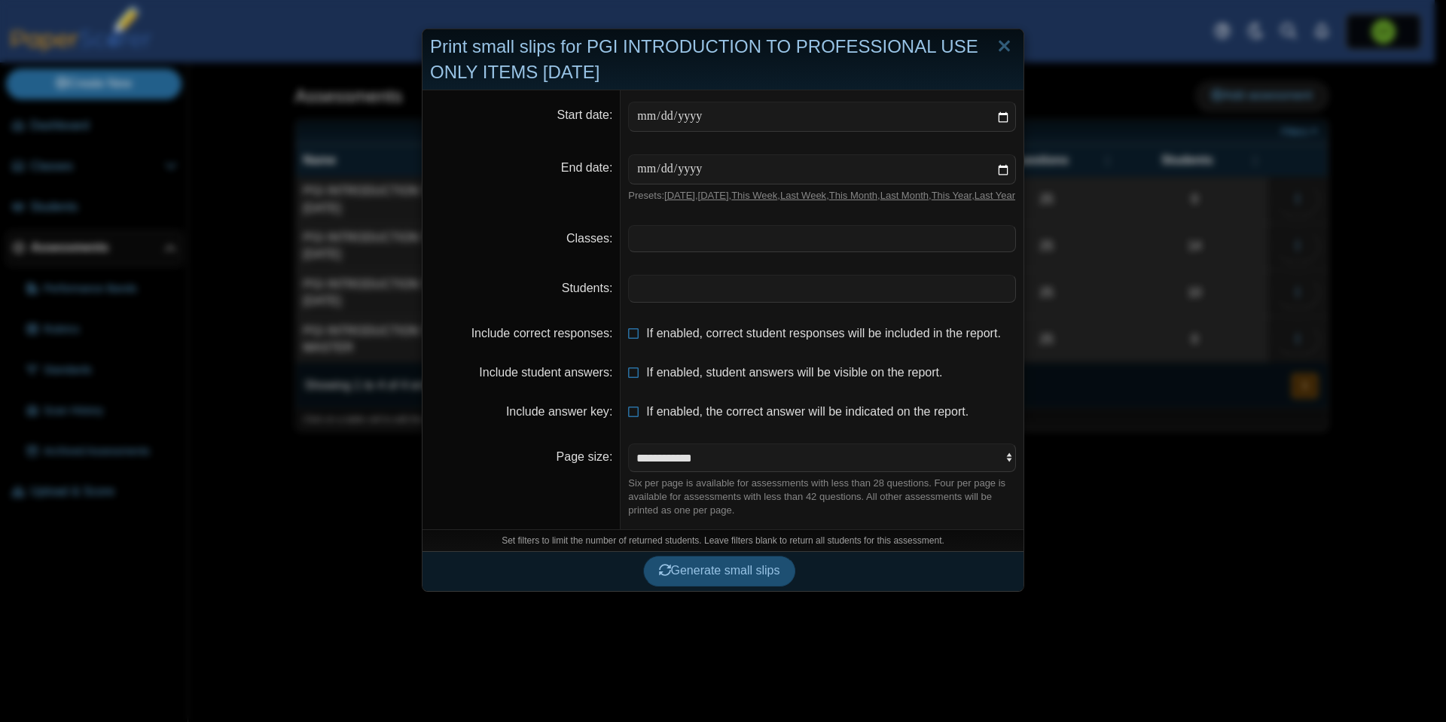
click at [717, 577] on span "Generate small slips" at bounding box center [719, 570] width 121 height 13
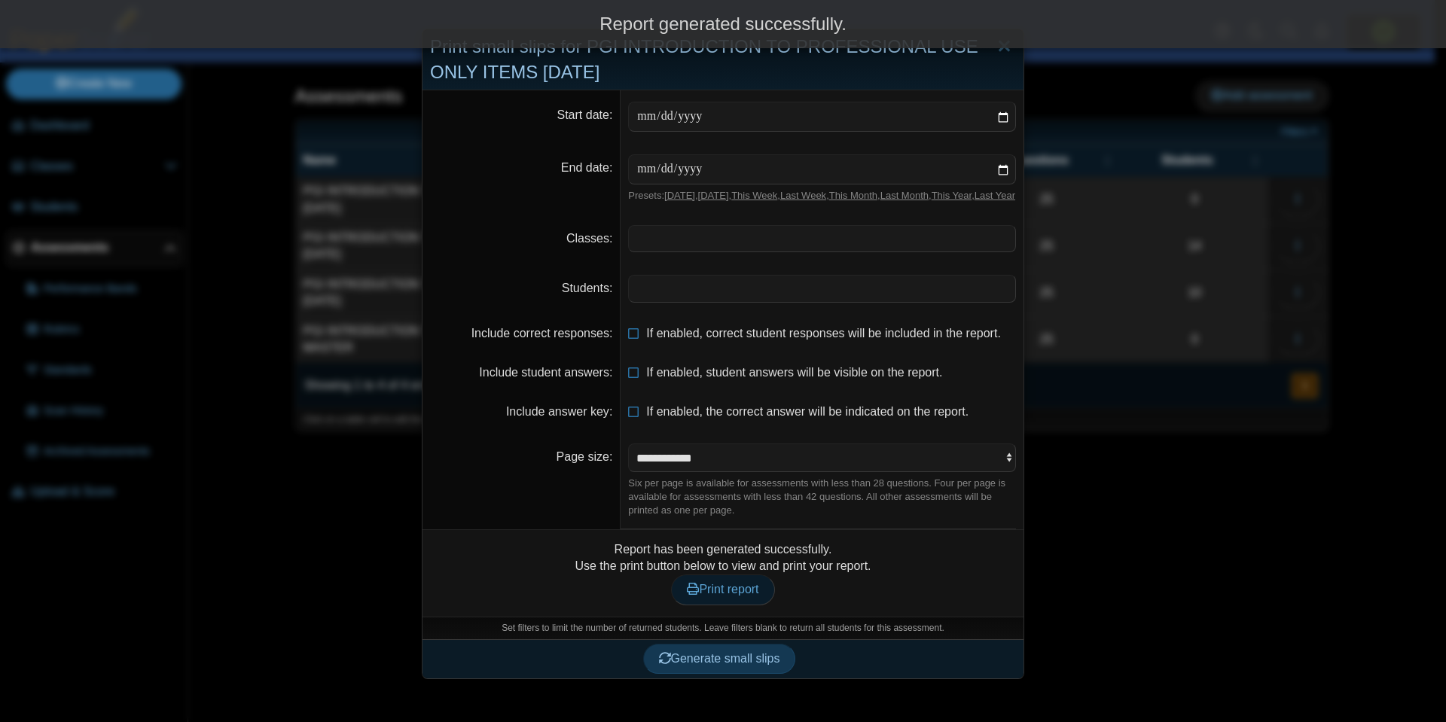
click at [715, 596] on span "Print report" at bounding box center [723, 589] width 72 height 13
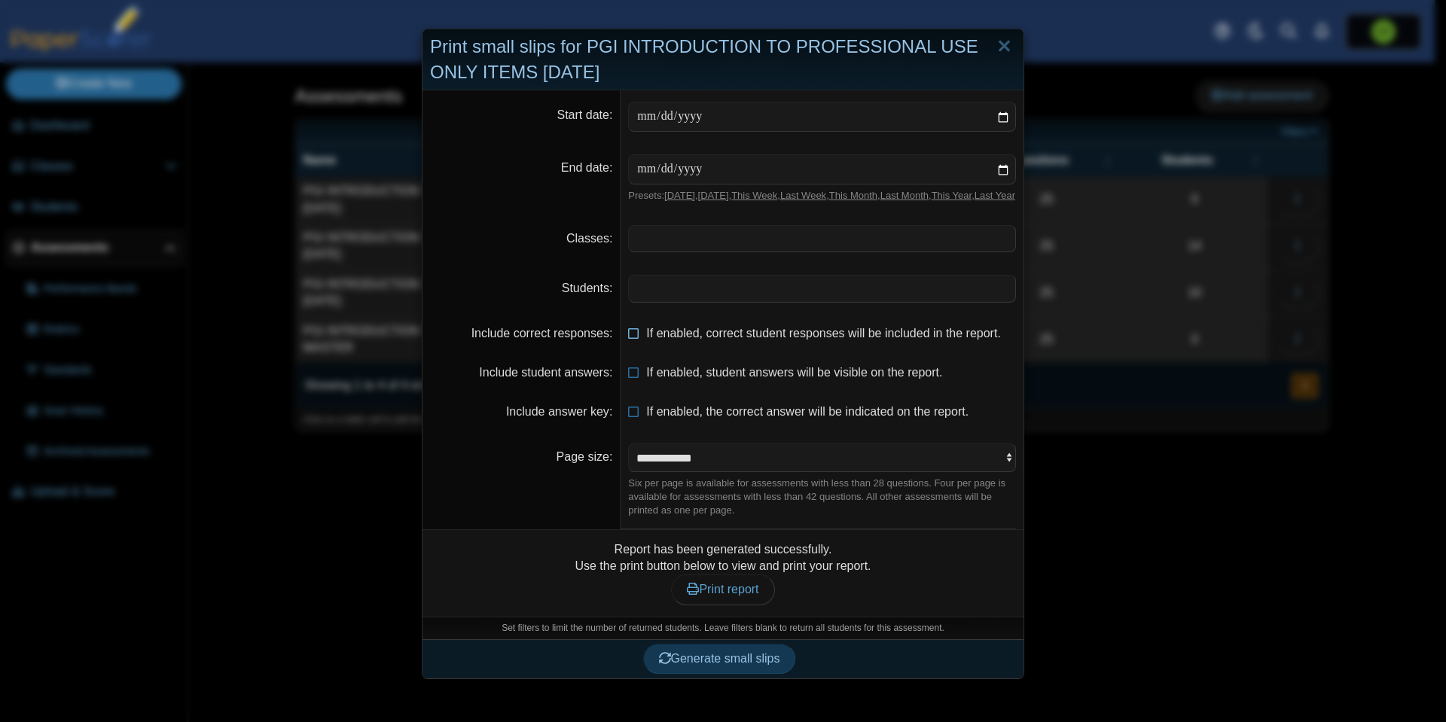
click at [628, 336] on icon at bounding box center [634, 330] width 12 height 11
click at [630, 375] on icon at bounding box center [634, 370] width 12 height 11
click at [714, 665] on span "Generate small slips" at bounding box center [719, 658] width 121 height 13
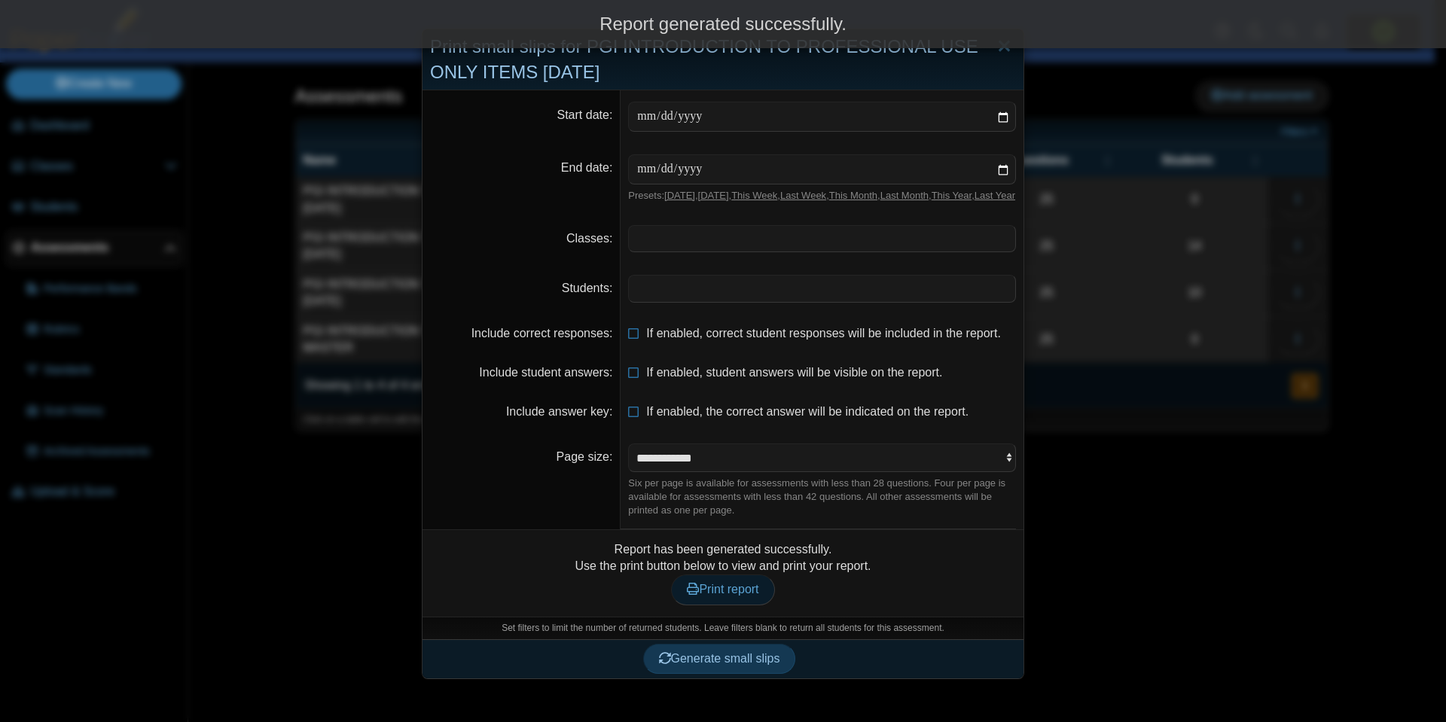
click at [731, 596] on span "Print report" at bounding box center [723, 589] width 72 height 13
